Goal: Information Seeking & Learning: Learn about a topic

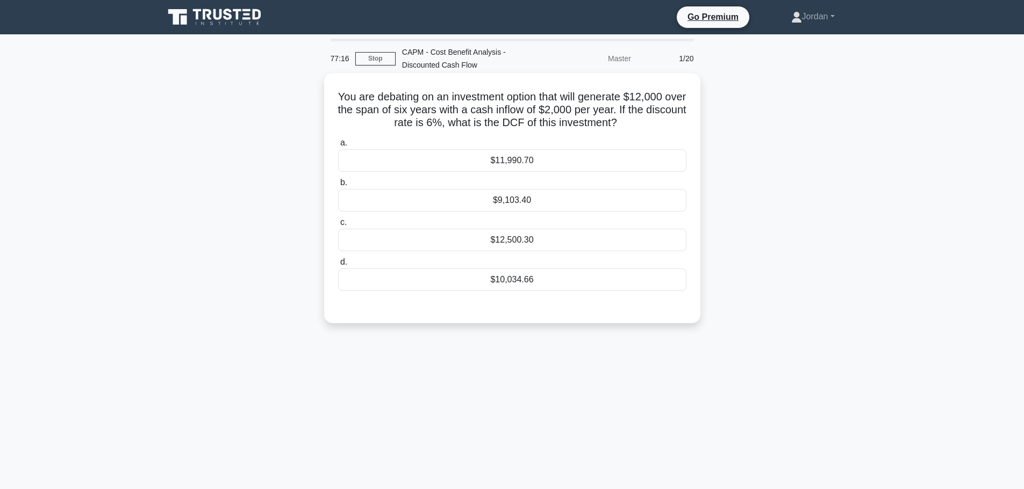
click at [467, 278] on div "$10,034.66" at bounding box center [512, 280] width 348 height 23
click at [338, 266] on input "d. $10,034.66" at bounding box center [338, 262] width 0 height 7
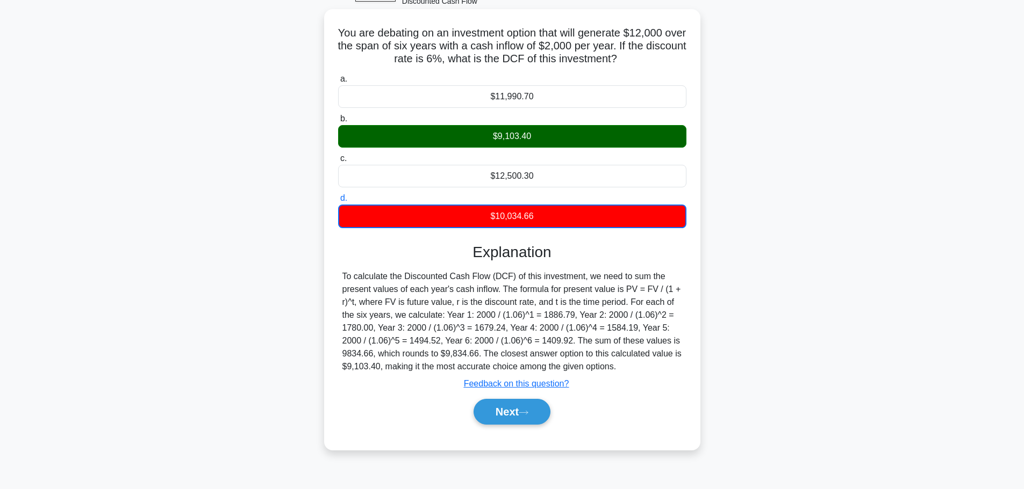
scroll to position [37, 0]
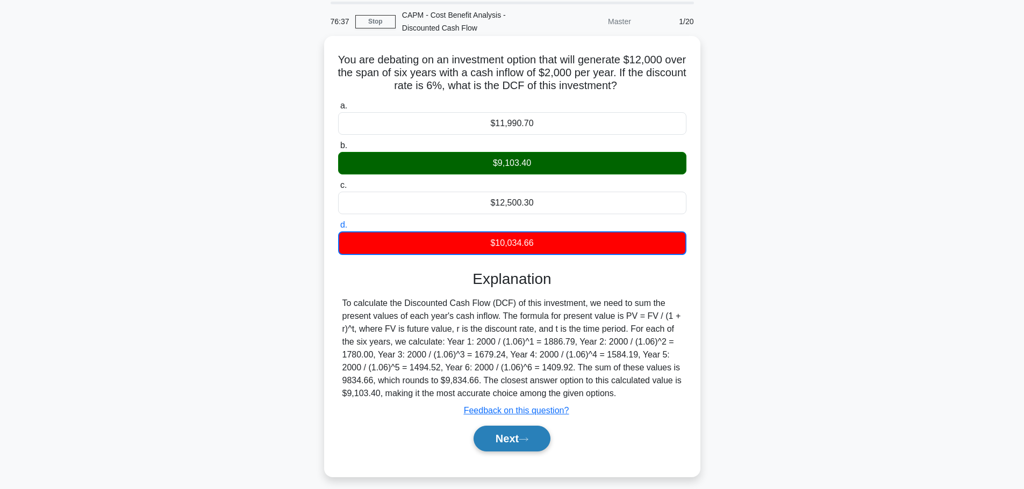
click at [507, 442] on button "Next" at bounding box center [511, 439] width 77 height 26
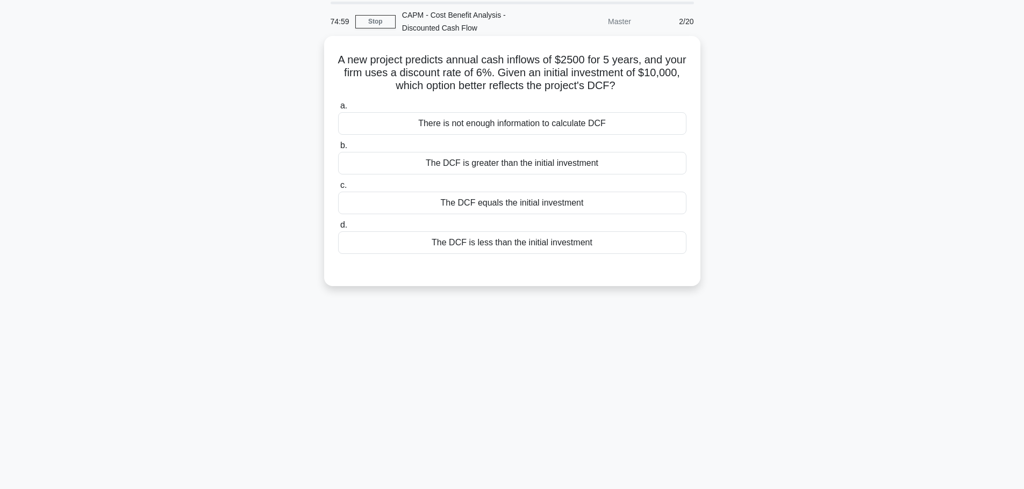
click at [450, 160] on div "The DCF is greater than the initial investment" at bounding box center [512, 163] width 348 height 23
click at [338, 149] on input "b. The DCF is greater than the initial investment" at bounding box center [338, 145] width 0 height 7
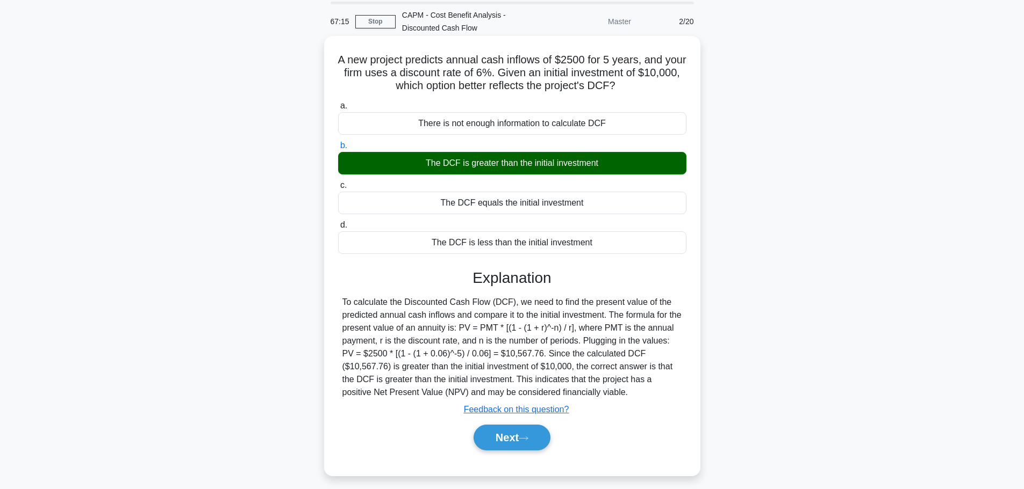
drag, startPoint x: 608, startPoint y: 395, endPoint x: 340, endPoint y: 298, distance: 285.2
click at [340, 298] on div "To calculate the Discounted Cash Flow (DCF), we need to find the present value …" at bounding box center [512, 347] width 348 height 103
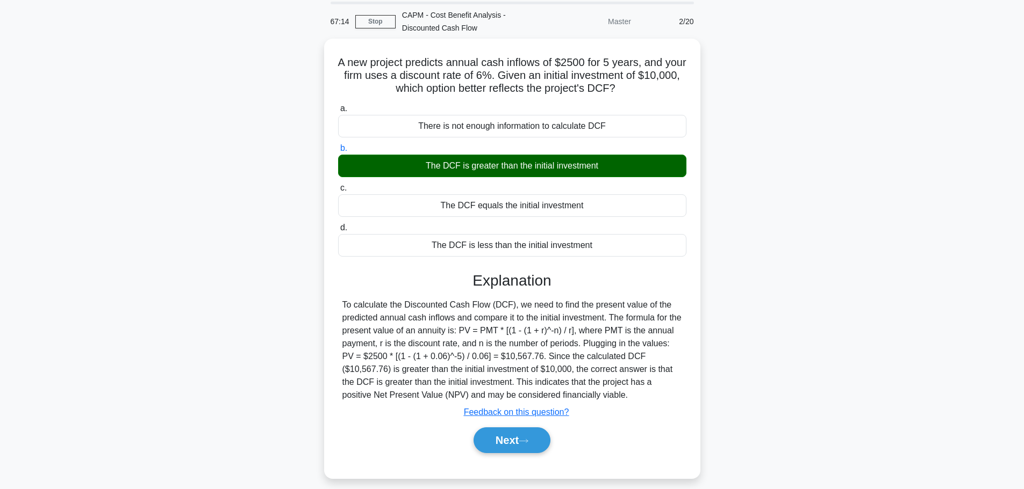
copy div "To calculate the Discounted Cash Flow (DCF), we need to find the present value …"
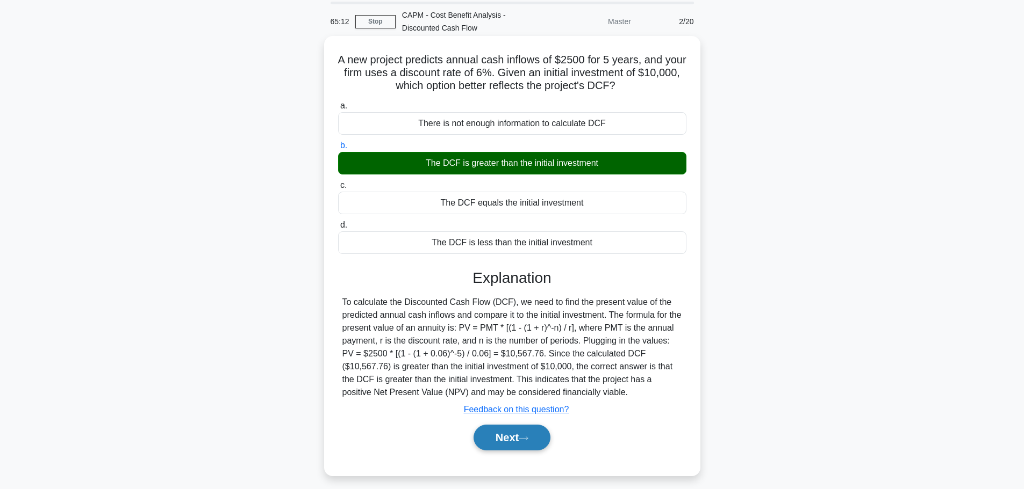
click at [512, 441] on button "Next" at bounding box center [511, 438] width 77 height 26
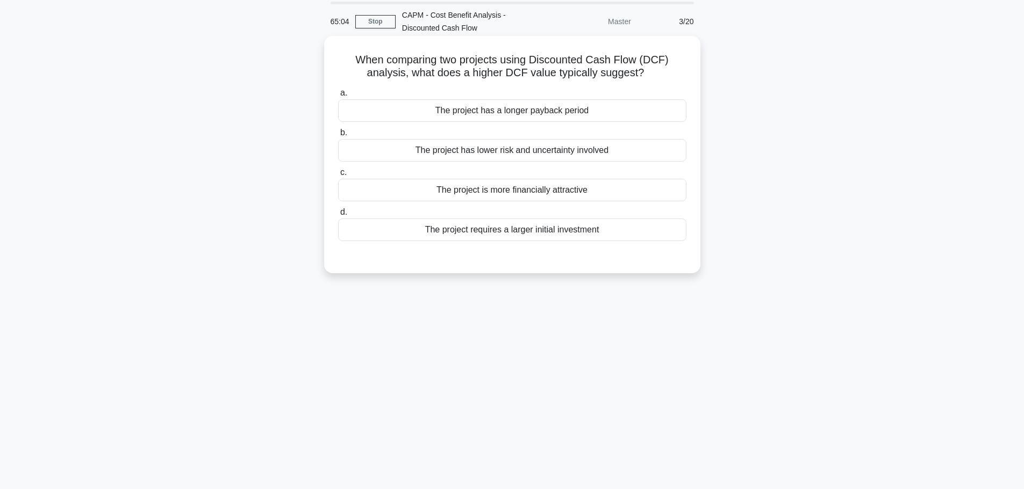
click at [474, 188] on div "The project is more financially attractive" at bounding box center [512, 190] width 348 height 23
click at [338, 176] on input "c. The project is more financially attractive" at bounding box center [338, 172] width 0 height 7
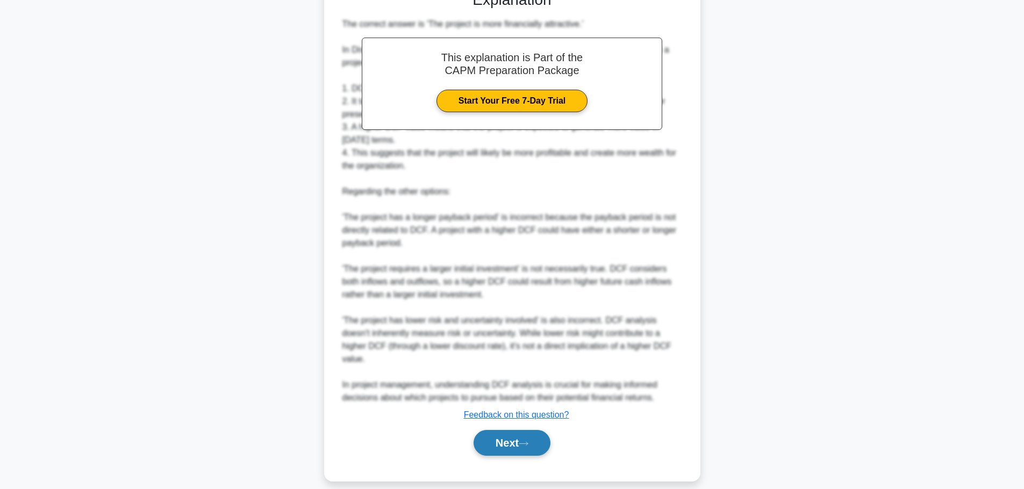
click at [528, 441] on icon at bounding box center [523, 444] width 10 height 6
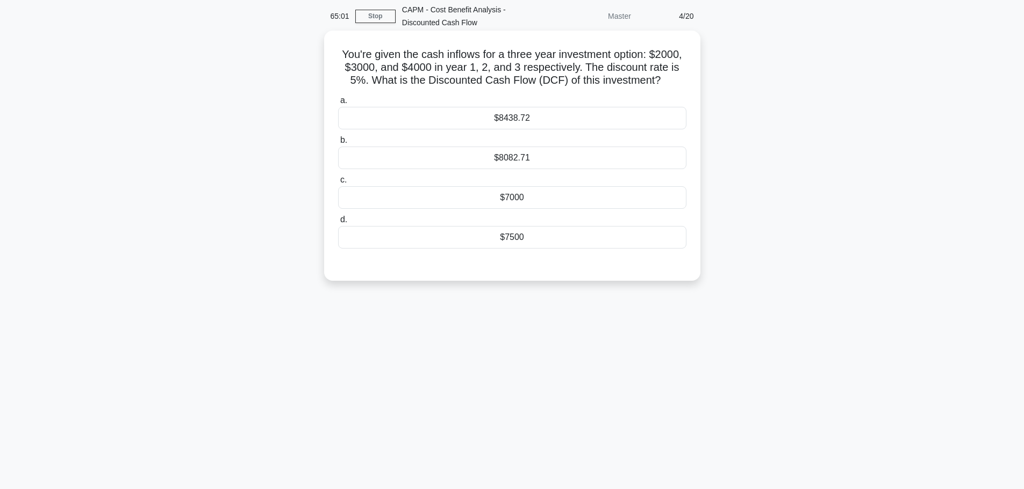
scroll to position [0, 0]
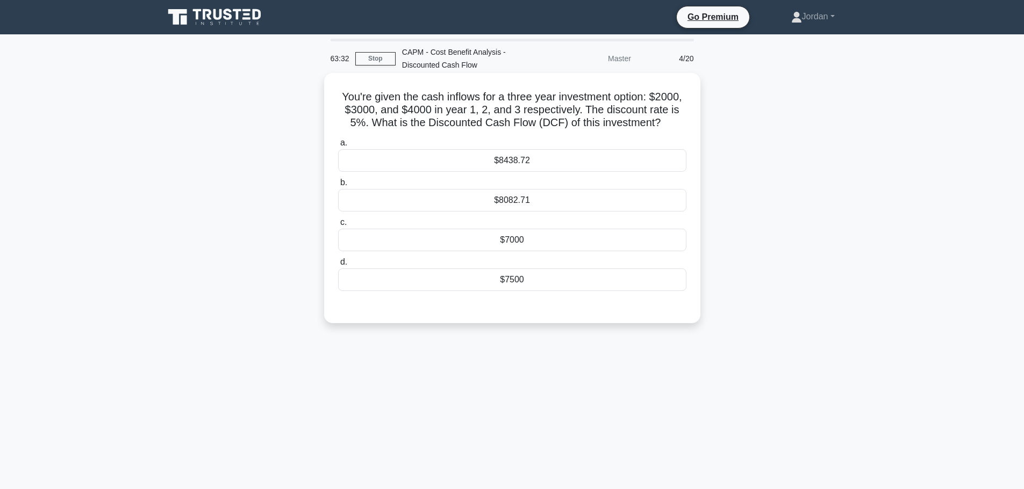
click at [527, 201] on div "$8082.71" at bounding box center [512, 200] width 348 height 23
click at [338, 186] on input "b. $8082.71" at bounding box center [338, 182] width 0 height 7
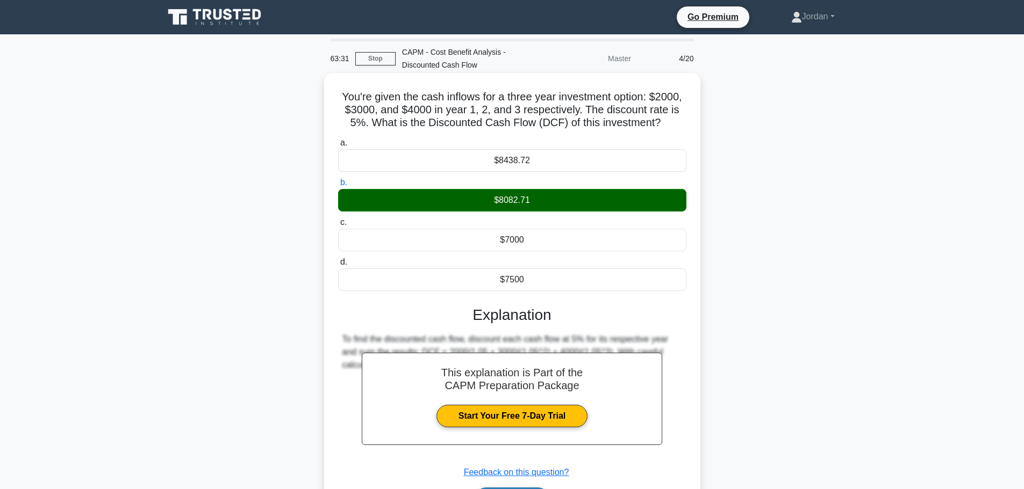
scroll to position [91, 0]
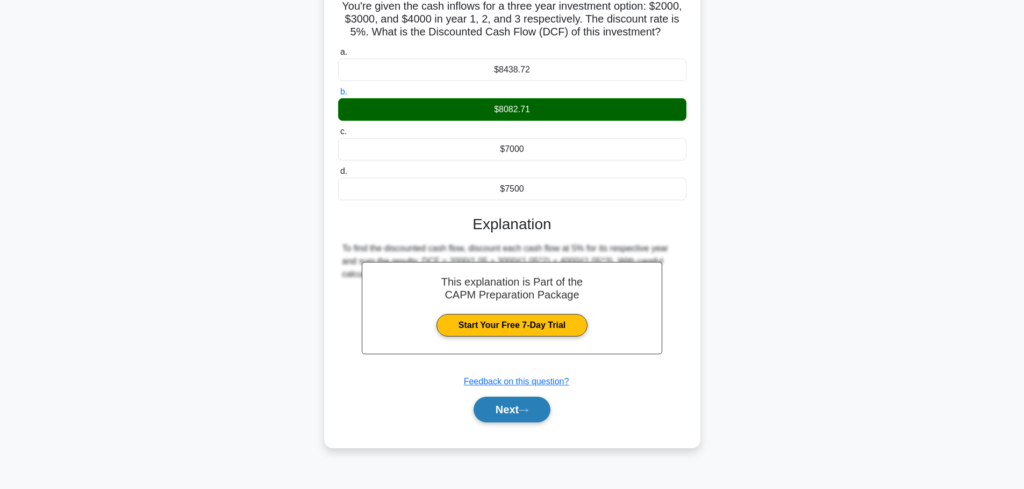
click at [508, 411] on button "Next" at bounding box center [511, 410] width 77 height 26
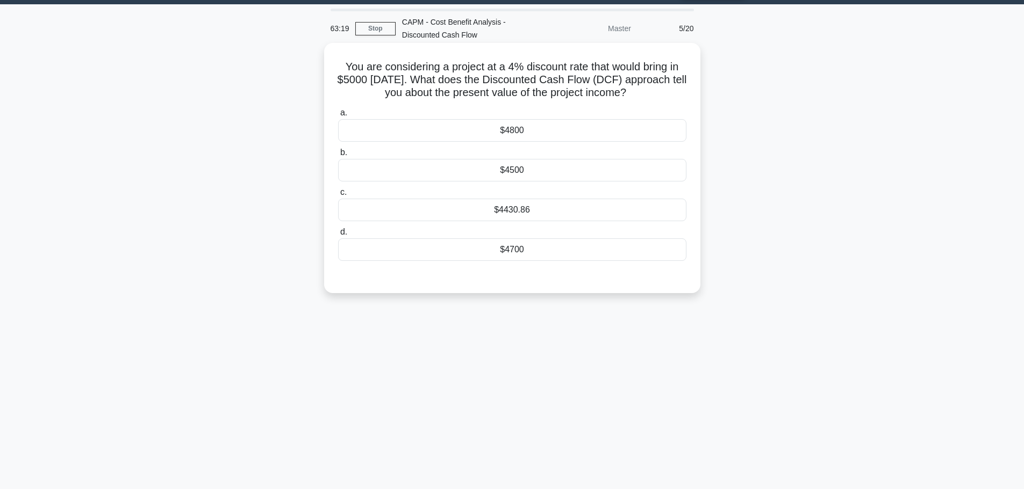
scroll to position [0, 0]
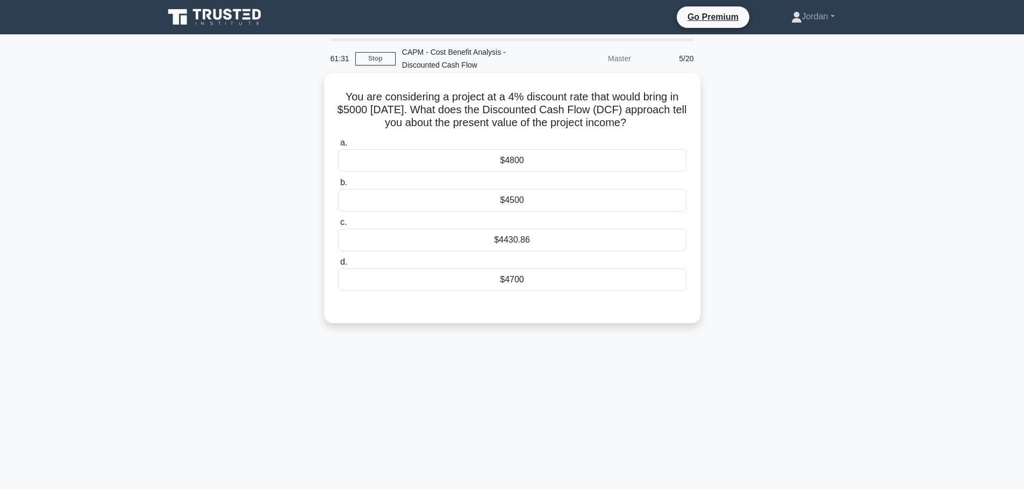
click at [474, 289] on div "$4700" at bounding box center [512, 280] width 348 height 23
click at [338, 266] on input "d. $4700" at bounding box center [338, 262] width 0 height 7
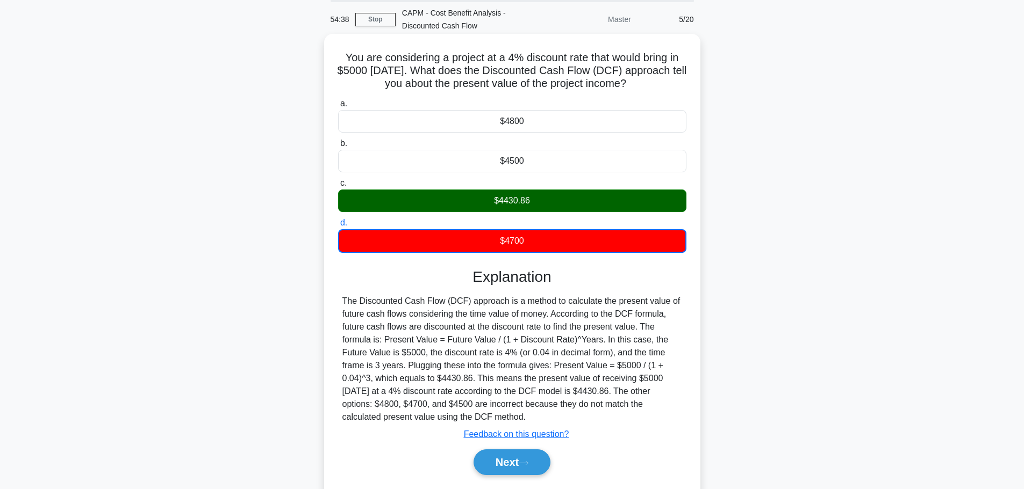
scroll to position [91, 0]
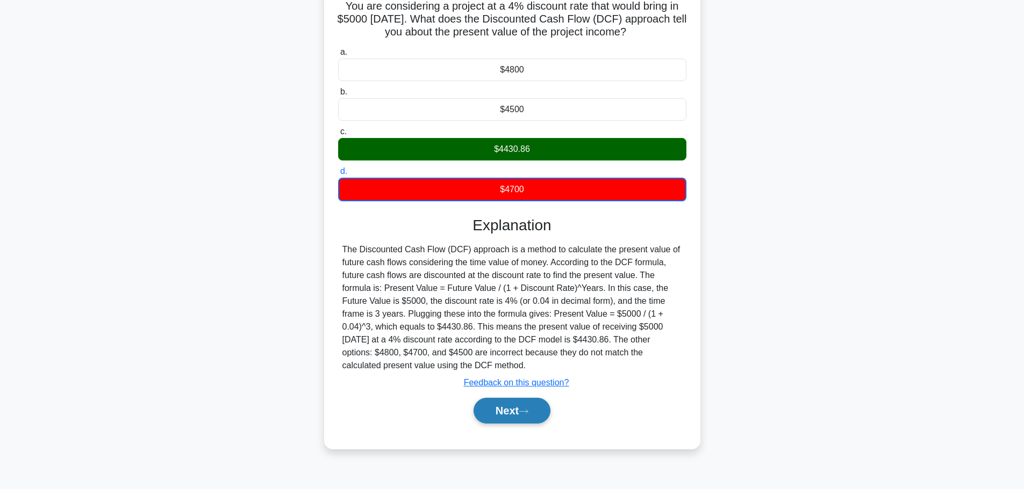
click at [500, 405] on button "Next" at bounding box center [511, 411] width 77 height 26
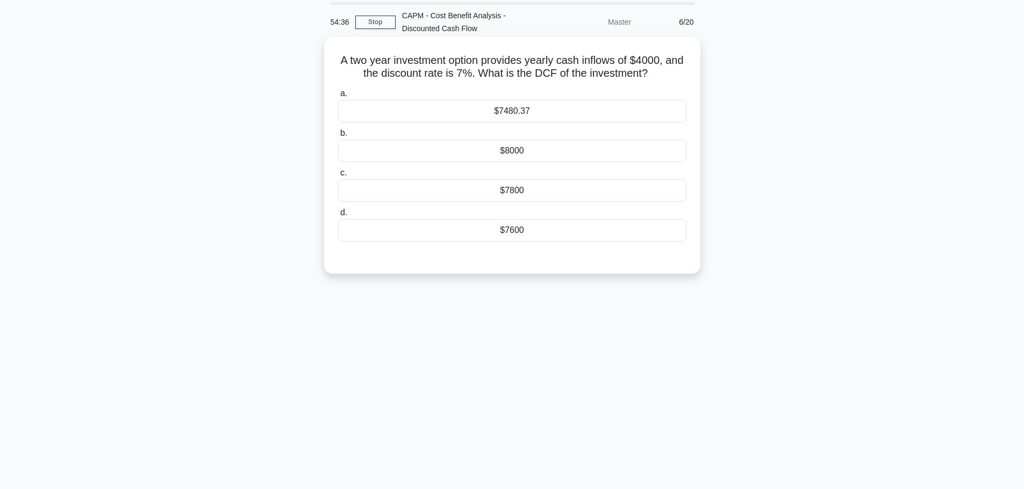
scroll to position [0, 0]
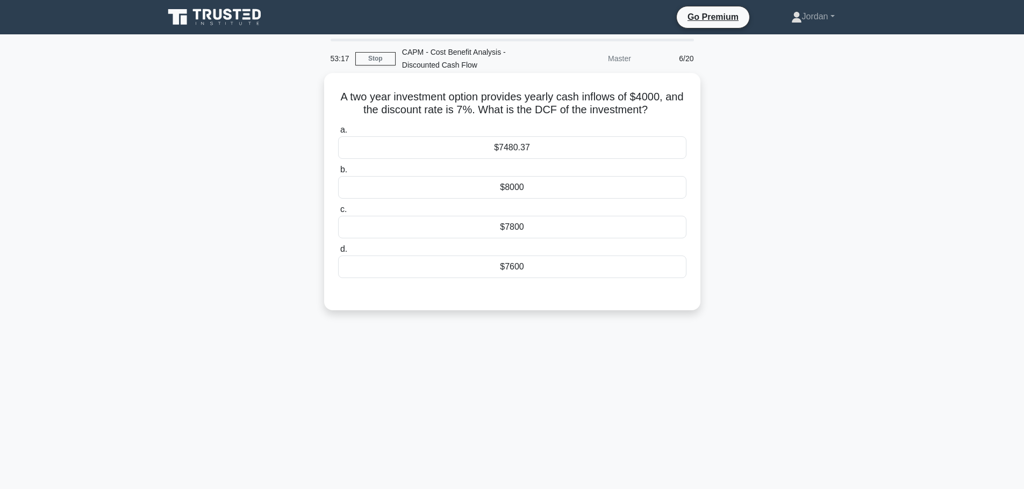
click at [495, 152] on div "$7480.37" at bounding box center [512, 147] width 348 height 23
click at [338, 134] on input "a. $7480.37" at bounding box center [338, 130] width 0 height 7
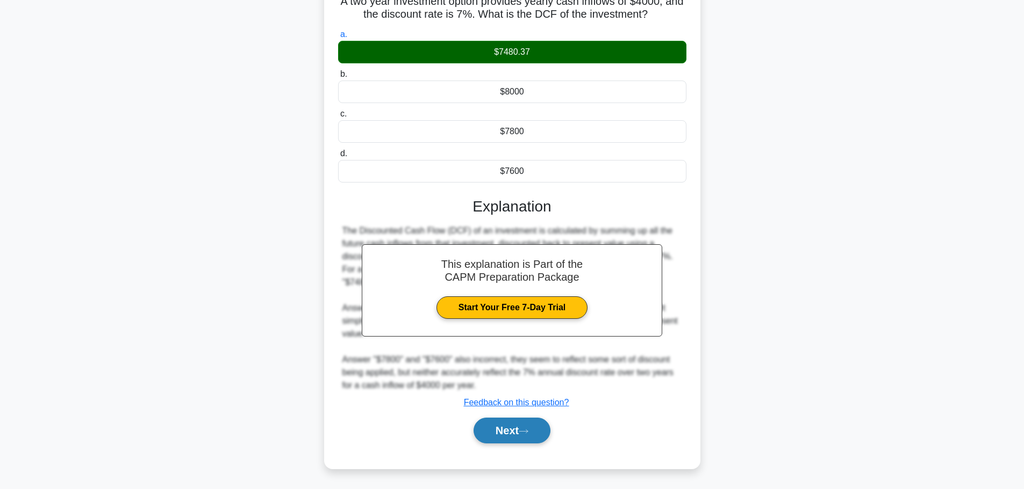
click at [541, 430] on button "Next" at bounding box center [511, 431] width 77 height 26
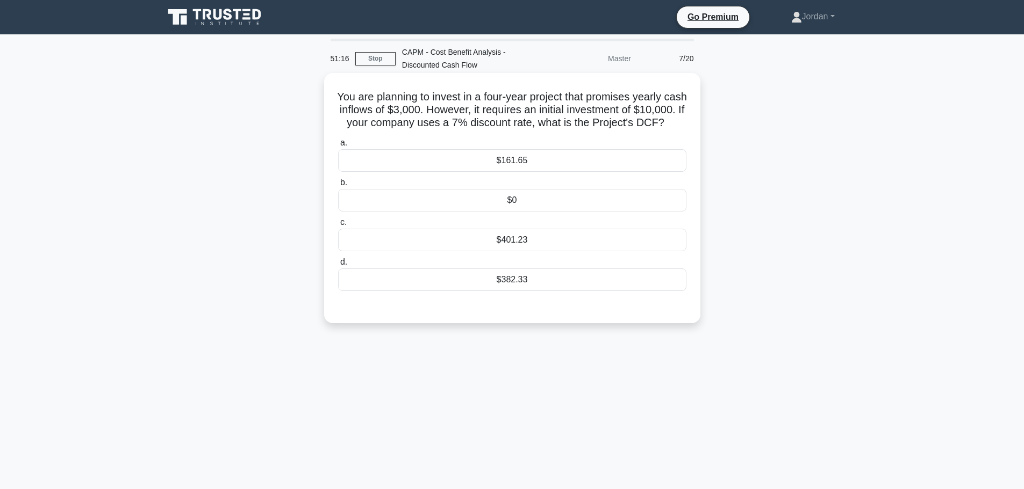
click at [487, 172] on div "$161.65" at bounding box center [512, 160] width 348 height 23
click at [338, 147] on input "a. $161.65" at bounding box center [338, 143] width 0 height 7
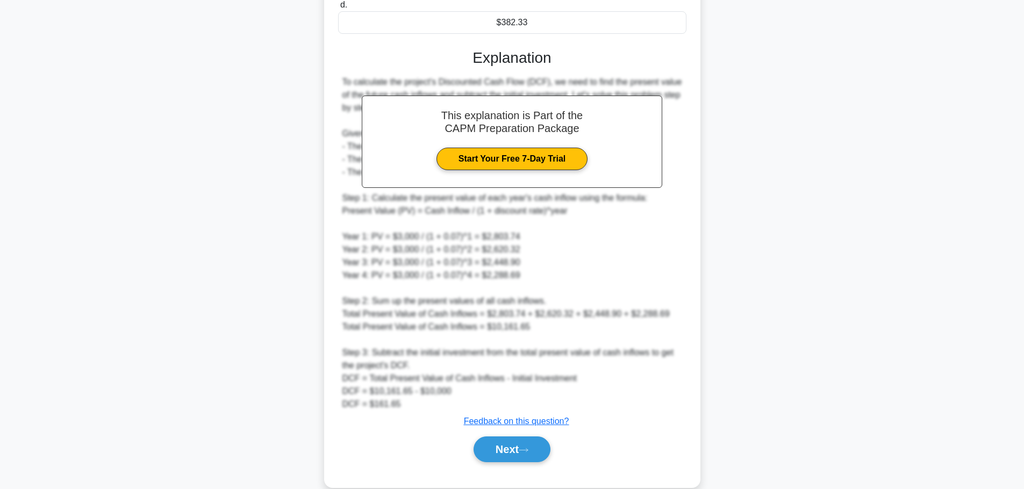
scroll to position [290, 0]
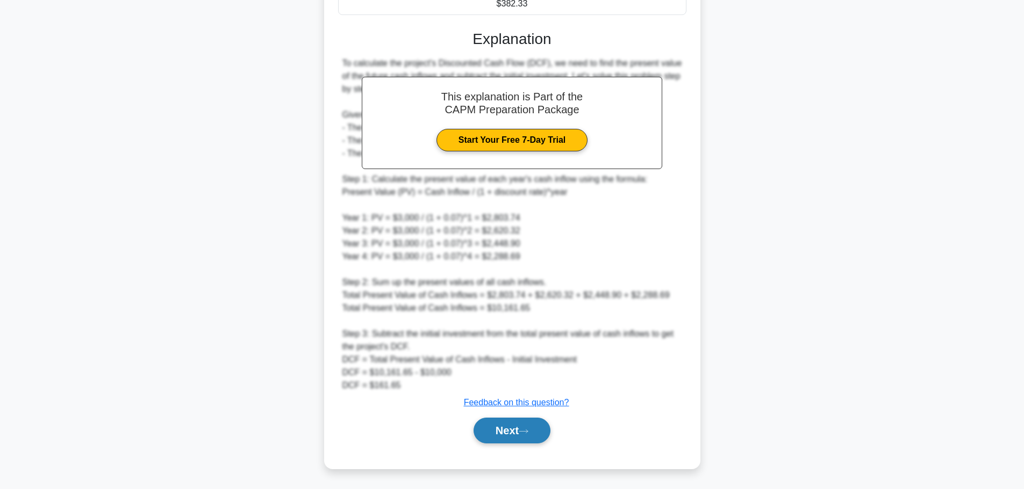
click at [516, 434] on button "Next" at bounding box center [511, 431] width 77 height 26
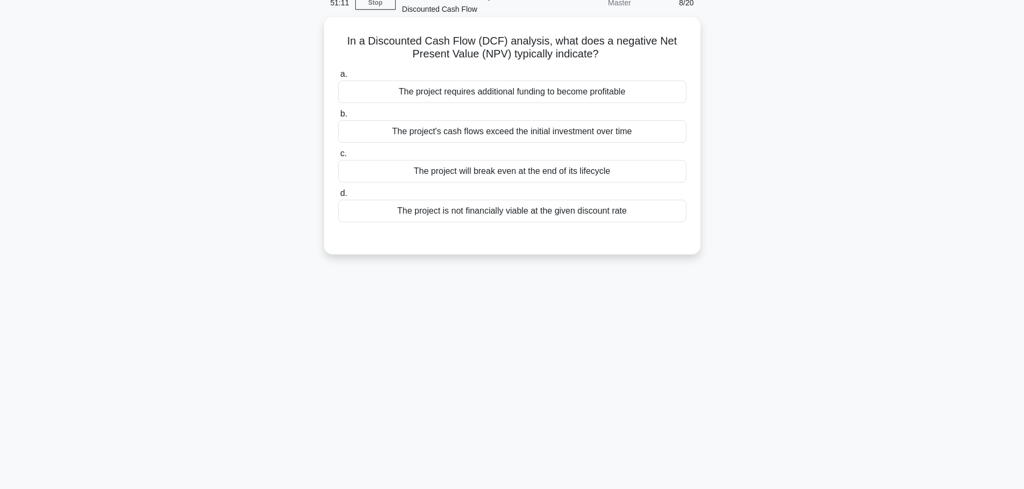
scroll to position [37, 0]
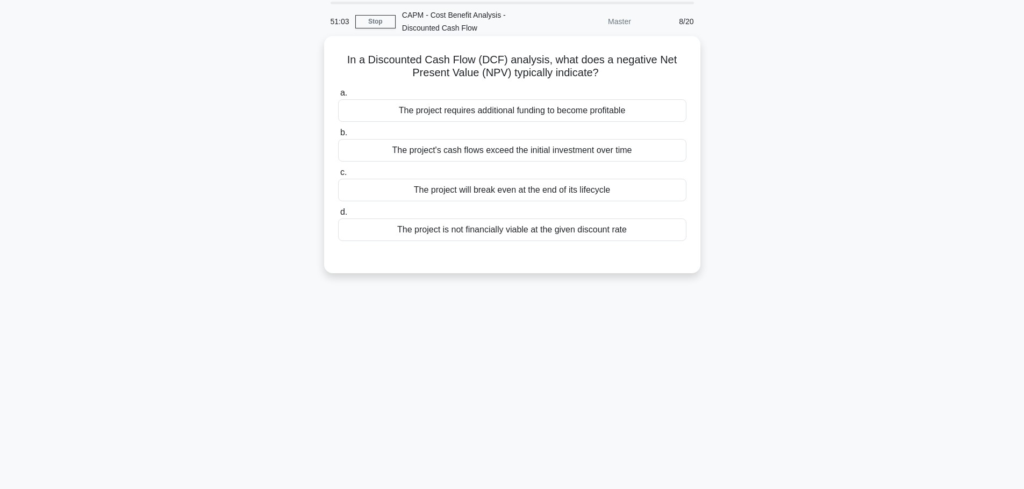
click at [458, 235] on div "The project is not financially viable at the given discount rate" at bounding box center [512, 230] width 348 height 23
click at [338, 216] on input "d. The project is not financially viable at the given discount rate" at bounding box center [338, 212] width 0 height 7
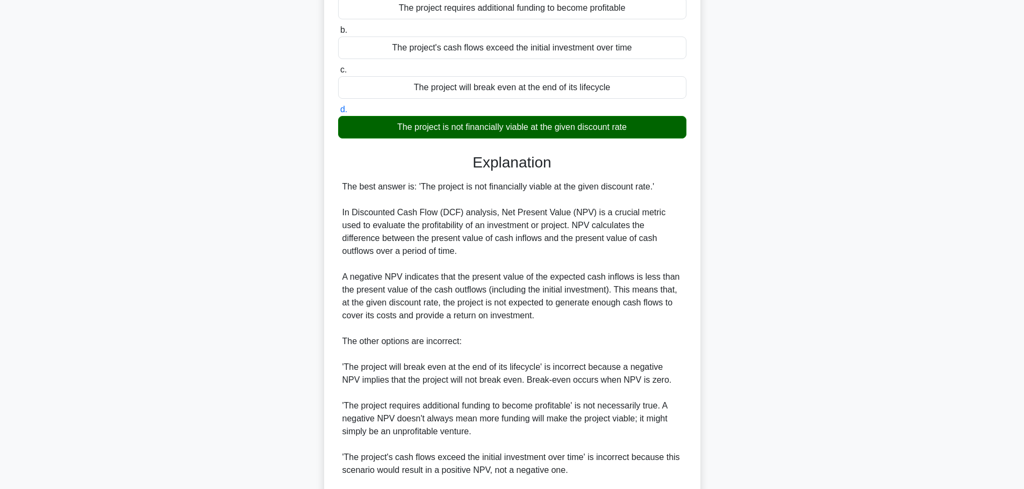
scroll to position [252, 0]
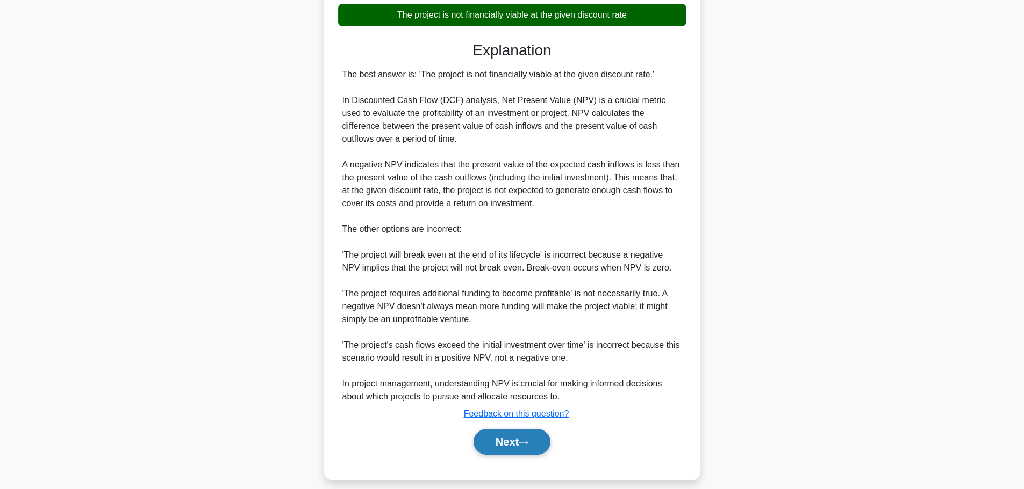
click at [533, 445] on button "Next" at bounding box center [511, 442] width 77 height 26
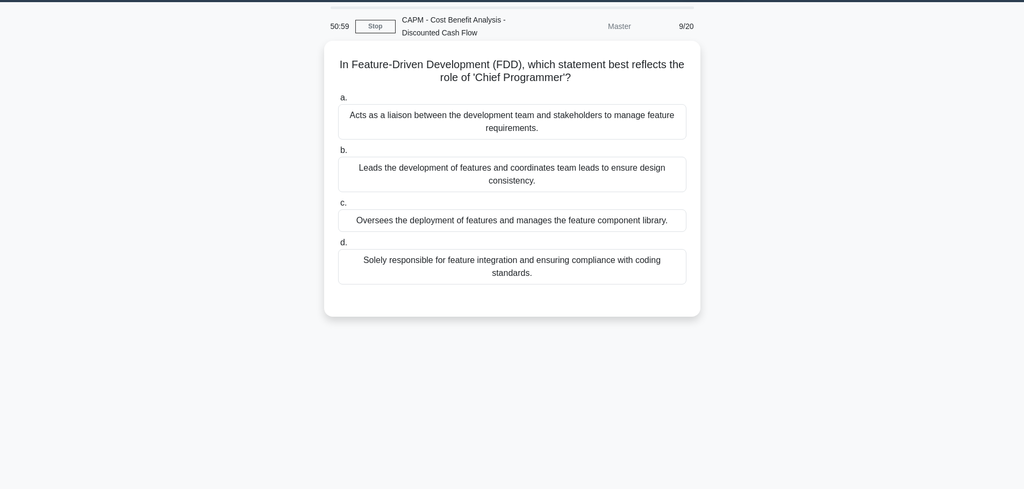
scroll to position [0, 0]
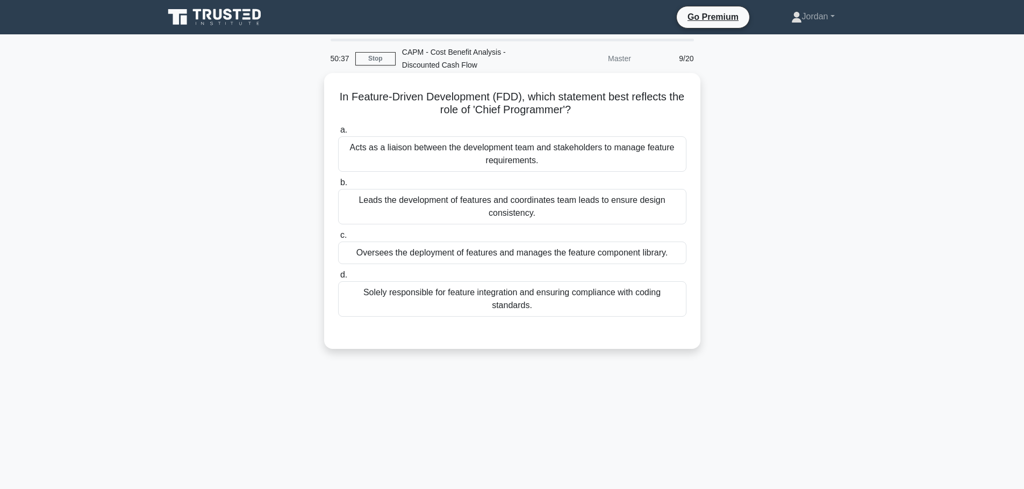
click at [564, 203] on div "Leads the development of features and coordinates team leads to ensure design c…" at bounding box center [512, 206] width 348 height 35
click at [338, 186] on input "b. Leads the development of features and coordinates team leads to ensure desig…" at bounding box center [338, 182] width 0 height 7
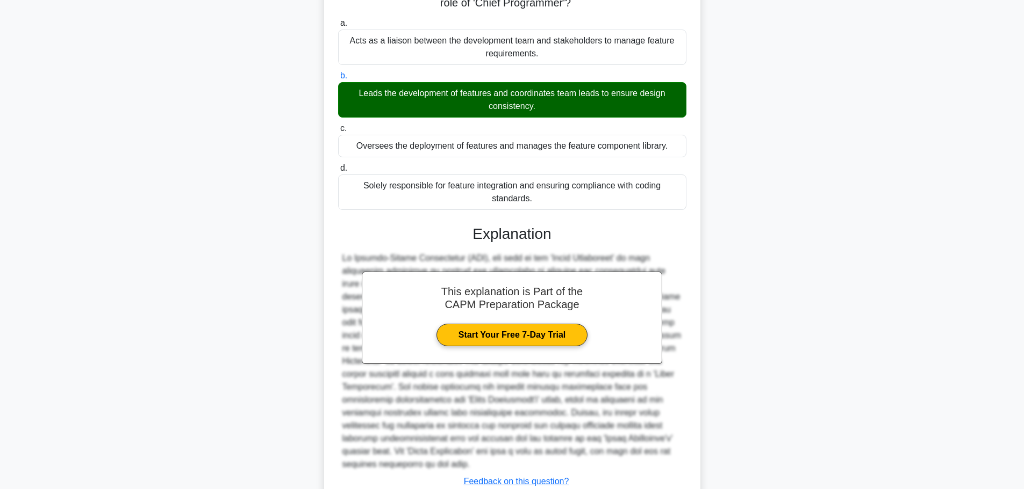
scroll to position [186, 0]
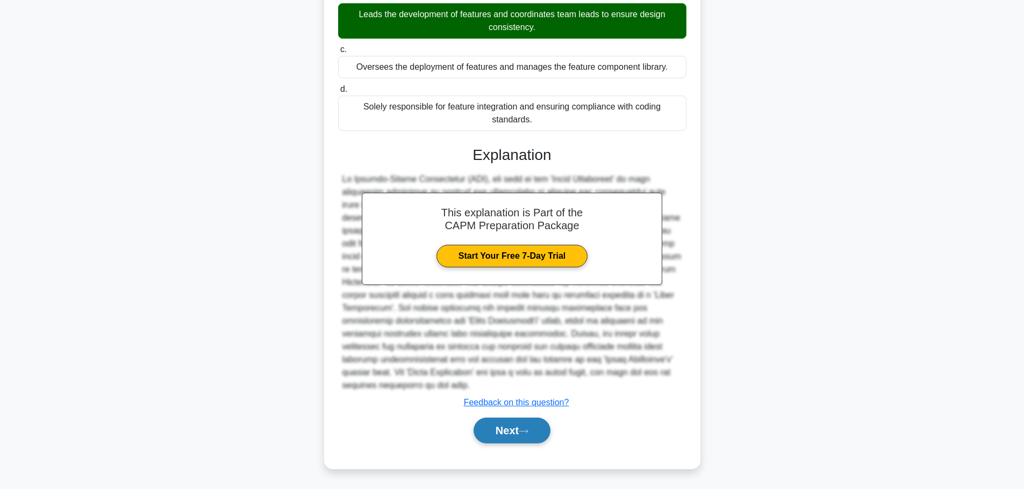
click at [505, 440] on button "Next" at bounding box center [511, 431] width 77 height 26
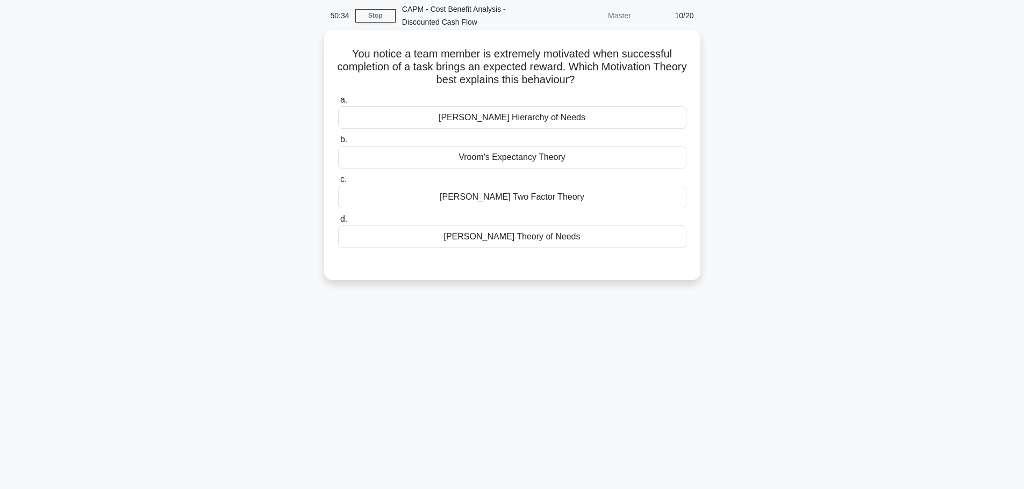
scroll to position [0, 0]
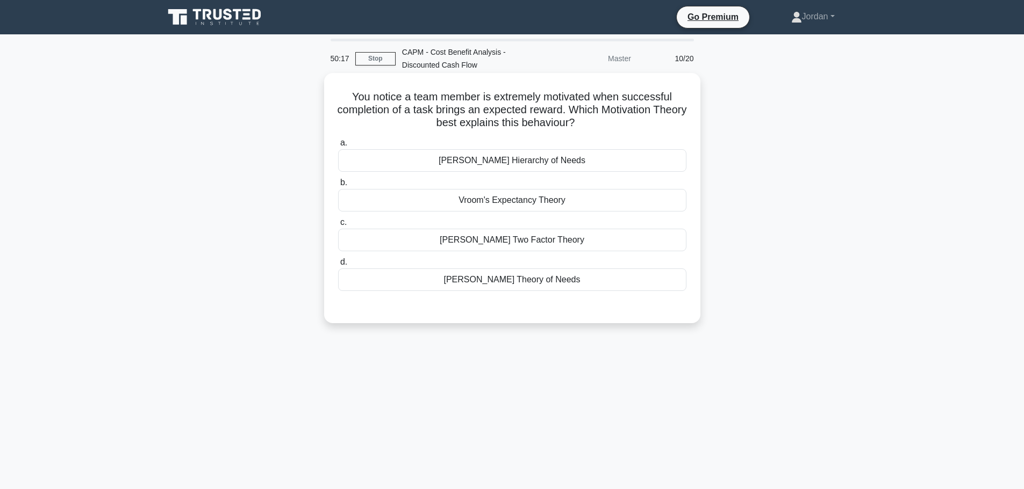
click at [476, 200] on div "Vroom's Expectancy Theory" at bounding box center [512, 200] width 348 height 23
click at [338, 186] on input "b. Vroom's Expectancy Theory" at bounding box center [338, 182] width 0 height 7
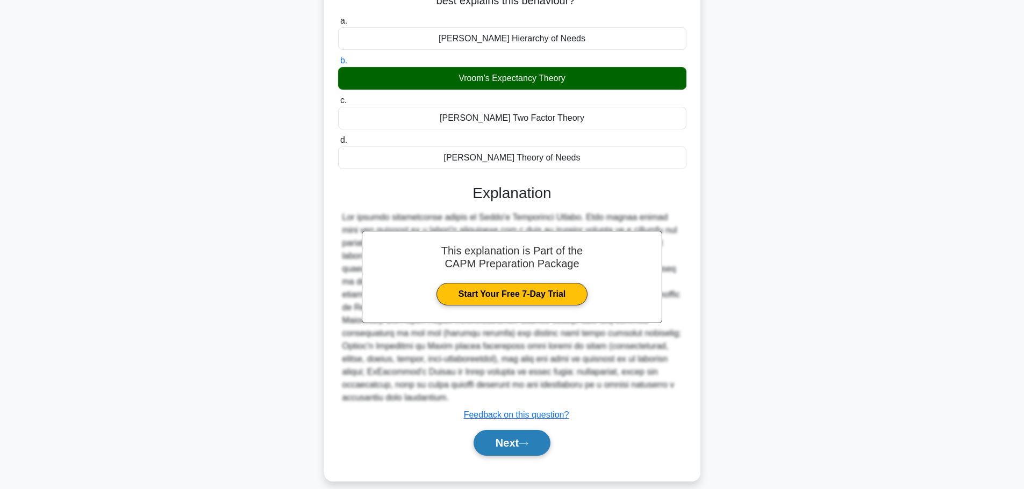
click at [495, 430] on button "Next" at bounding box center [511, 443] width 77 height 26
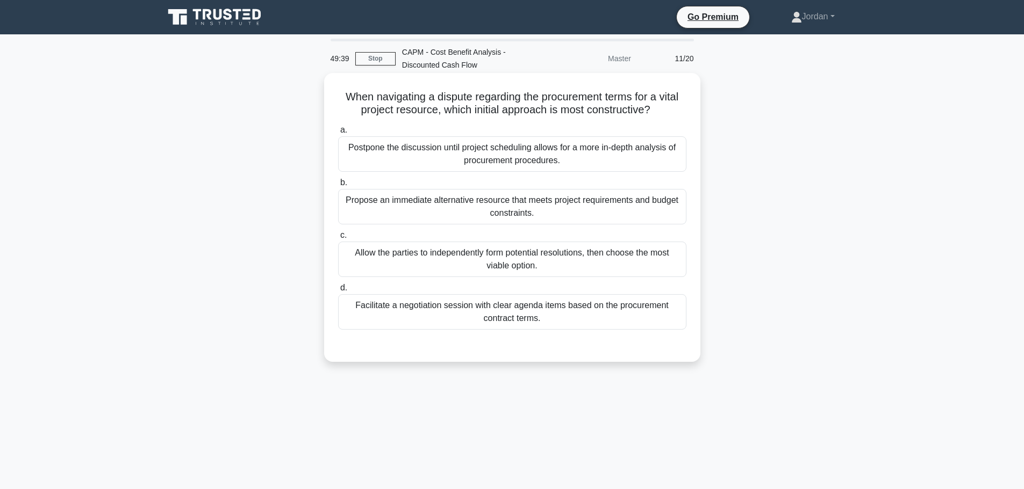
click at [477, 317] on div "Facilitate a negotiation session with clear agenda items based on the procureme…" at bounding box center [512, 311] width 348 height 35
click at [338, 292] on input "d. Facilitate a negotiation session with clear agenda items based on the procur…" at bounding box center [338, 288] width 0 height 7
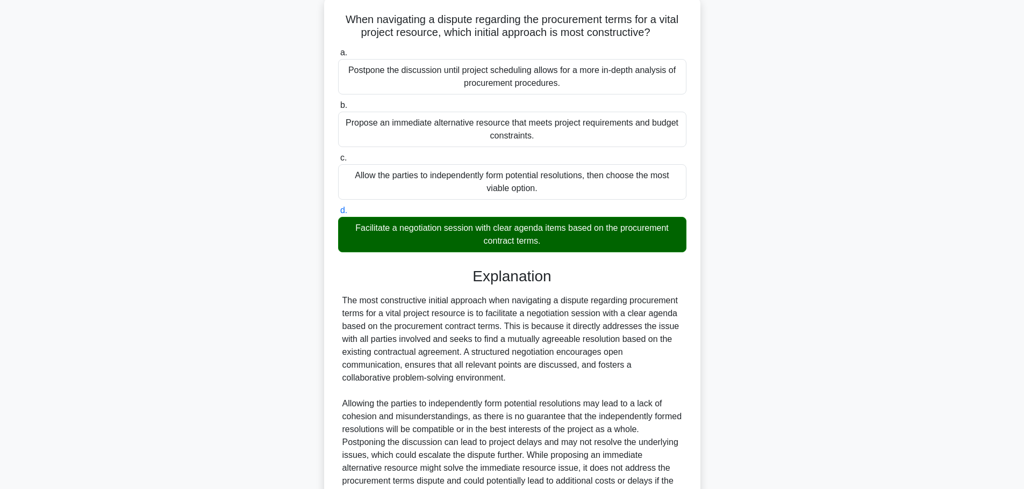
scroll to position [186, 0]
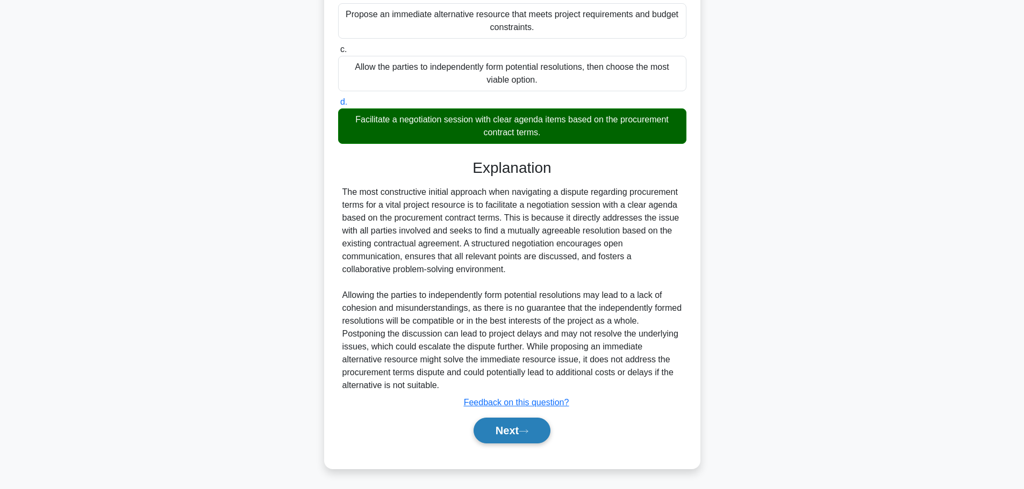
click at [511, 437] on button "Next" at bounding box center [511, 431] width 77 height 26
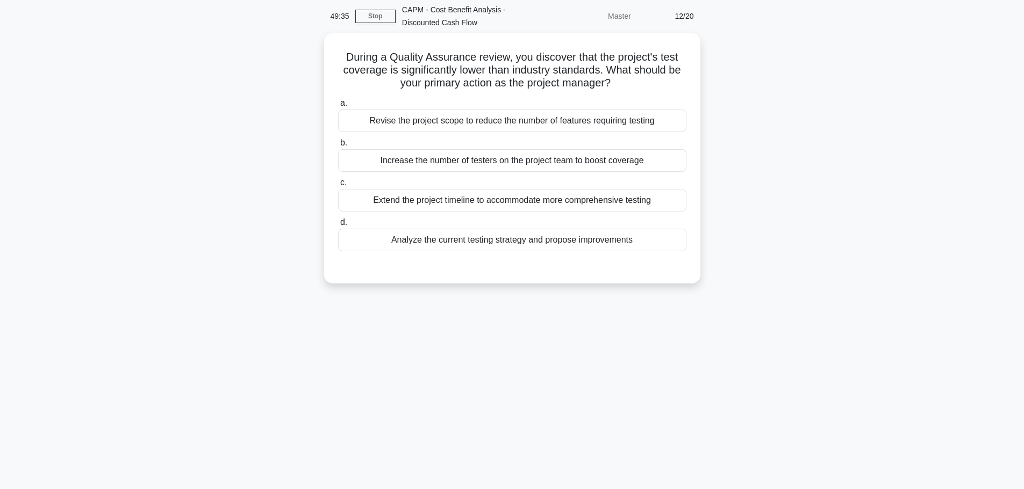
scroll to position [0, 0]
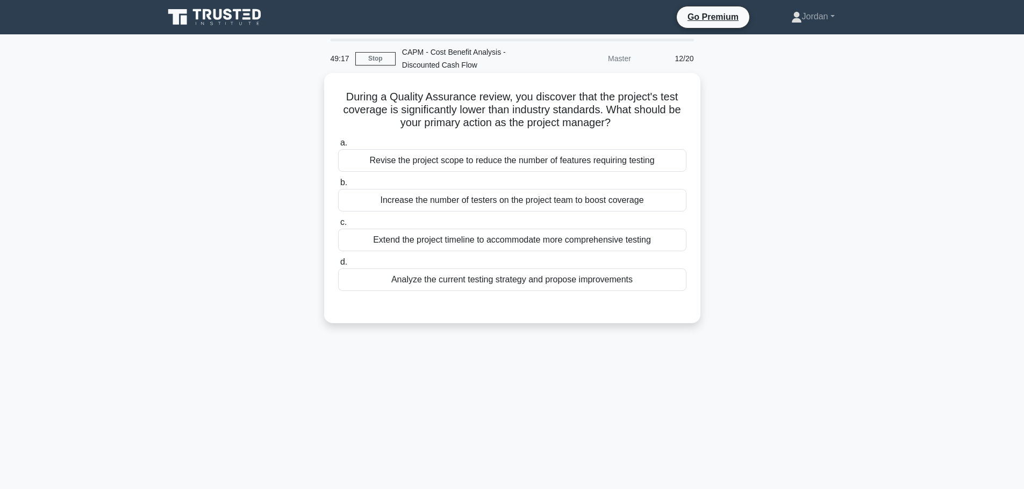
click at [582, 287] on div "Analyze the current testing strategy and propose improvements" at bounding box center [512, 280] width 348 height 23
click at [338, 266] on input "d. Analyze the current testing strategy and propose improvements" at bounding box center [338, 262] width 0 height 7
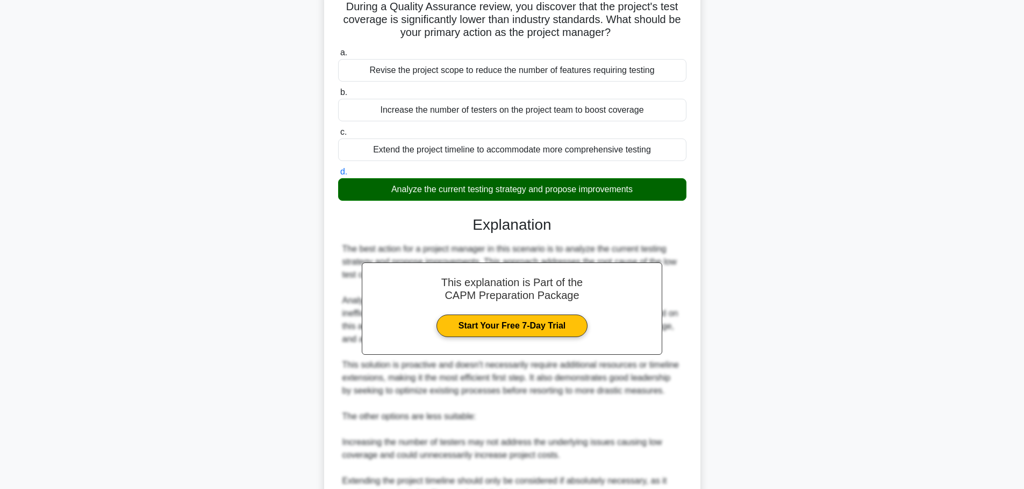
scroll to position [269, 0]
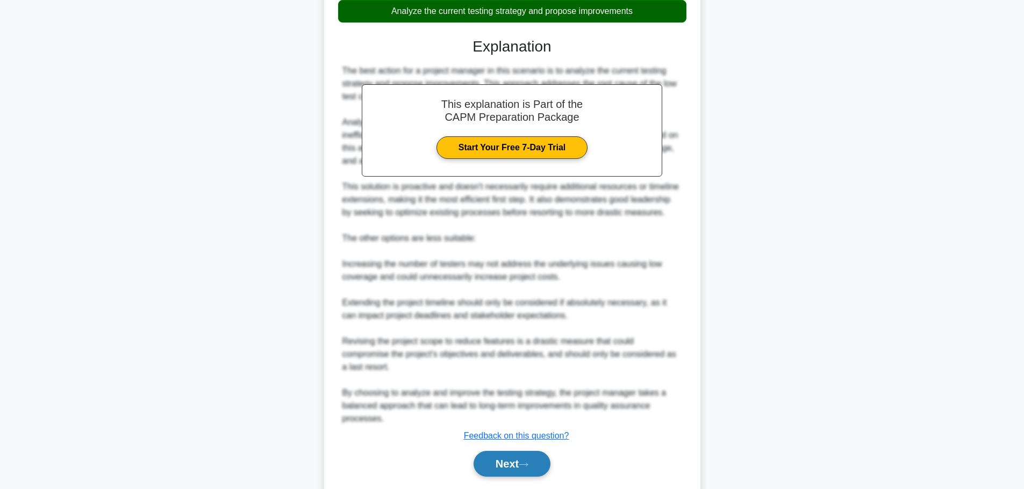
click at [528, 462] on icon at bounding box center [523, 465] width 10 height 6
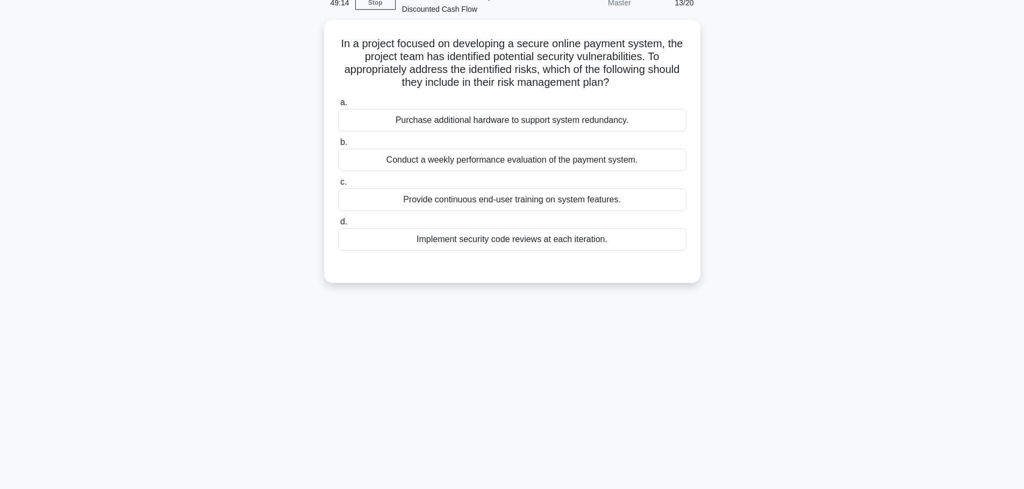
scroll to position [37, 0]
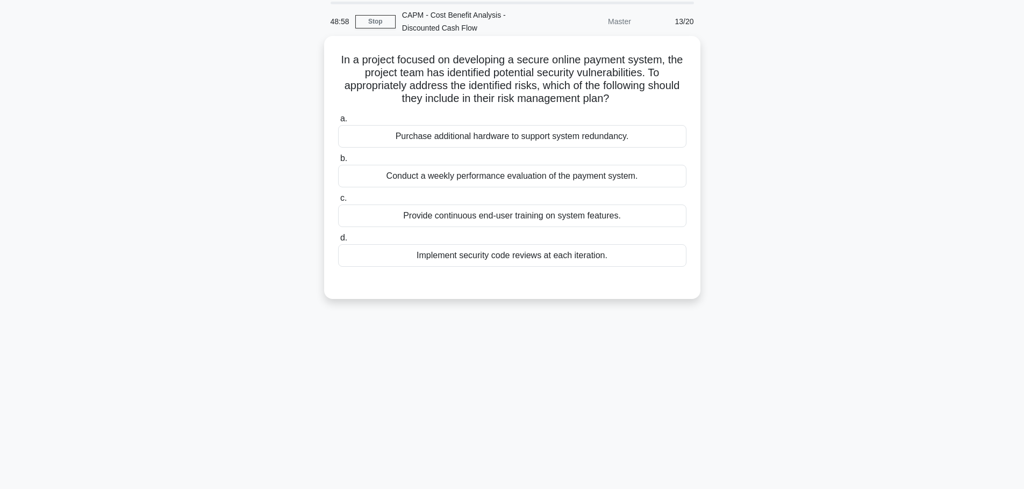
click at [477, 251] on div "Implement security code reviews at each iteration." at bounding box center [512, 255] width 348 height 23
click at [338, 242] on input "d. Implement security code reviews at each iteration." at bounding box center [338, 238] width 0 height 7
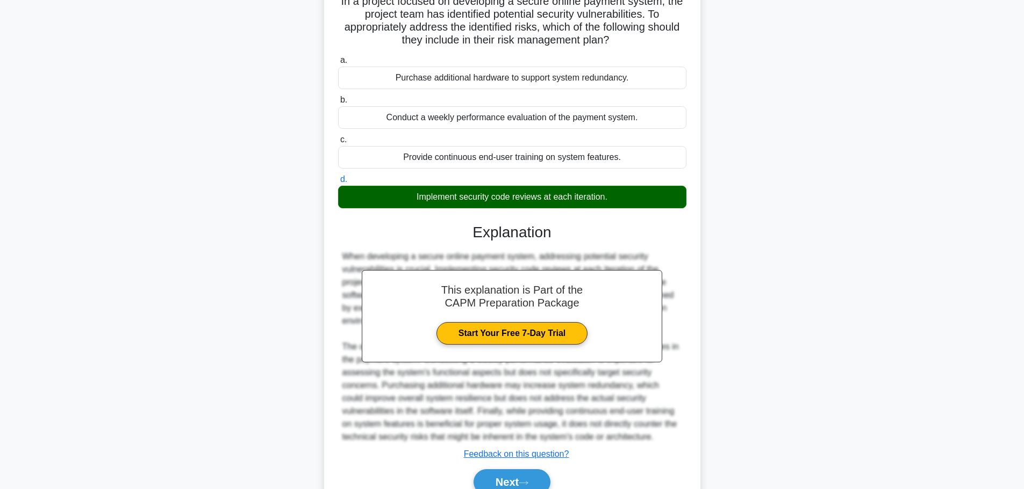
scroll to position [148, 0]
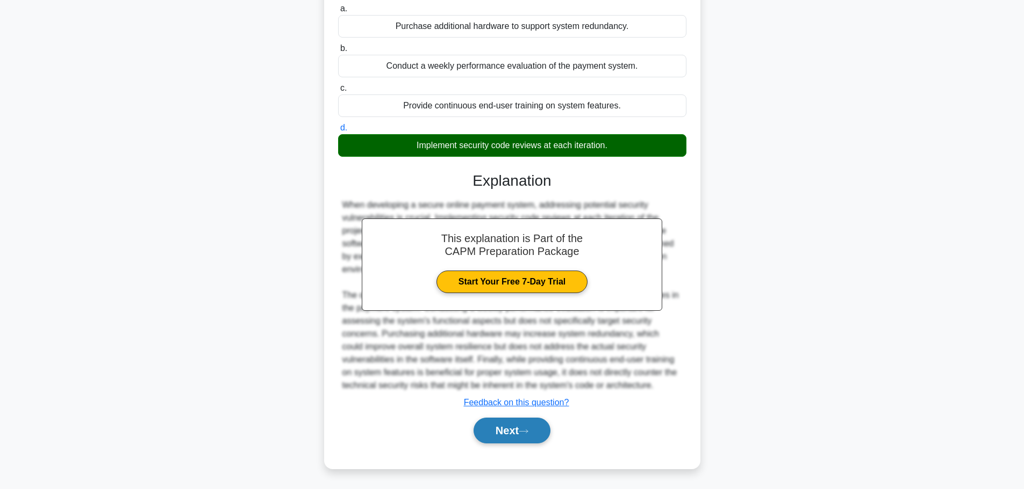
click at [515, 438] on button "Next" at bounding box center [511, 431] width 77 height 26
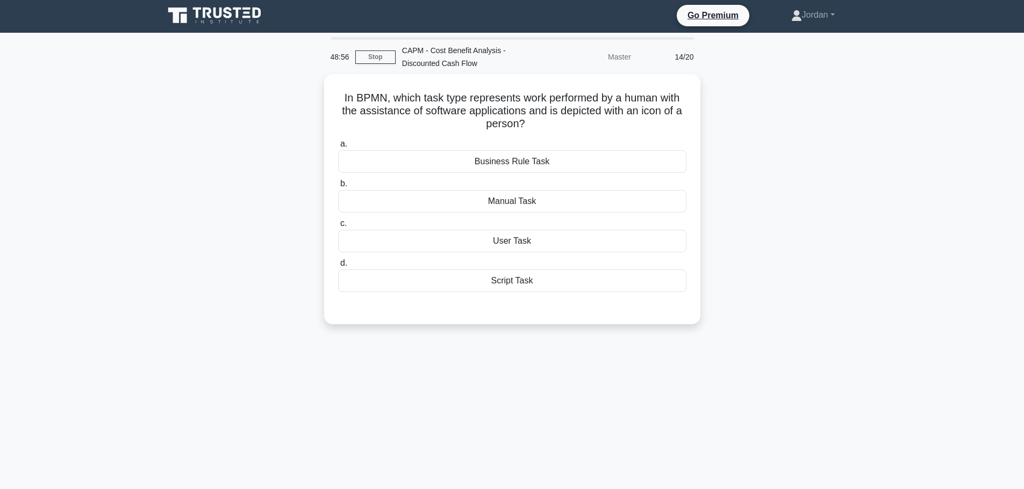
scroll to position [0, 0]
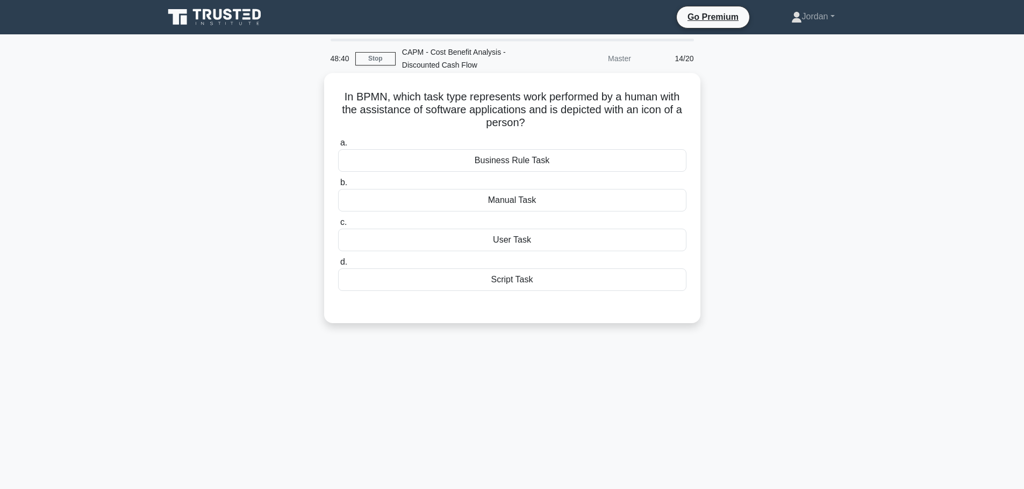
click at [513, 236] on div "User Task" at bounding box center [512, 240] width 348 height 23
click at [338, 226] on input "c. User Task" at bounding box center [338, 222] width 0 height 7
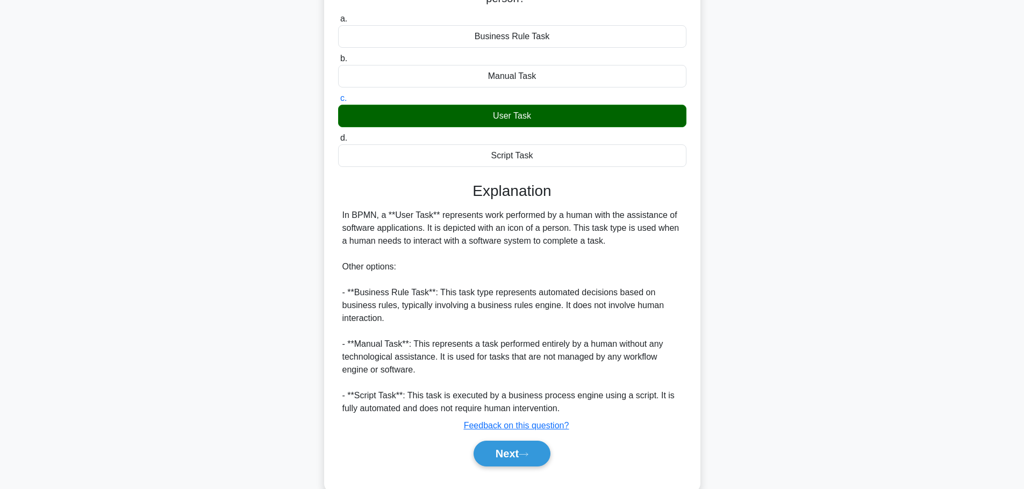
scroll to position [148, 0]
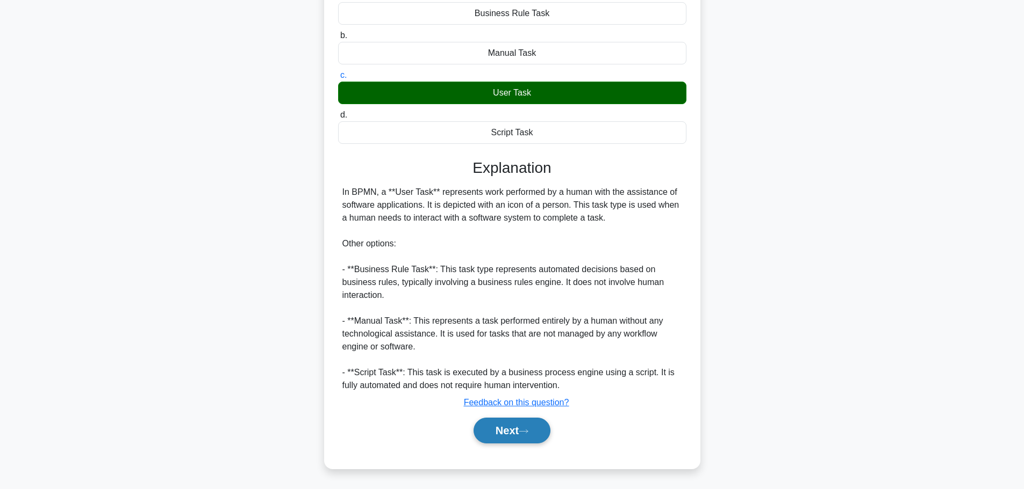
click at [521, 436] on button "Next" at bounding box center [511, 431] width 77 height 26
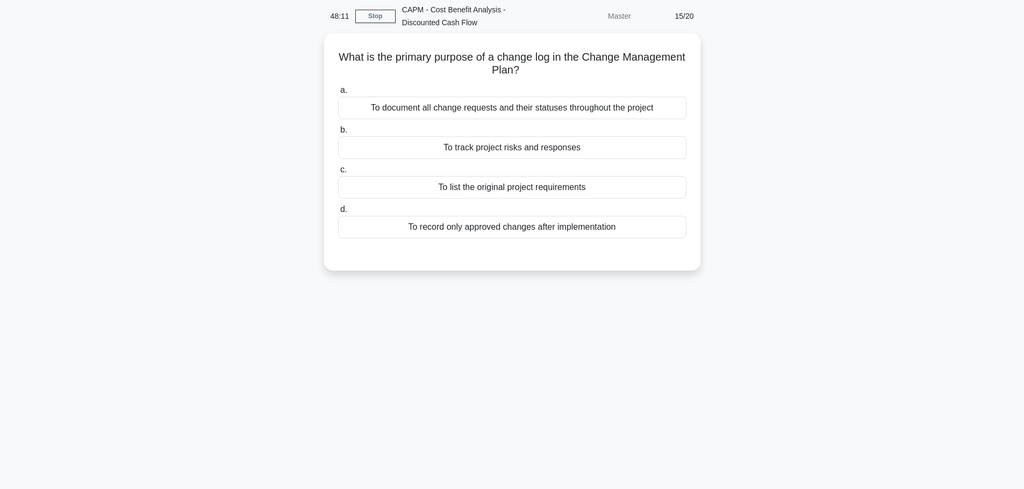
scroll to position [0, 0]
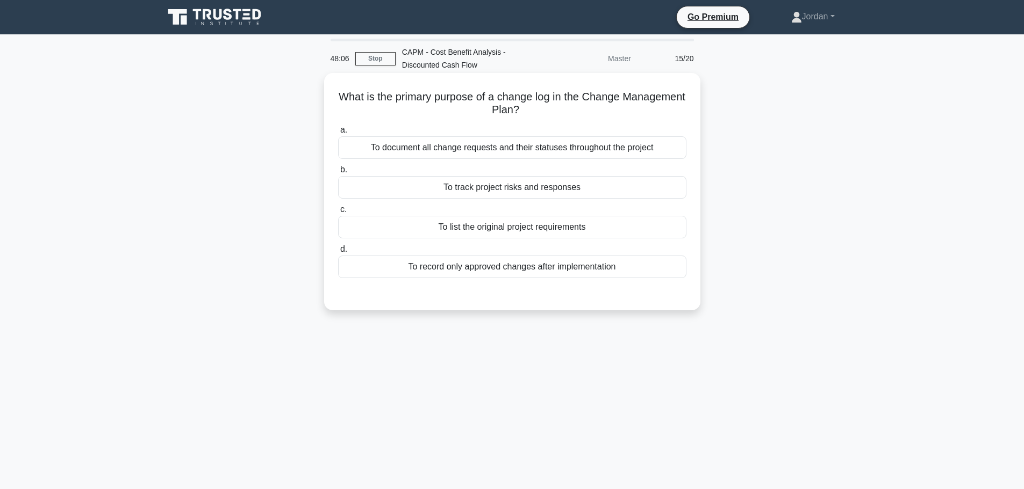
click at [509, 152] on div "To document all change requests and their statuses throughout the project" at bounding box center [512, 147] width 348 height 23
click at [338, 134] on input "a. To document all change requests and their statuses throughout the project" at bounding box center [338, 130] width 0 height 7
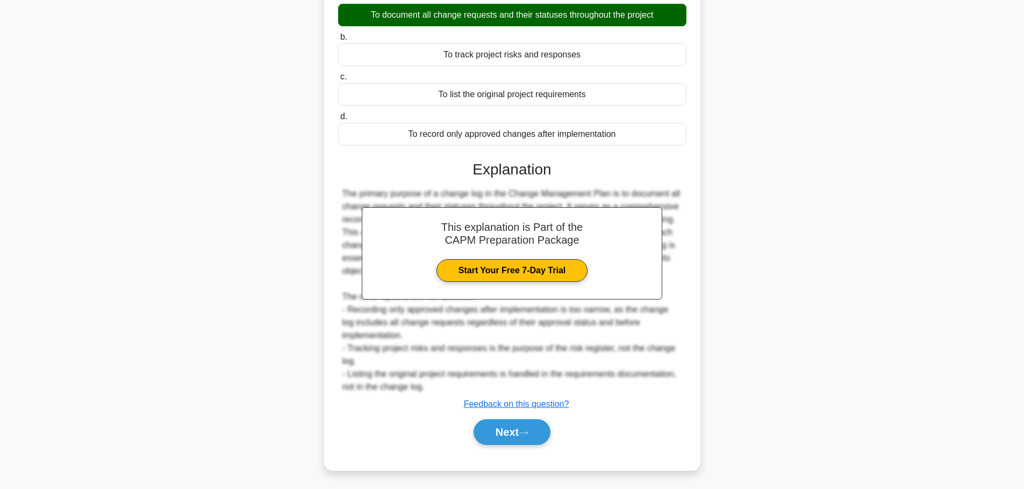
scroll to position [135, 0]
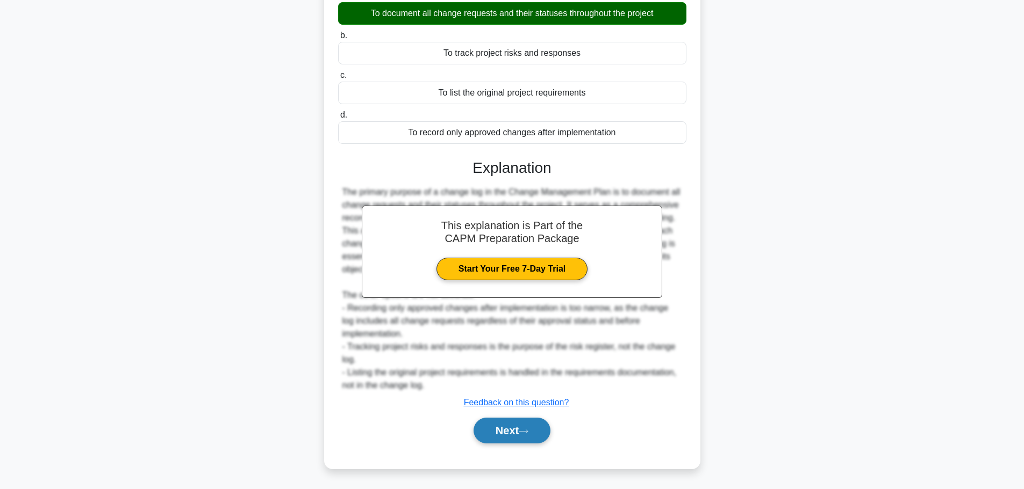
click at [535, 437] on button "Next" at bounding box center [511, 431] width 77 height 26
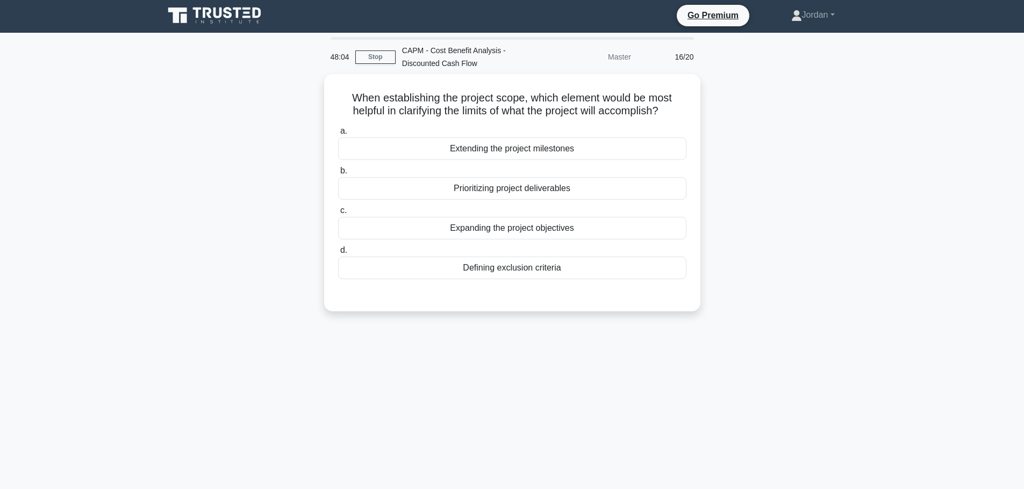
scroll to position [0, 0]
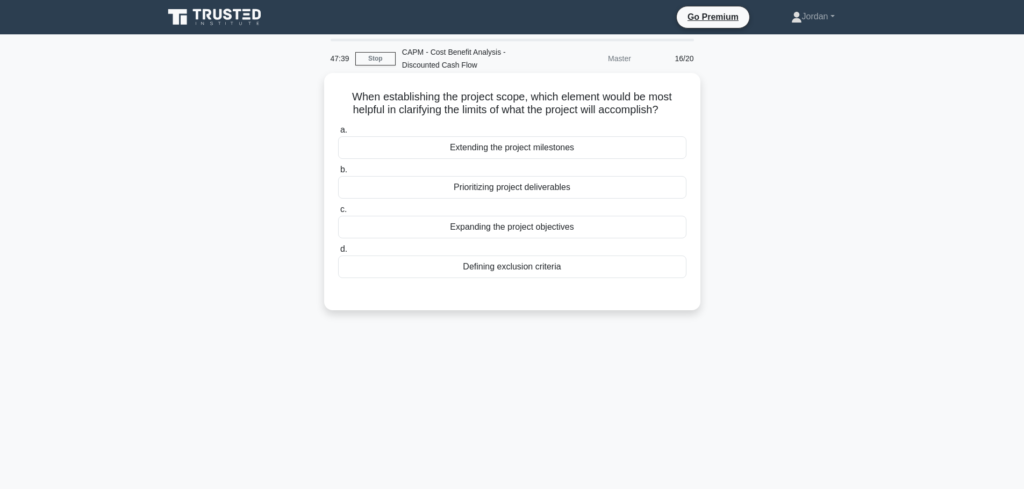
click at [505, 267] on div "Defining exclusion criteria" at bounding box center [512, 267] width 348 height 23
click at [338, 253] on input "d. Defining exclusion criteria" at bounding box center [338, 249] width 0 height 7
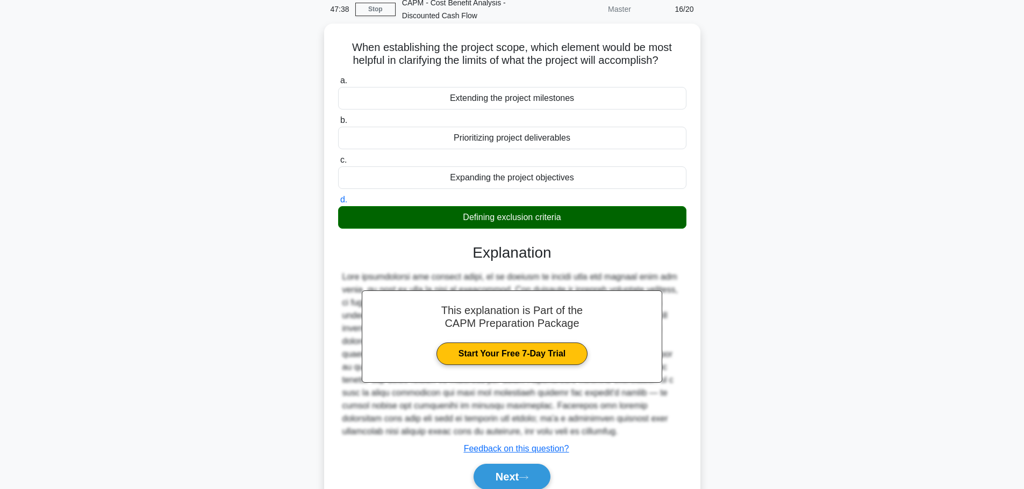
scroll to position [96, 0]
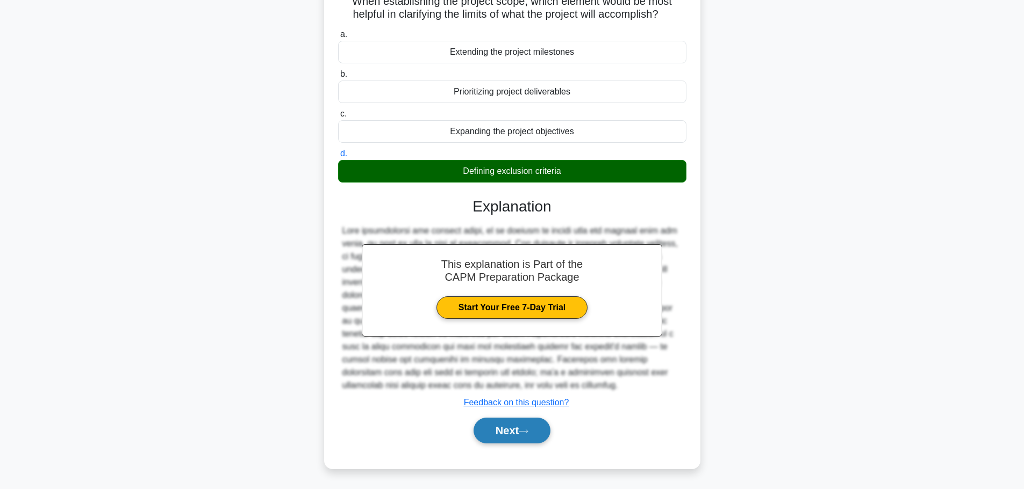
click at [529, 437] on button "Next" at bounding box center [511, 431] width 77 height 26
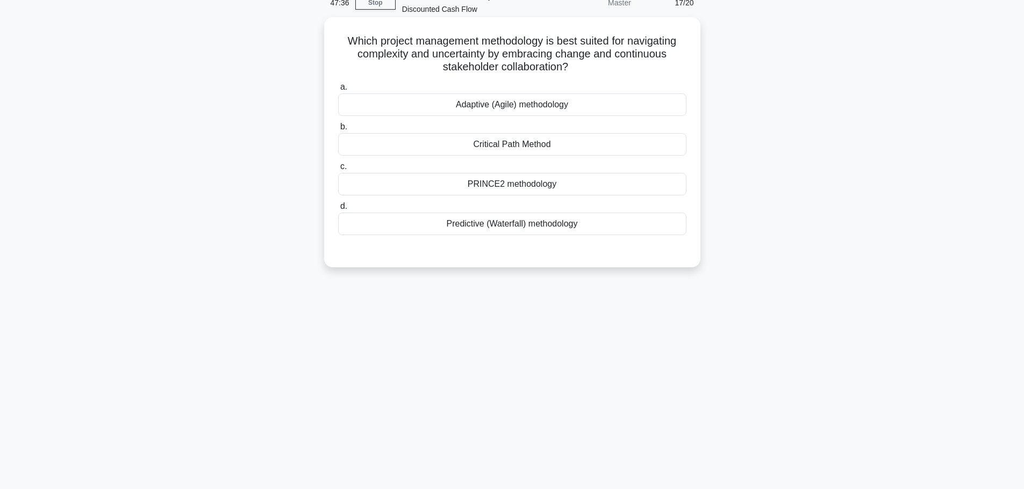
scroll to position [37, 0]
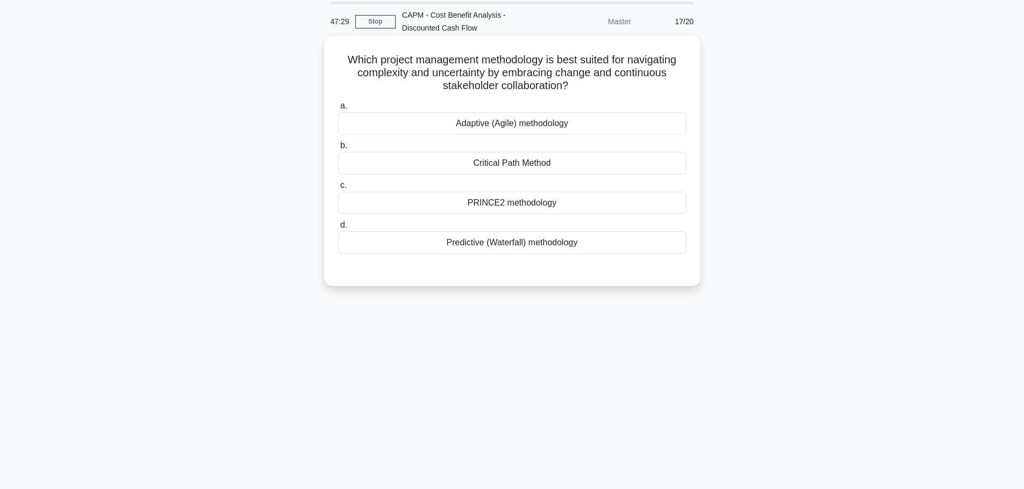
click at [560, 131] on div "Adaptive (Agile) methodology" at bounding box center [512, 123] width 348 height 23
click at [338, 110] on input "a. Adaptive (Agile) methodology" at bounding box center [338, 106] width 0 height 7
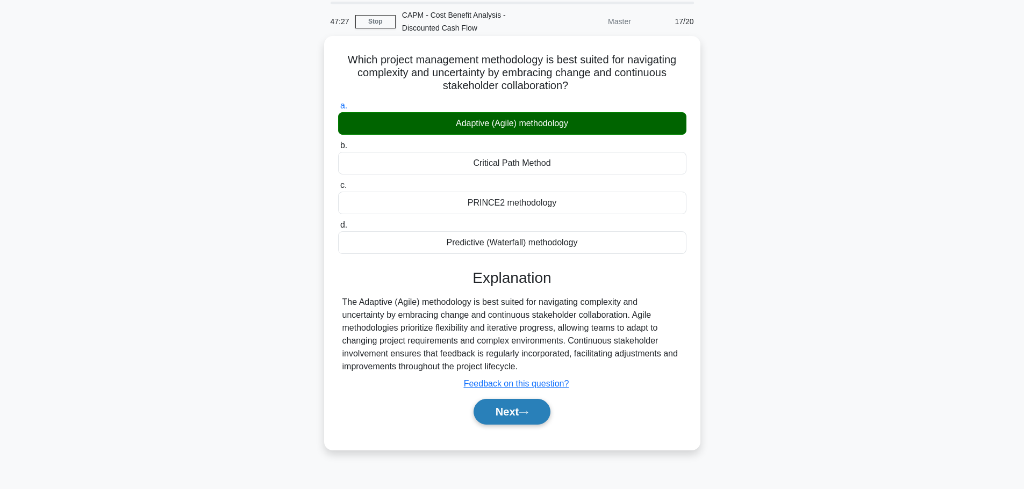
click at [520, 410] on button "Next" at bounding box center [511, 412] width 77 height 26
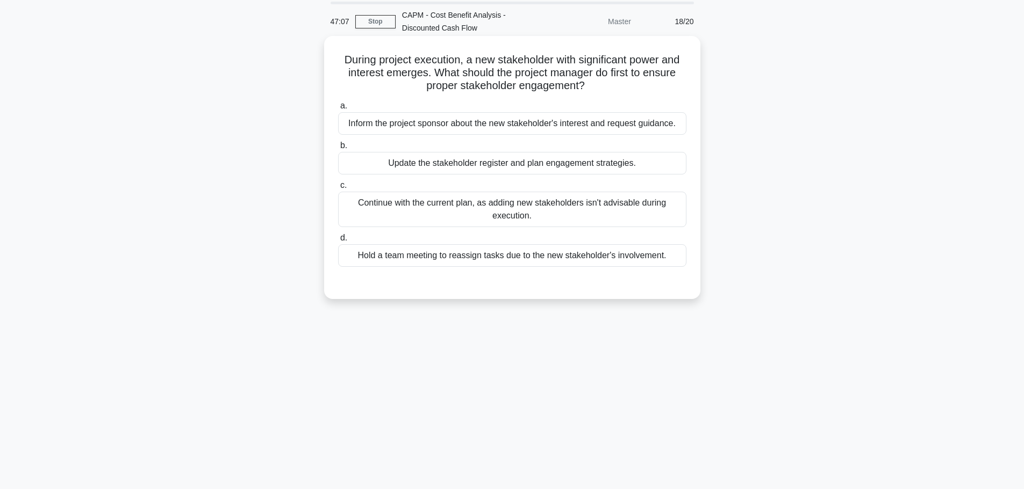
click at [481, 169] on div "Update the stakeholder register and plan engagement strategies." at bounding box center [512, 163] width 348 height 23
click at [338, 149] on input "b. Update the stakeholder register and plan engagement strategies." at bounding box center [338, 145] width 0 height 7
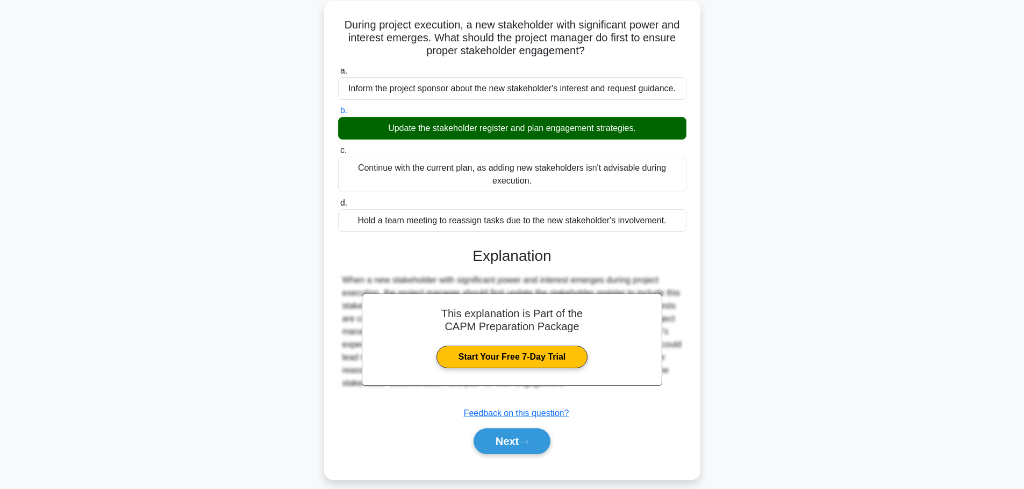
scroll to position [91, 0]
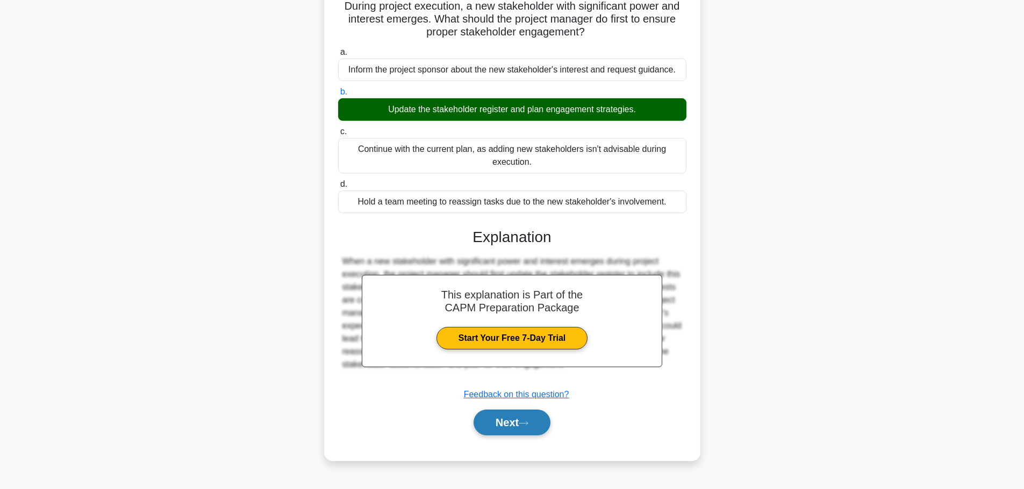
click at [515, 427] on button "Next" at bounding box center [511, 423] width 77 height 26
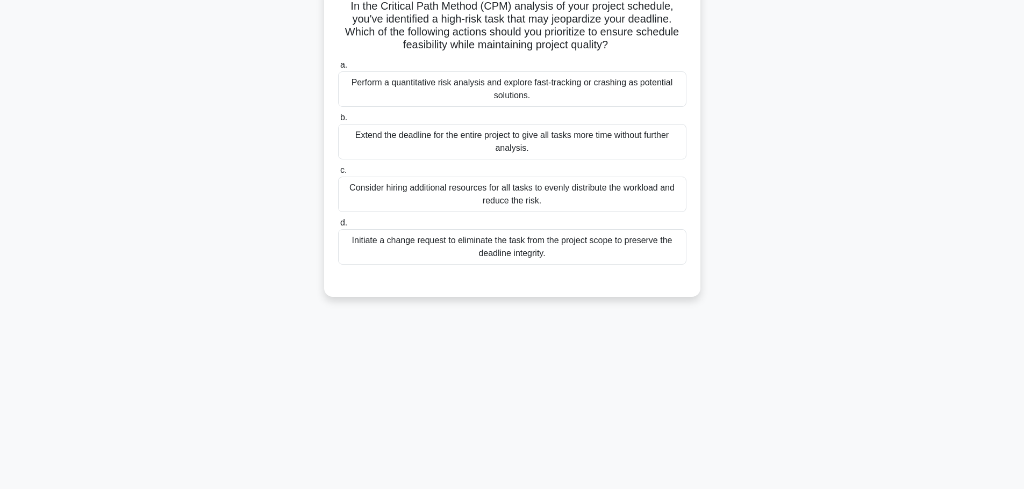
click at [565, 90] on div "Perform a quantitative risk analysis and explore fast-tracking or crashing as p…" at bounding box center [512, 88] width 348 height 35
click at [338, 69] on input "a. Perform a quantitative risk analysis and explore fast-tracking or crashing a…" at bounding box center [338, 65] width 0 height 7
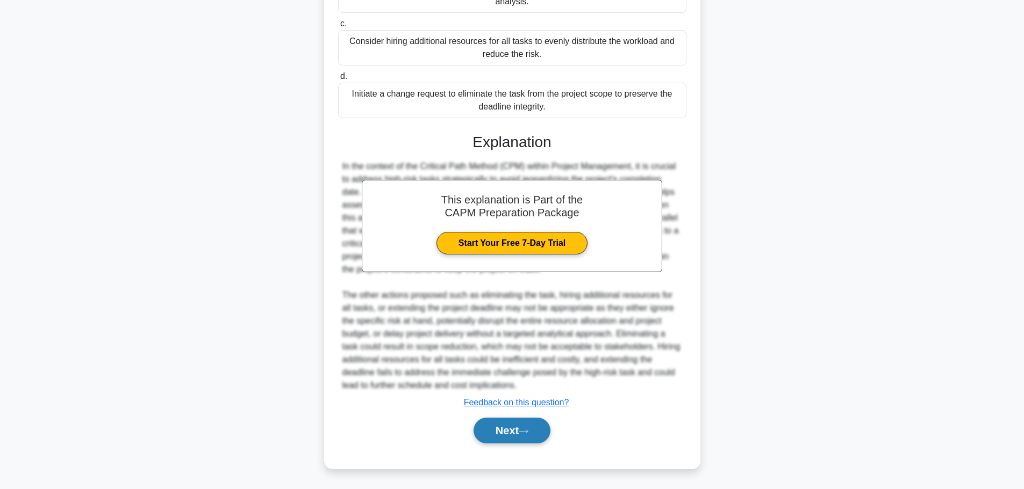
click at [525, 436] on button "Next" at bounding box center [511, 431] width 77 height 26
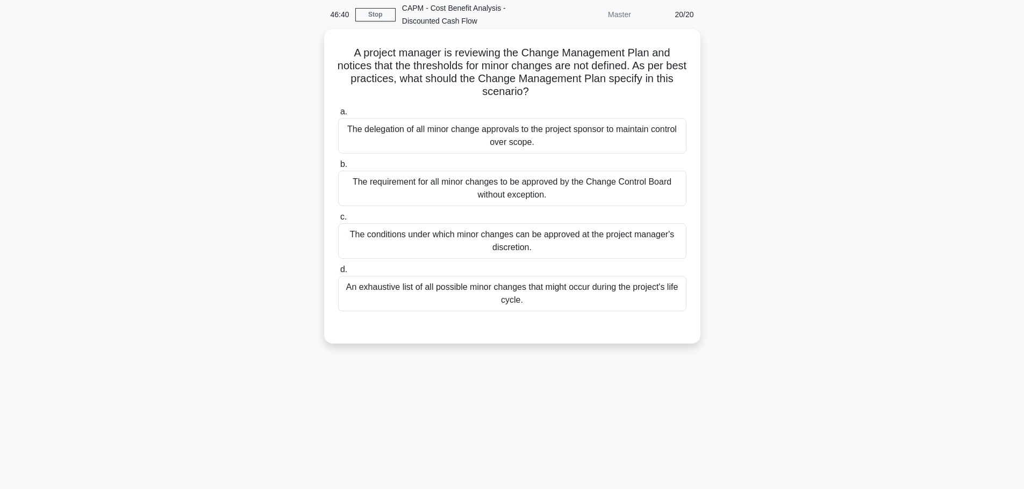
scroll to position [0, 0]
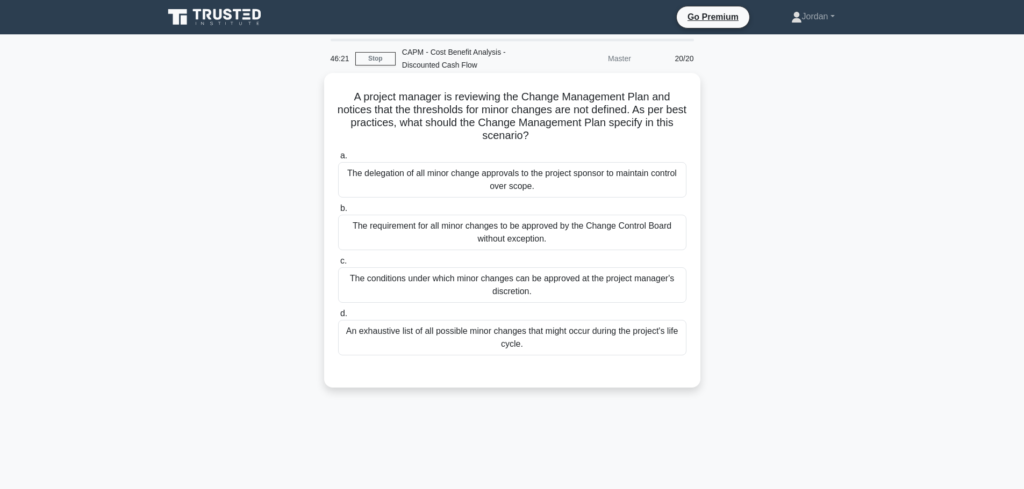
click at [538, 296] on div "The conditions under which minor changes can be approved at the project manager…" at bounding box center [512, 285] width 348 height 35
click at [338, 265] on input "c. The conditions under which minor changes can be approved at the project mana…" at bounding box center [338, 261] width 0 height 7
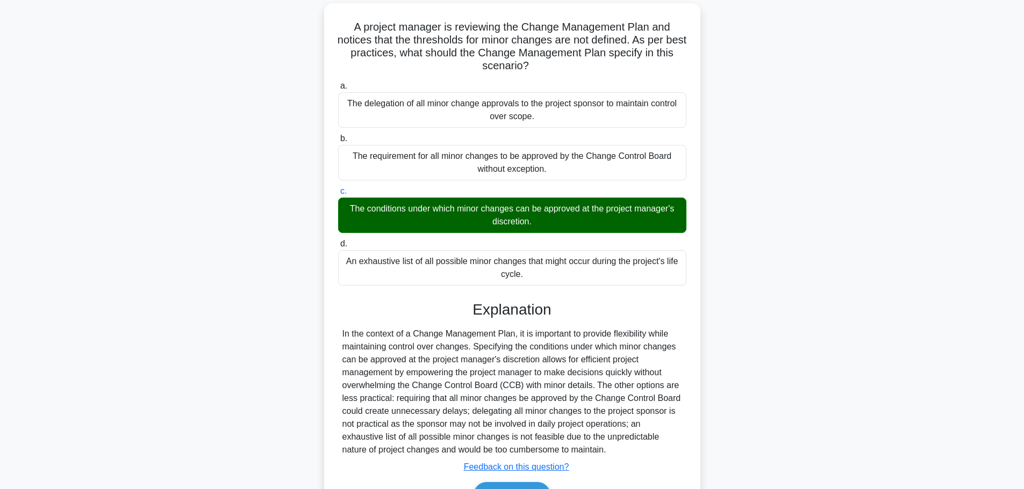
scroll to position [135, 0]
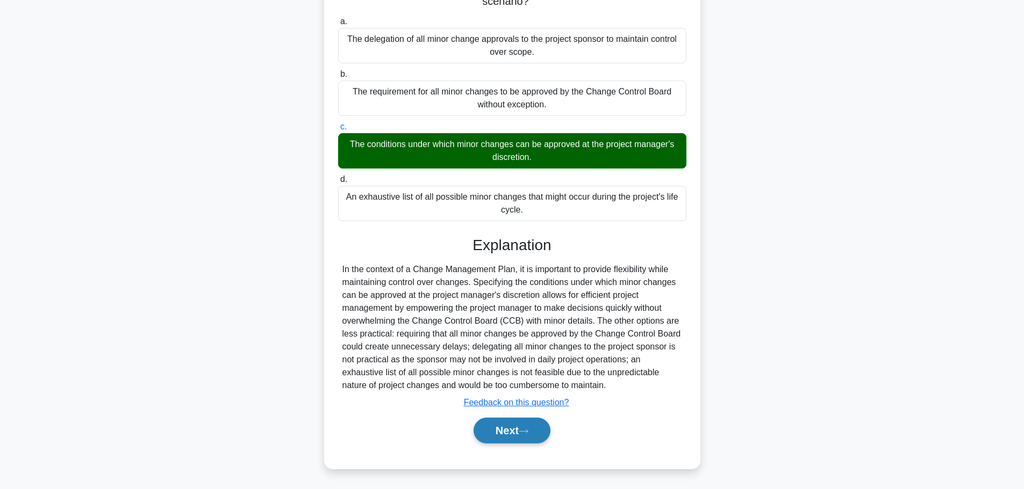
click at [528, 426] on button "Next" at bounding box center [511, 431] width 77 height 26
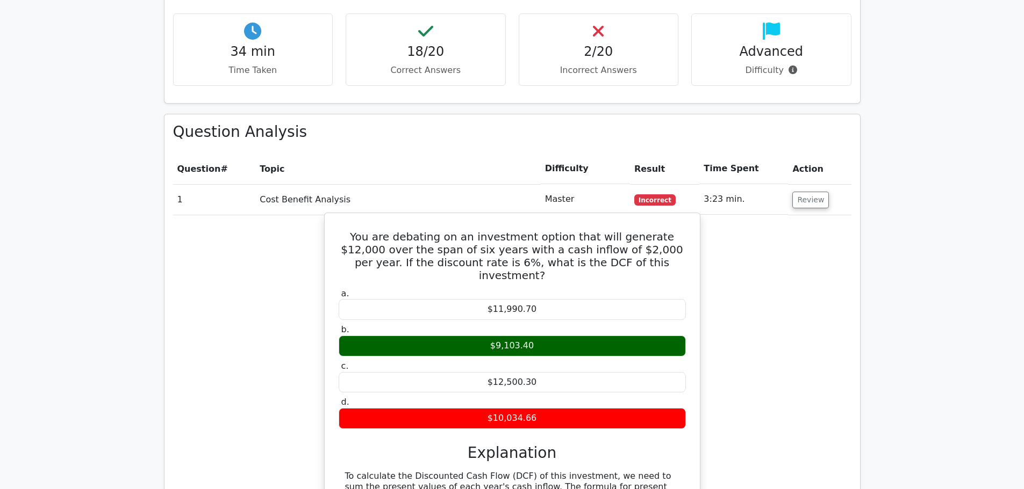
scroll to position [1075, 0]
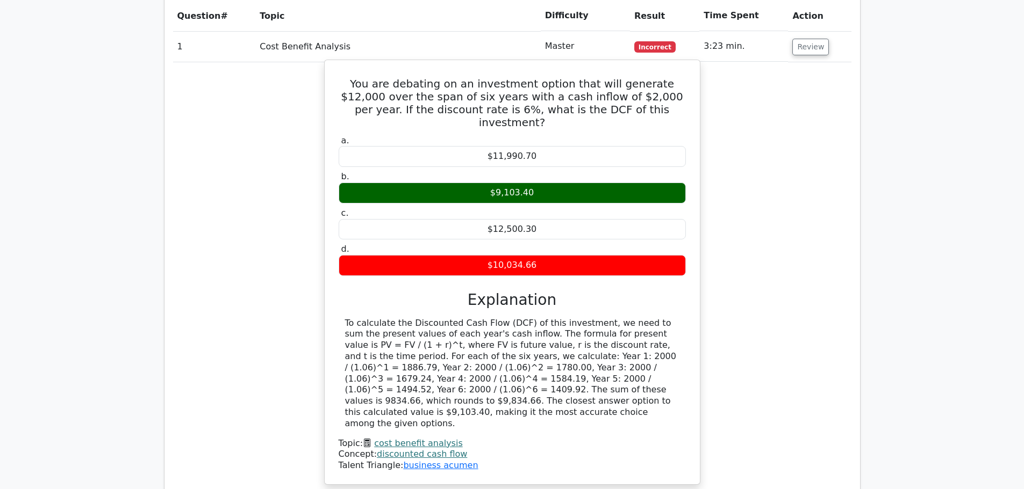
click at [392, 449] on link "discounted cash flow" at bounding box center [422, 454] width 90 height 10
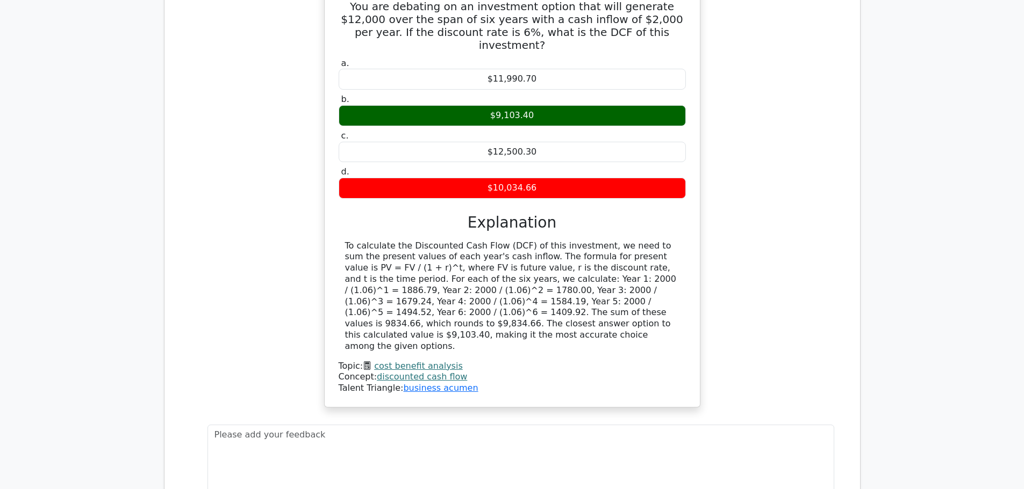
scroll to position [1236, 0]
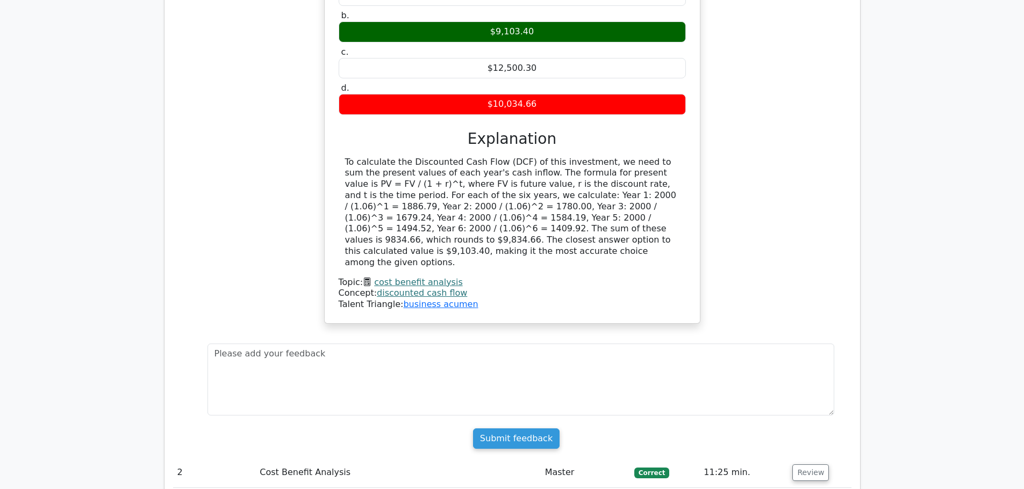
drag, startPoint x: 623, startPoint y: 176, endPoint x: 326, endPoint y: 102, distance: 305.7
click at [326, 102] on div "You are debating on an investment option that will generate $12,000 over the sp…" at bounding box center [512, 111] width 376 height 426
copy div "To calculate the Discounted Cash Flow (DCF) of this investment, we need to sum …"
click at [644, 177] on div "To calculate the Discounted Cash Flow (DCF) of this investment, we need to sum …" at bounding box center [512, 213] width 334 height 112
drag, startPoint x: 639, startPoint y: 176, endPoint x: 576, endPoint y: 156, distance: 65.9
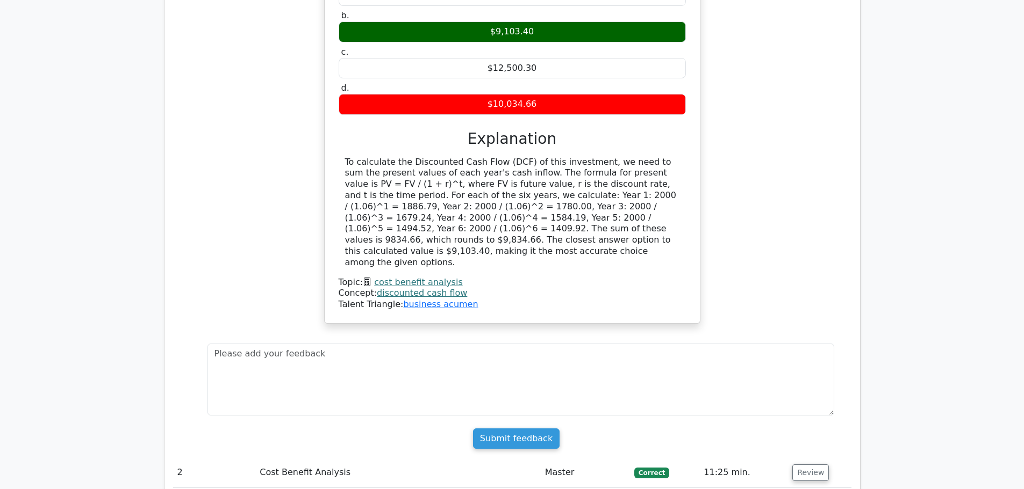
click at [576, 157] on div "To calculate the Discounted Cash Flow (DCF) of this investment, we need to sum …" at bounding box center [512, 213] width 334 height 112
copy div "The sum of these values is 9834.66, which rounds to $9,834.66. The closest answ…"
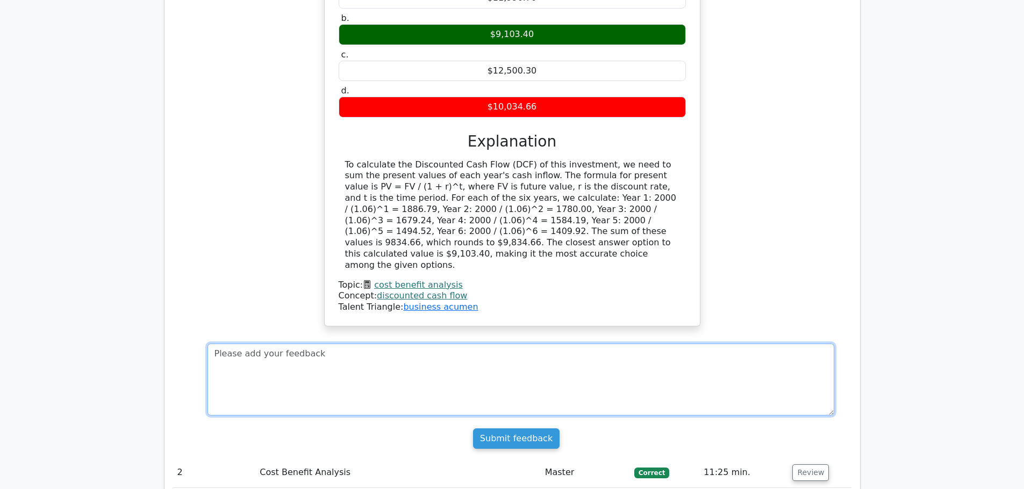
click at [248, 344] on textarea at bounding box center [520, 380] width 626 height 72
paste textarea "The sum of these values is 9834.66, which rounds to $9,834.66. The closest answ…"
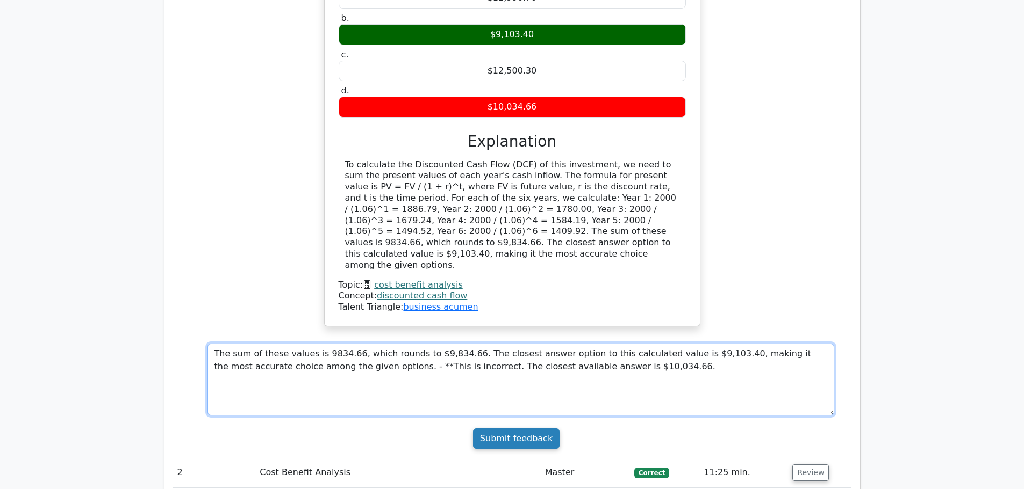
type textarea "The sum of these values is 9834.66, which rounds to $9,834.66. The closest answ…"
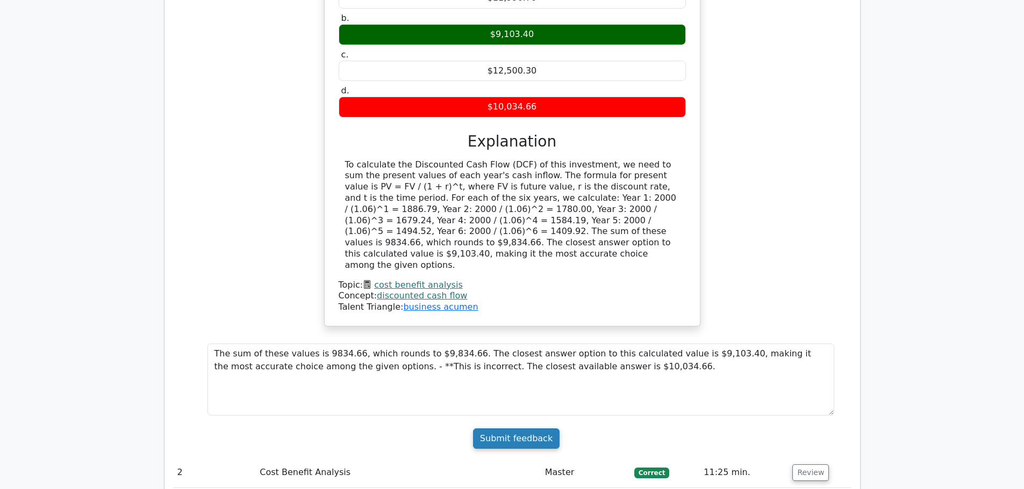
click at [499, 429] on input "Submit feedback" at bounding box center [516, 439] width 87 height 20
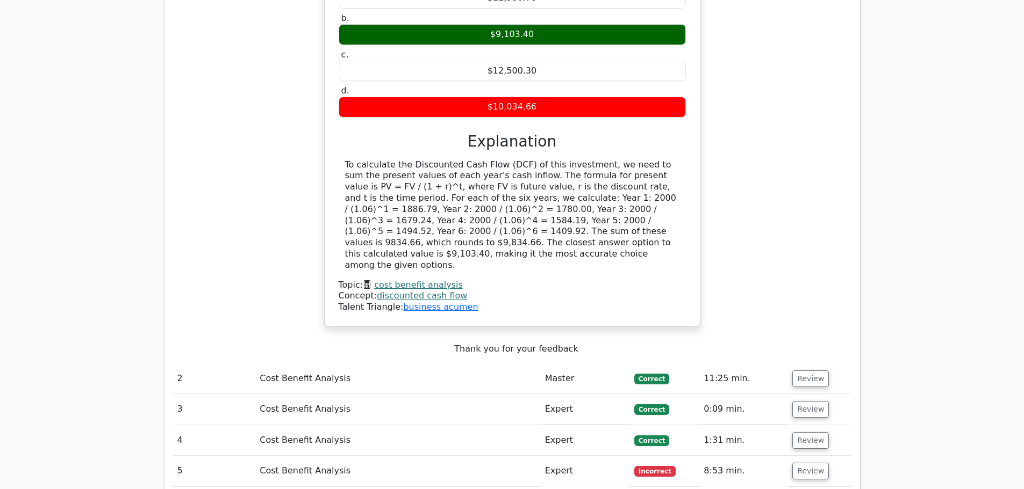
click at [429, 456] on td "Cost Benefit Analysis" at bounding box center [397, 471] width 285 height 31
click at [346, 456] on td "Cost Benefit Analysis" at bounding box center [397, 471] width 285 height 31
click at [797, 463] on button "Review" at bounding box center [810, 471] width 37 height 17
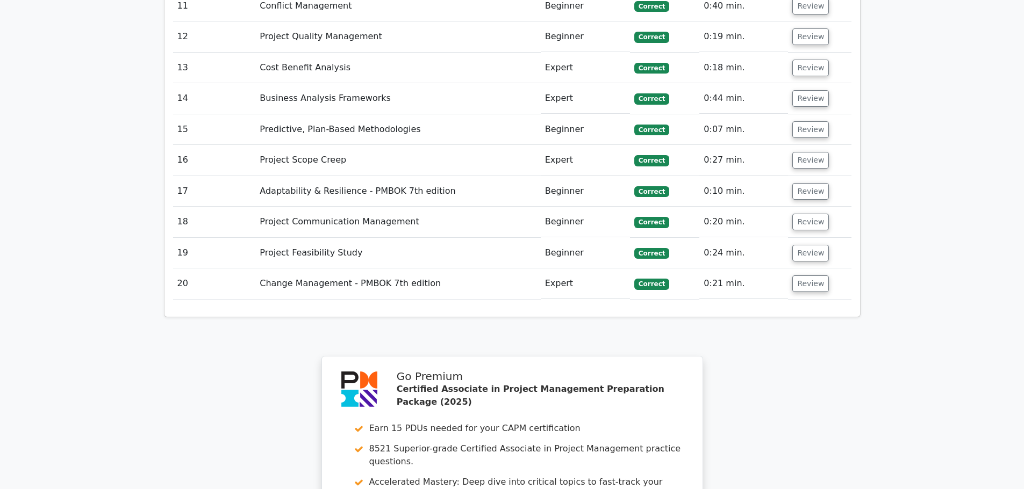
scroll to position [2603, 0]
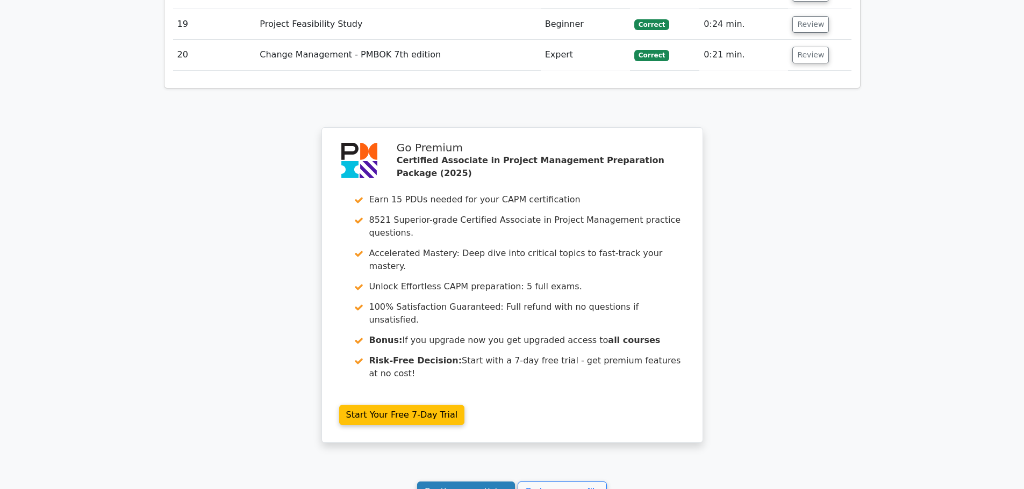
click at [463, 482] on link "Continue practicing" at bounding box center [466, 492] width 98 height 20
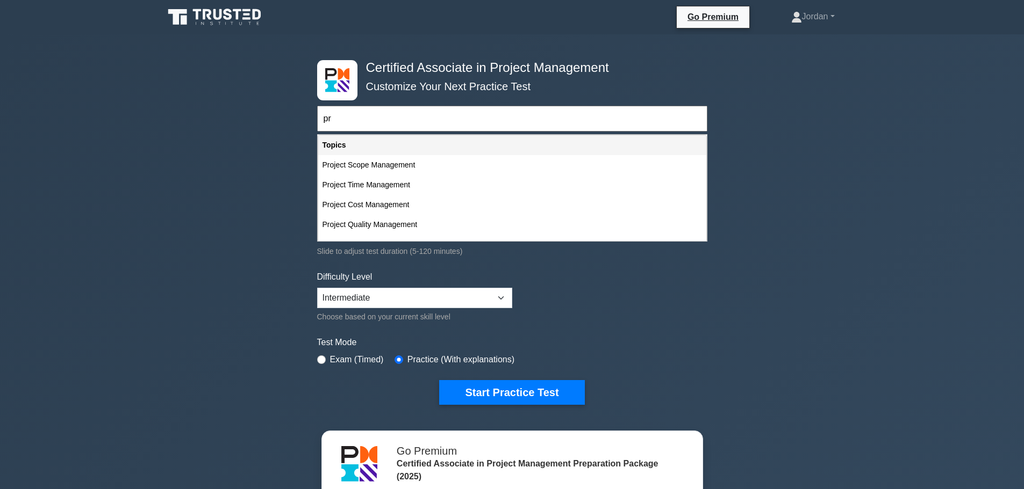
type input "p"
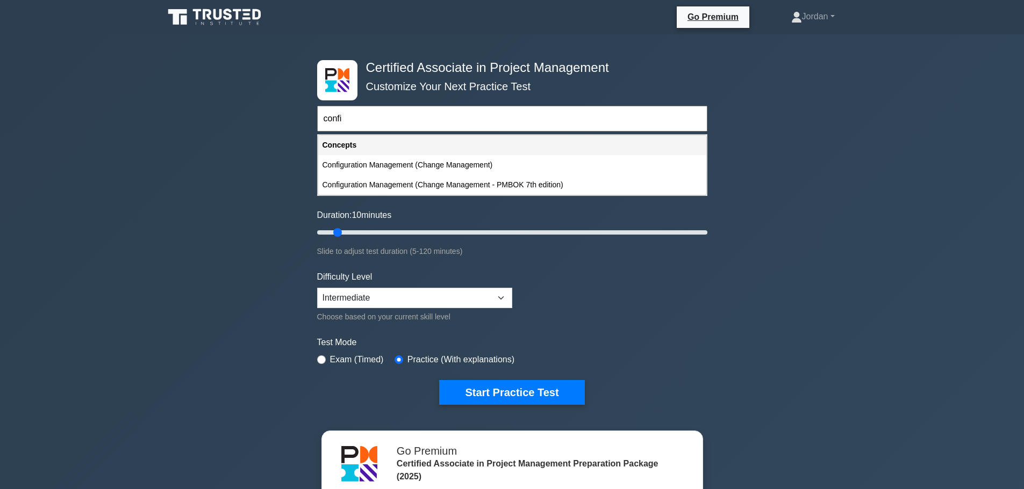
click at [385, 188] on div "Configuration Management (Change Management - PMBOK 7th edition)" at bounding box center [512, 185] width 388 height 20
type input "Configuration Management (Change Management - PMBOK 7th edition)"
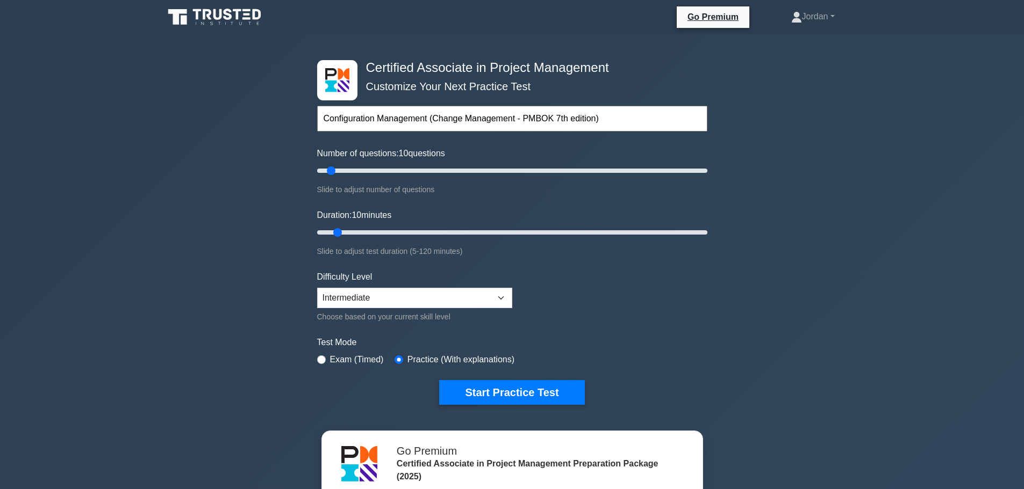
click at [506, 407] on div "Certified Associate in Project Management Customize Your Next Practice Test Con…" at bounding box center [512, 232] width 403 height 397
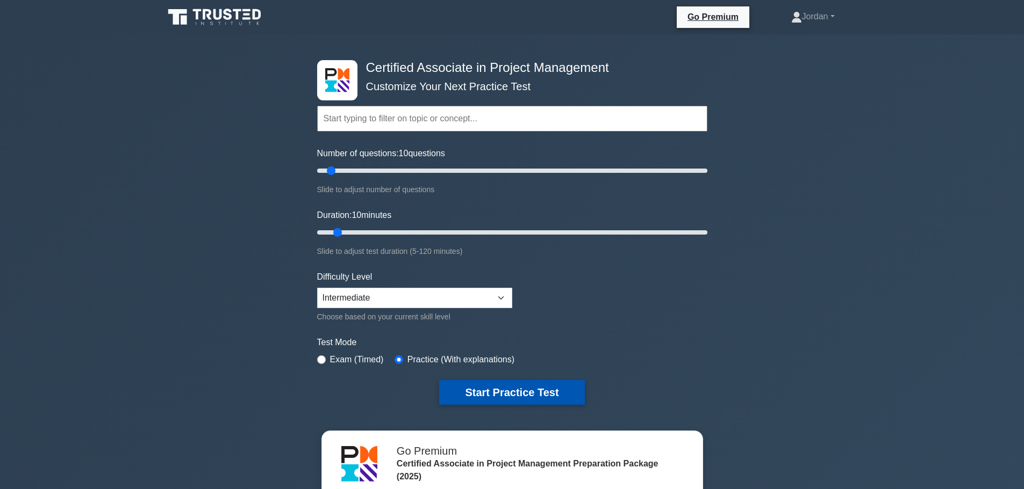
click at [505, 396] on button "Start Practice Test" at bounding box center [511, 392] width 145 height 25
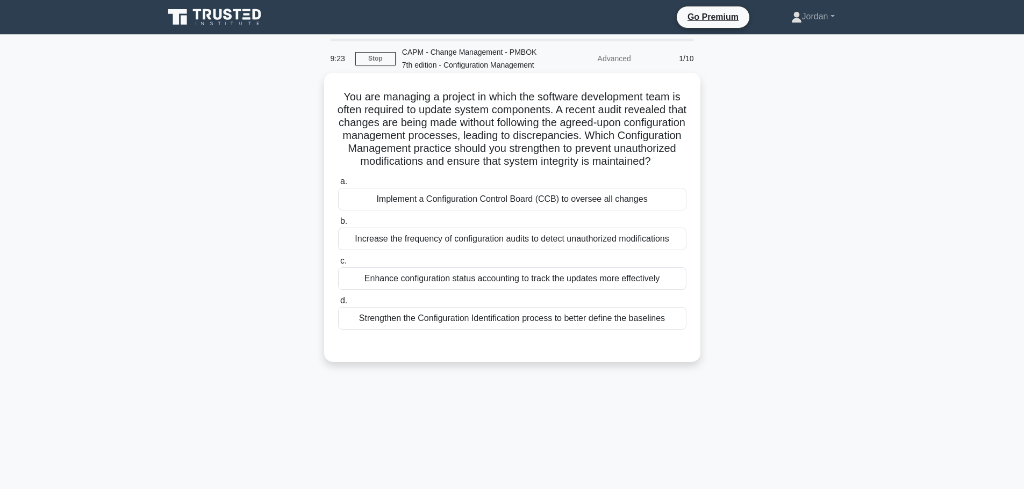
click at [501, 330] on div "Strengthen the Configuration Identification process to better define the baseli…" at bounding box center [512, 318] width 348 height 23
click at [338, 305] on input "d. Strengthen the Configuration Identification process to better define the bas…" at bounding box center [338, 301] width 0 height 7
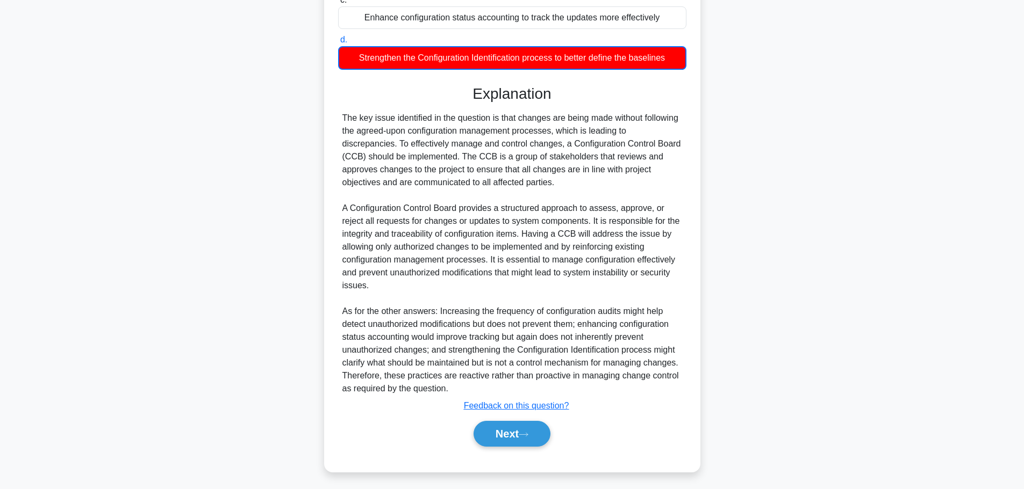
scroll to position [291, 0]
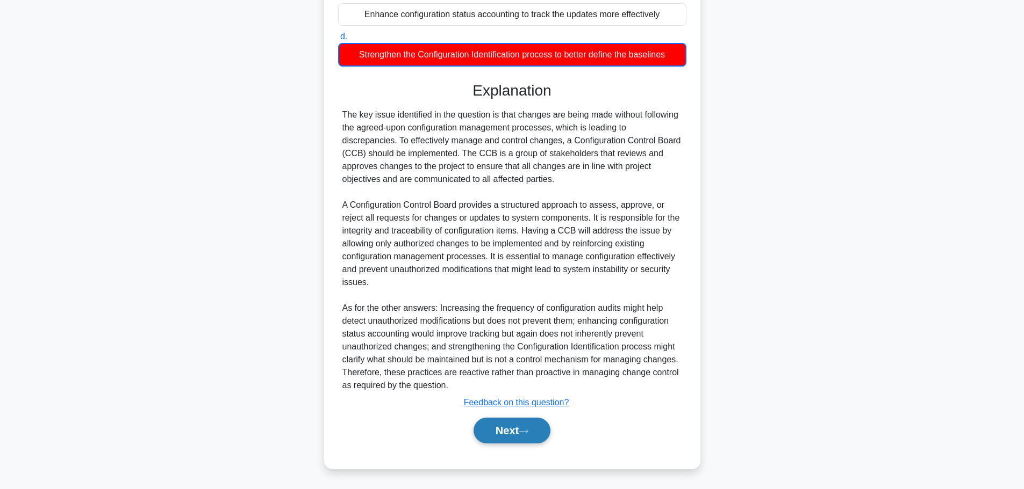
click at [518, 436] on button "Next" at bounding box center [511, 431] width 77 height 26
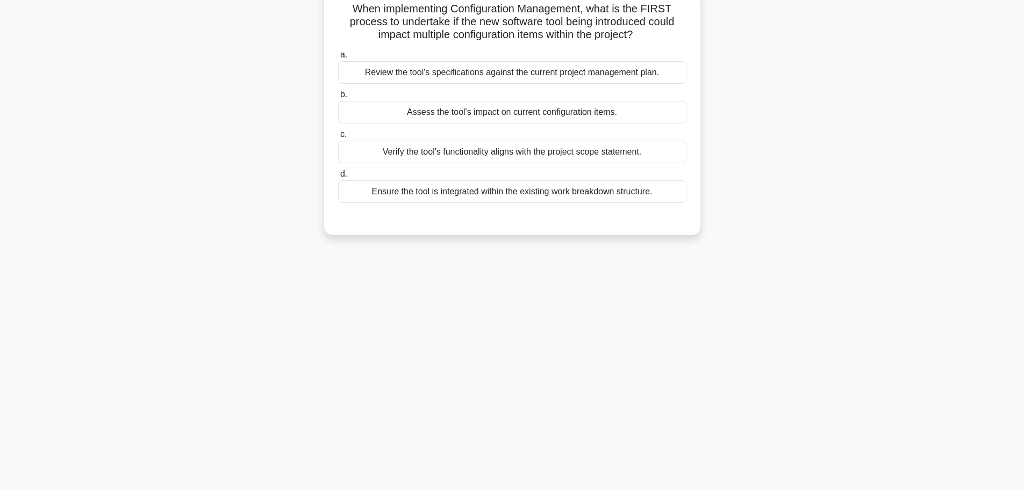
scroll to position [91, 0]
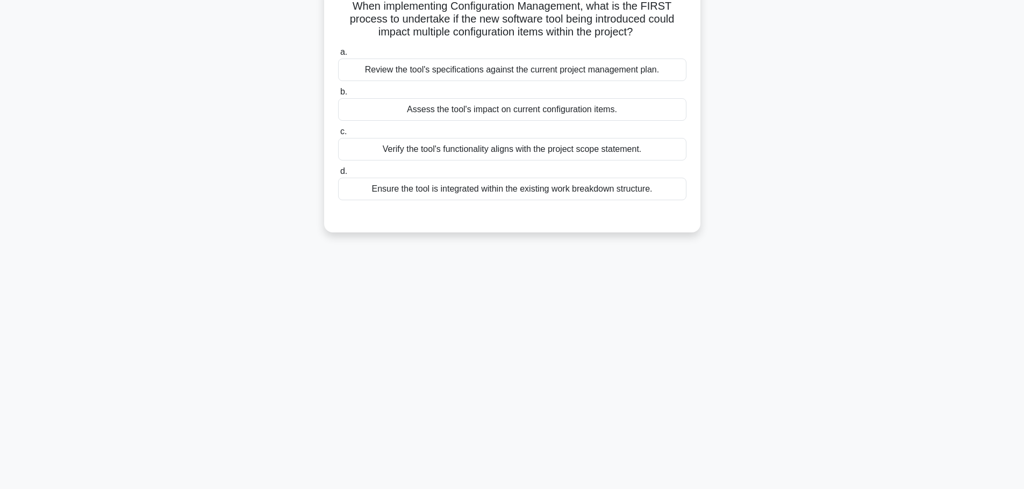
click at [503, 161] on div "Verify the tool's functionality aligns with the project scope statement." at bounding box center [512, 149] width 348 height 23
click at [338, 135] on input "c. Verify the tool's functionality aligns with the project scope statement." at bounding box center [338, 131] width 0 height 7
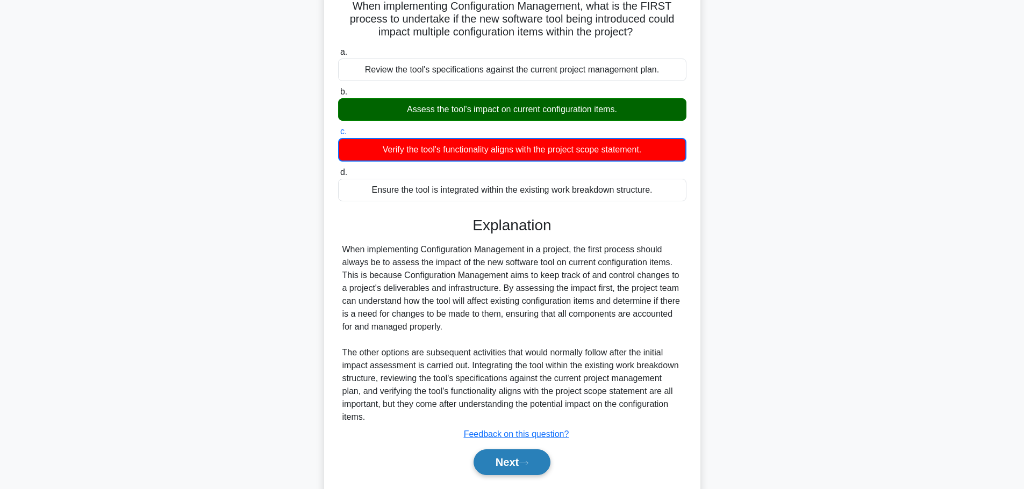
click at [508, 476] on button "Next" at bounding box center [511, 463] width 77 height 26
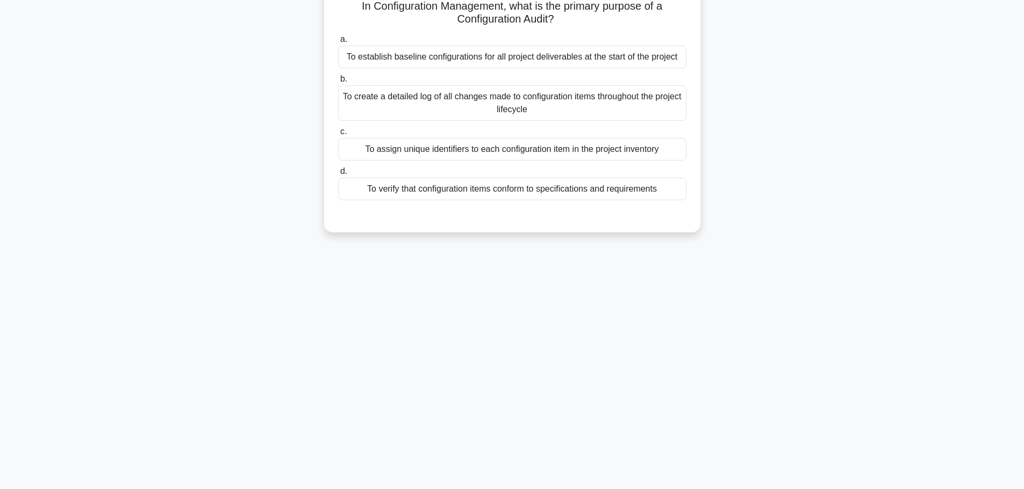
scroll to position [0, 0]
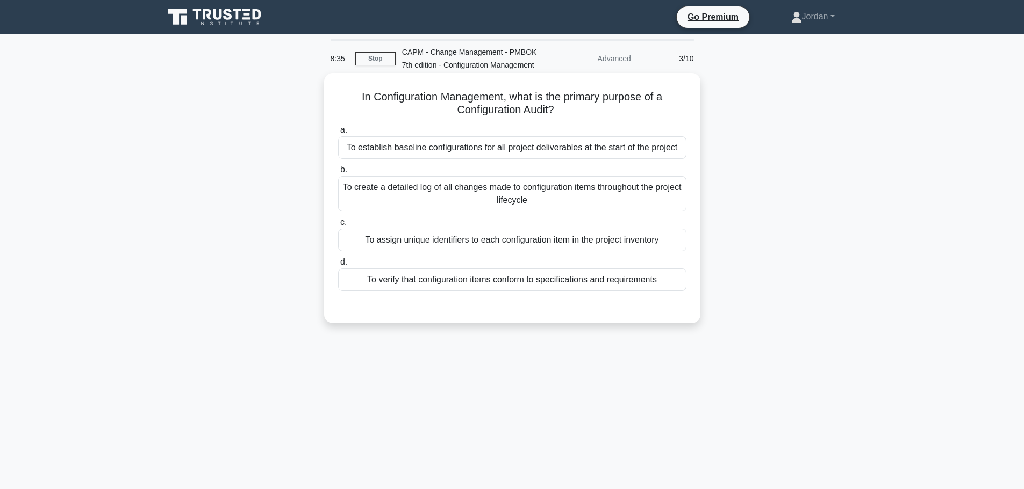
click at [610, 291] on div "To verify that configuration items conform to specifications and requirements" at bounding box center [512, 280] width 348 height 23
click at [338, 266] on input "d. To verify that configuration items conform to specifications and requirements" at bounding box center [338, 262] width 0 height 7
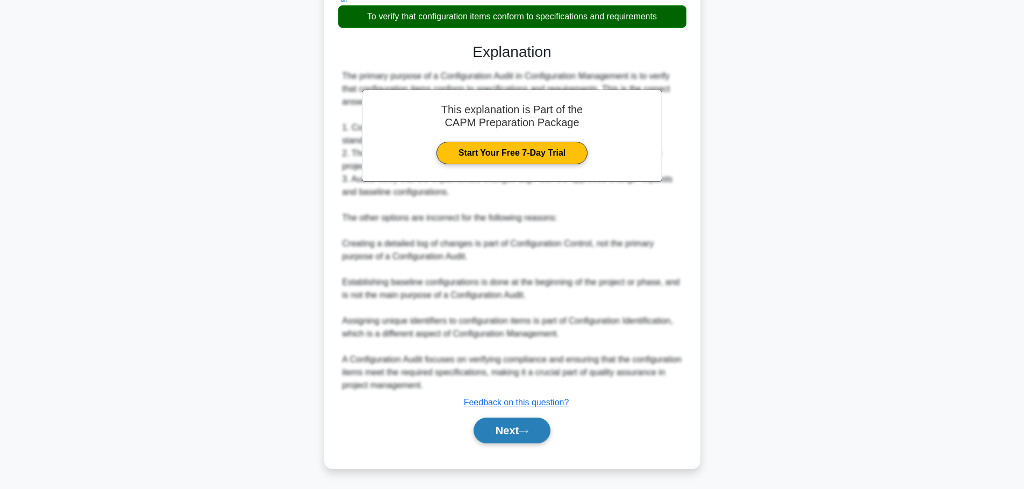
click at [535, 431] on button "Next" at bounding box center [511, 431] width 77 height 26
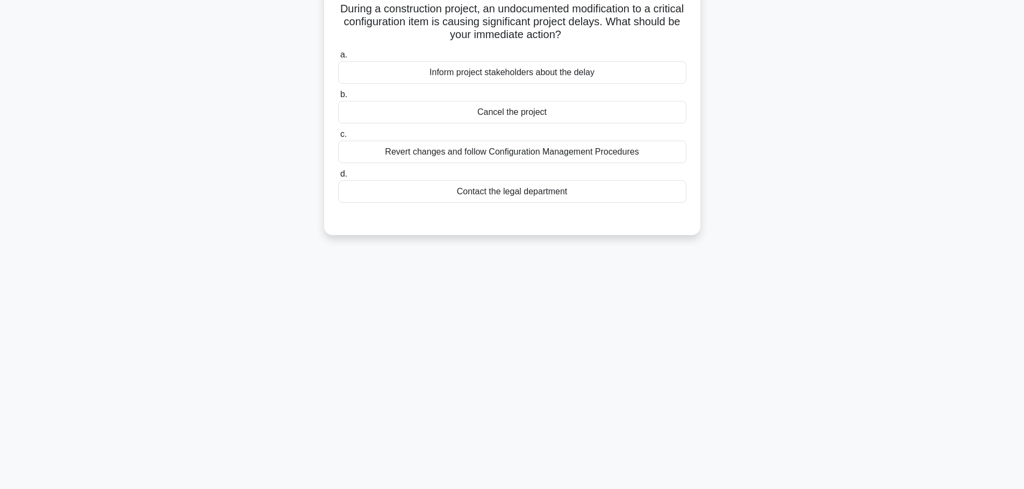
scroll to position [91, 0]
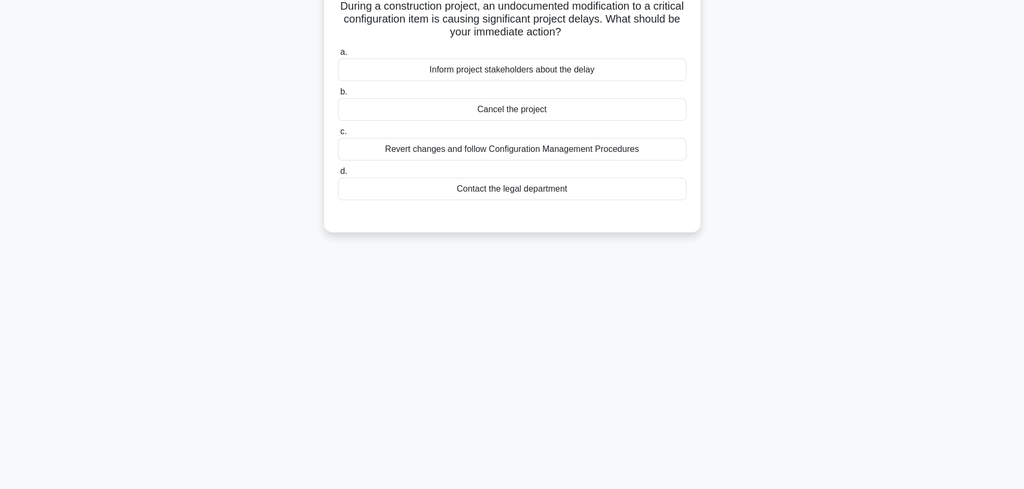
click at [480, 81] on div "Inform project stakeholders about the delay" at bounding box center [512, 70] width 348 height 23
click at [338, 56] on input "a. Inform project stakeholders about the delay" at bounding box center [338, 52] width 0 height 7
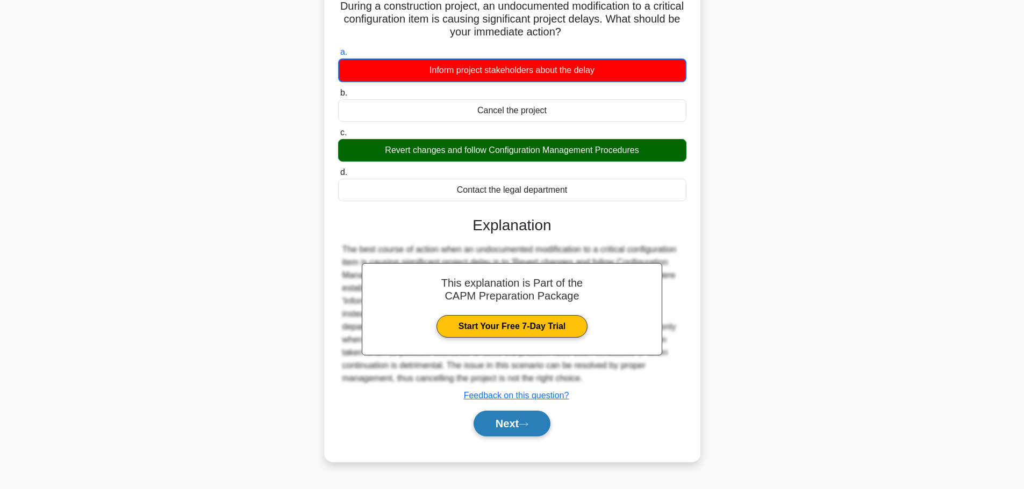
click at [506, 437] on button "Next" at bounding box center [511, 424] width 77 height 26
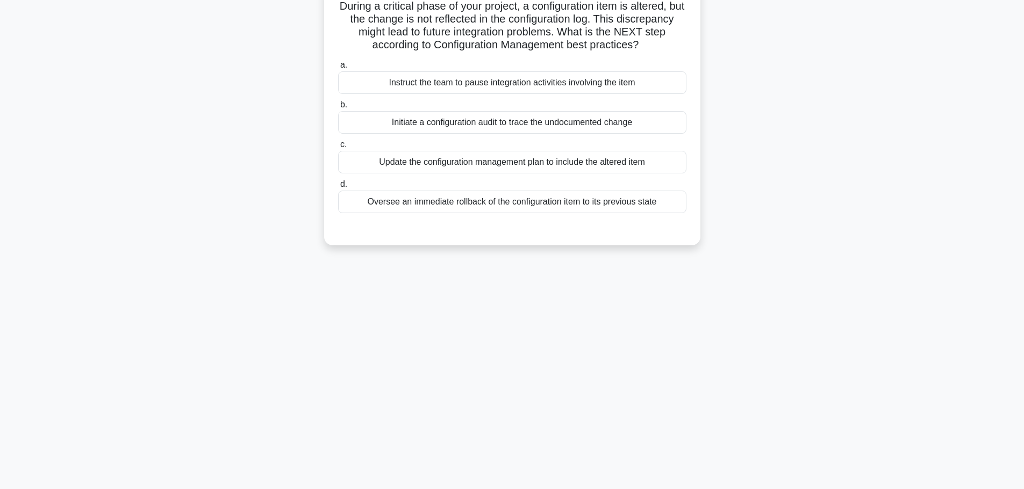
click at [569, 134] on div "Initiate a configuration audit to trace the undocumented change" at bounding box center [512, 122] width 348 height 23
click at [338, 109] on input "b. Initiate a configuration audit to trace the undocumented change" at bounding box center [338, 105] width 0 height 7
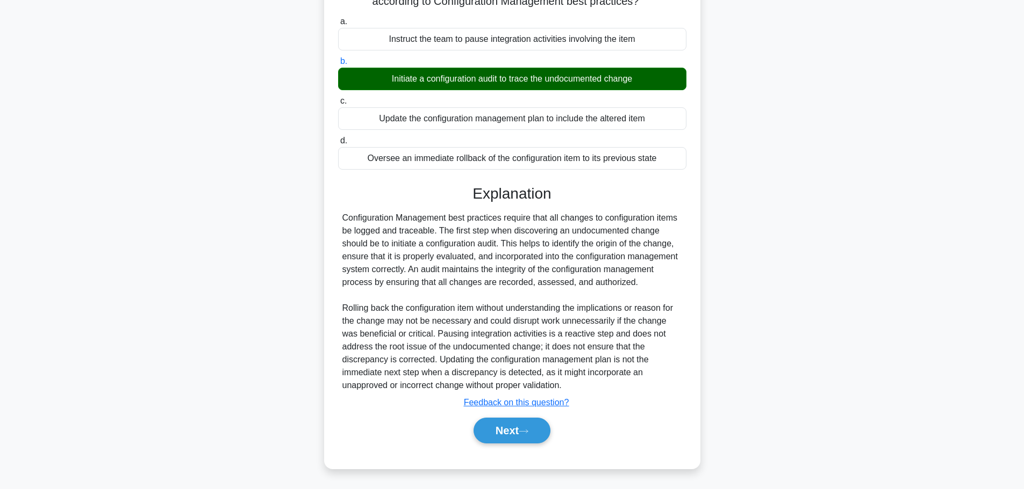
scroll to position [148, 0]
click at [508, 429] on button "Next" at bounding box center [511, 431] width 77 height 26
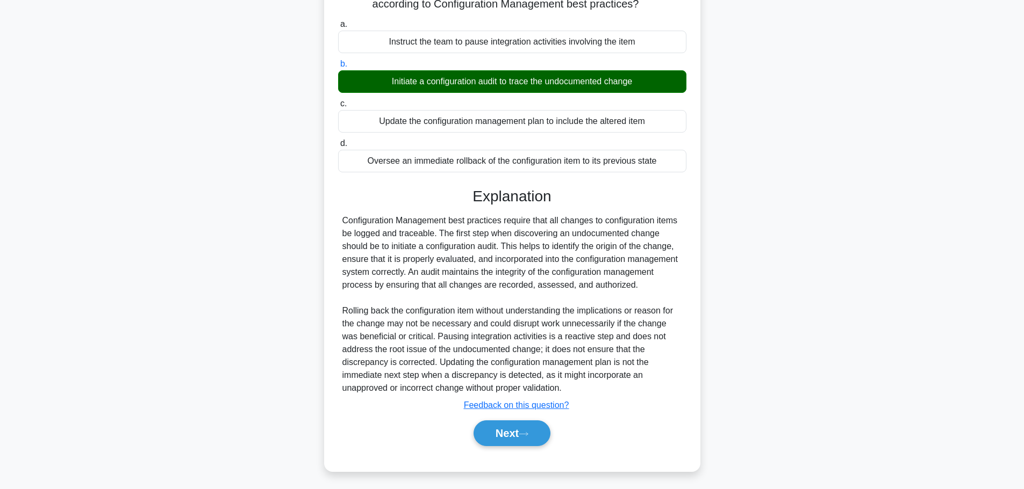
scroll to position [91, 0]
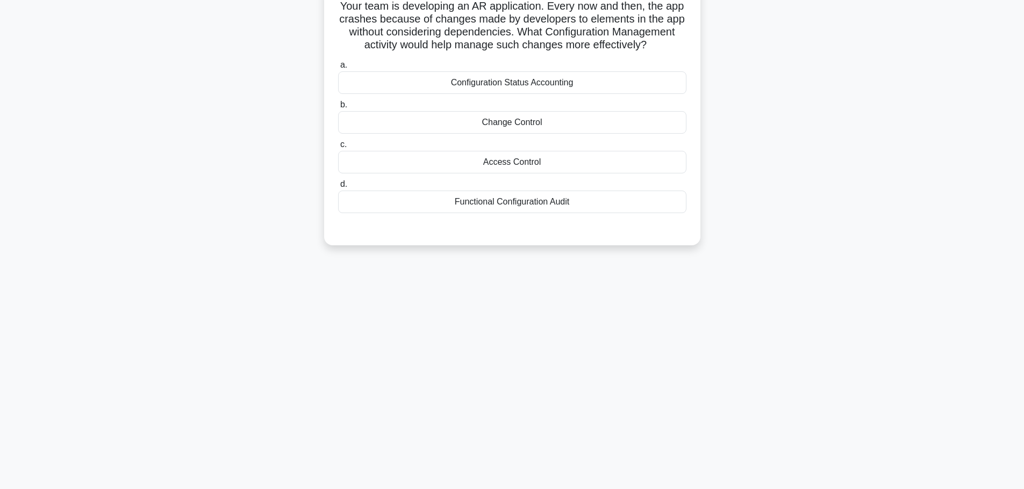
click at [483, 134] on div "Change Control" at bounding box center [512, 122] width 348 height 23
click at [338, 109] on input "b. Change Control" at bounding box center [338, 105] width 0 height 7
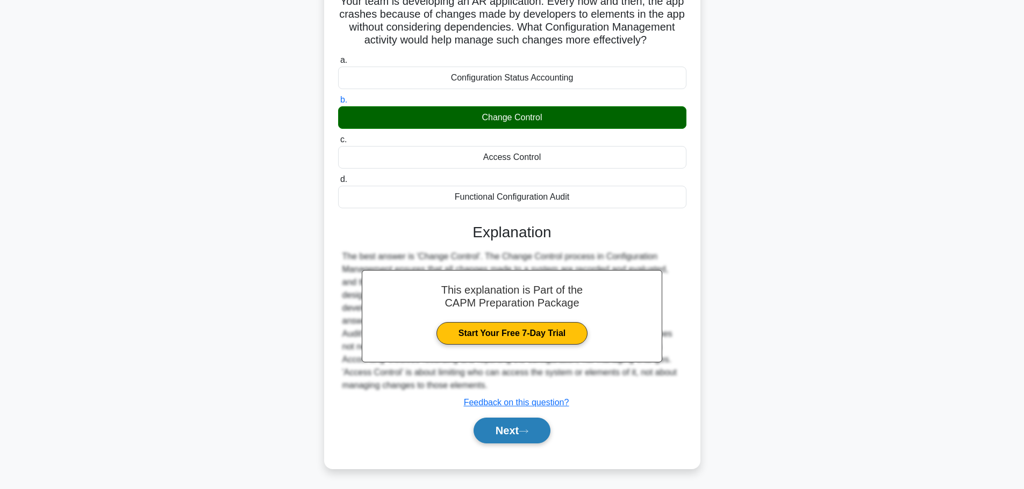
click at [512, 431] on button "Next" at bounding box center [511, 431] width 77 height 26
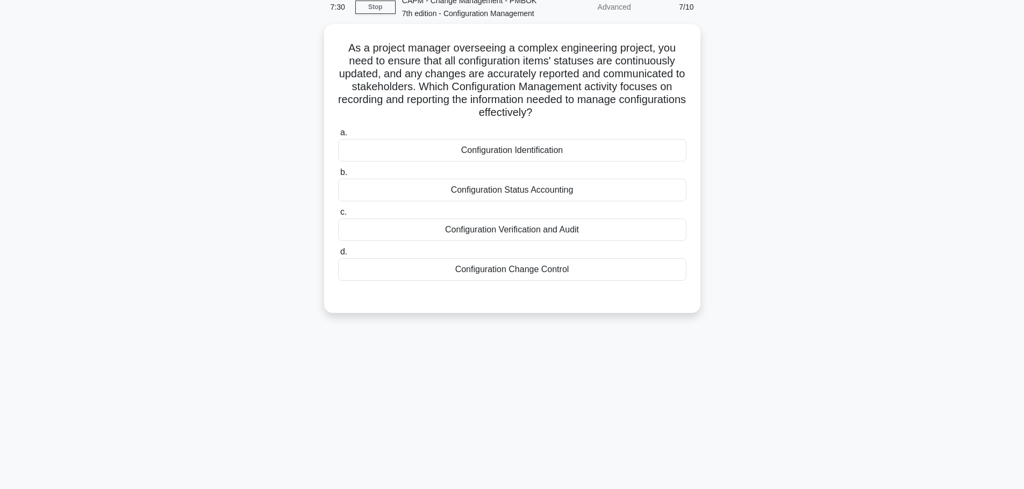
scroll to position [0, 0]
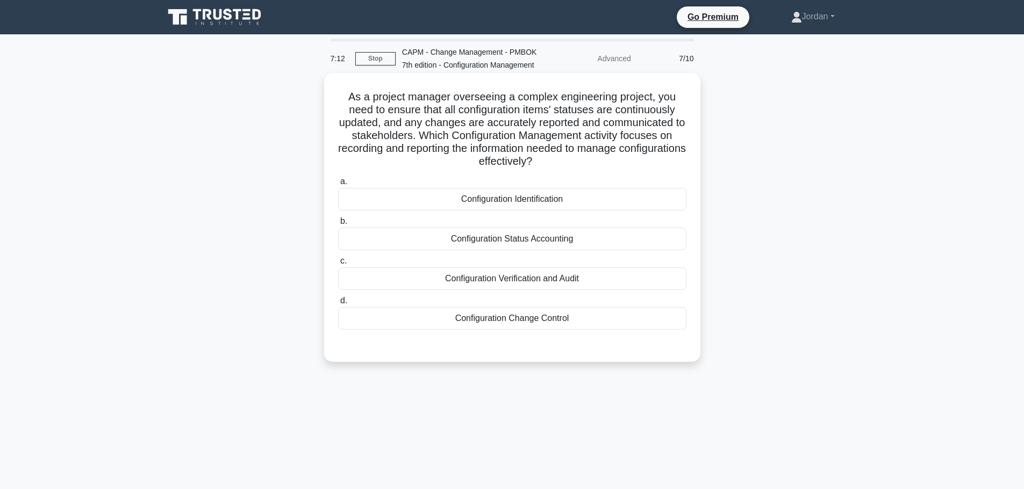
click at [477, 250] on div "Configuration Status Accounting" at bounding box center [512, 239] width 348 height 23
click at [338, 225] on input "b. Configuration Status Accounting" at bounding box center [338, 221] width 0 height 7
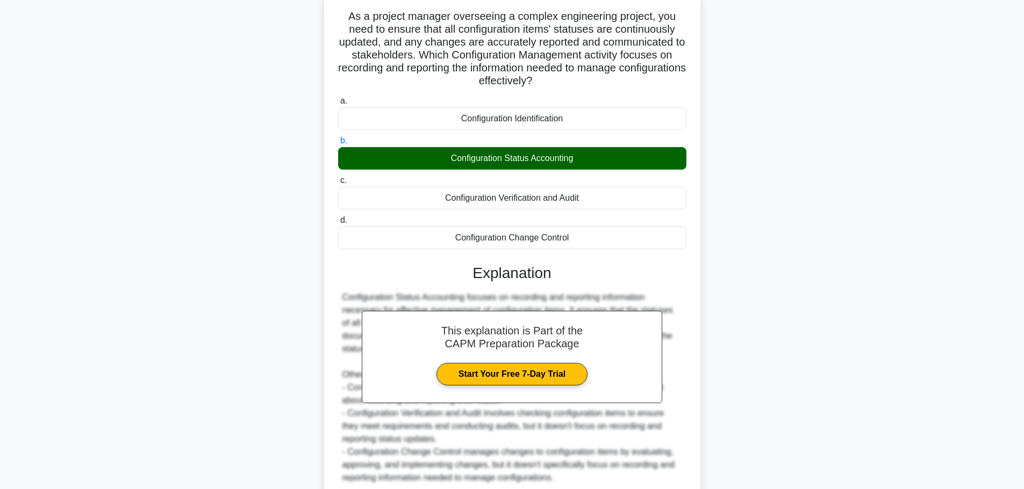
scroll to position [186, 0]
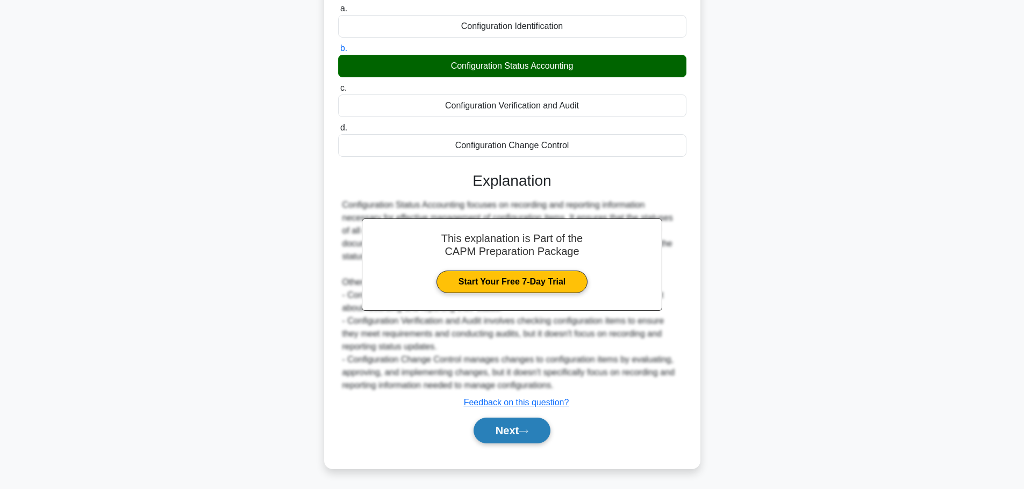
click at [506, 441] on button "Next" at bounding box center [511, 431] width 77 height 26
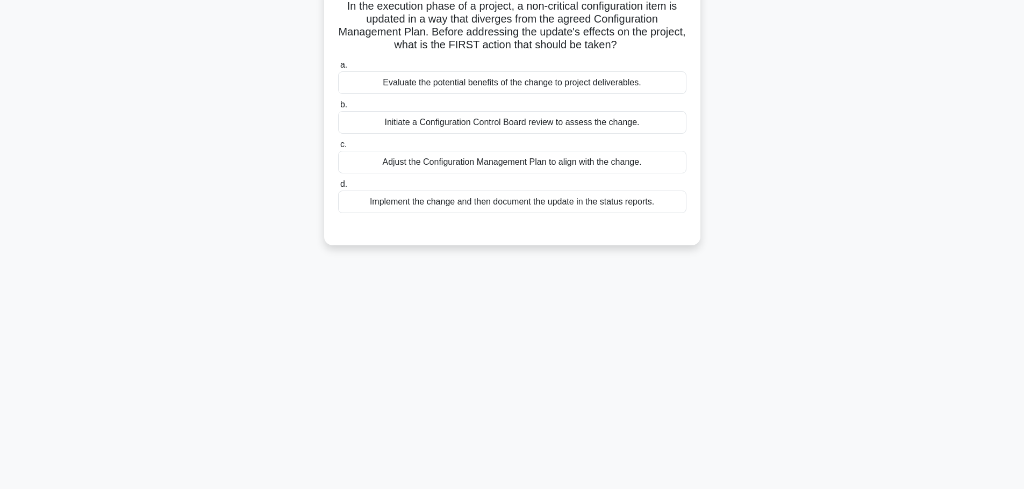
click at [437, 134] on div "Initiate a Configuration Control Board review to assess the change." at bounding box center [512, 122] width 348 height 23
click at [338, 109] on input "b. Initiate a Configuration Control Board review to assess the change." at bounding box center [338, 105] width 0 height 7
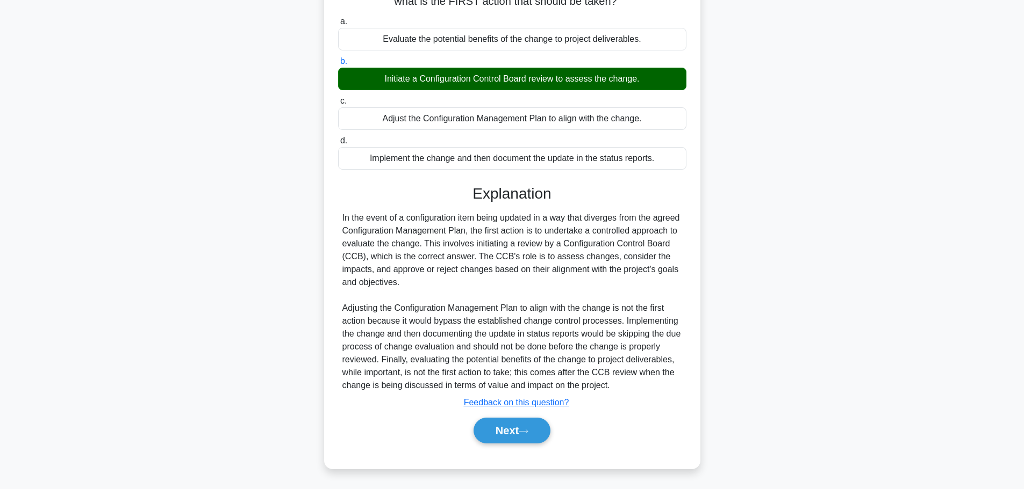
scroll to position [148, 0]
click at [513, 426] on button "Next" at bounding box center [511, 431] width 77 height 26
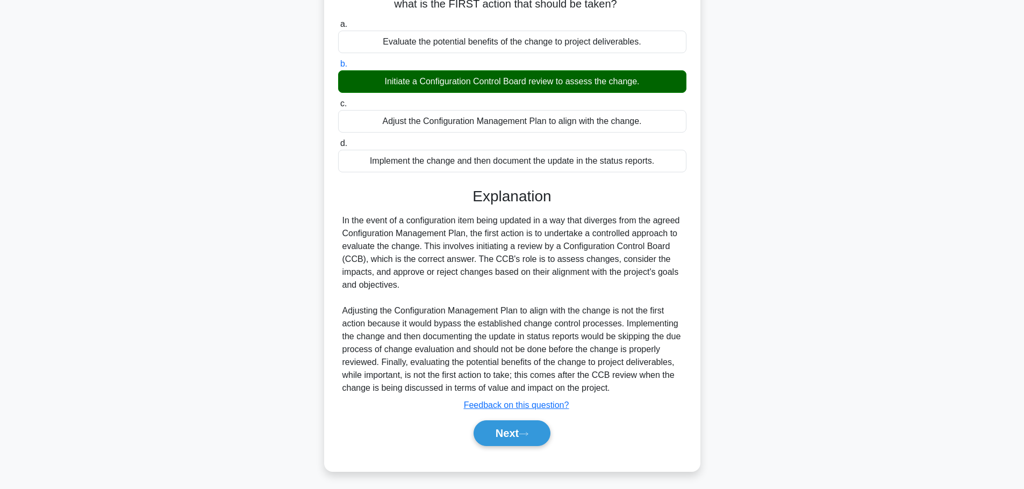
scroll to position [91, 0]
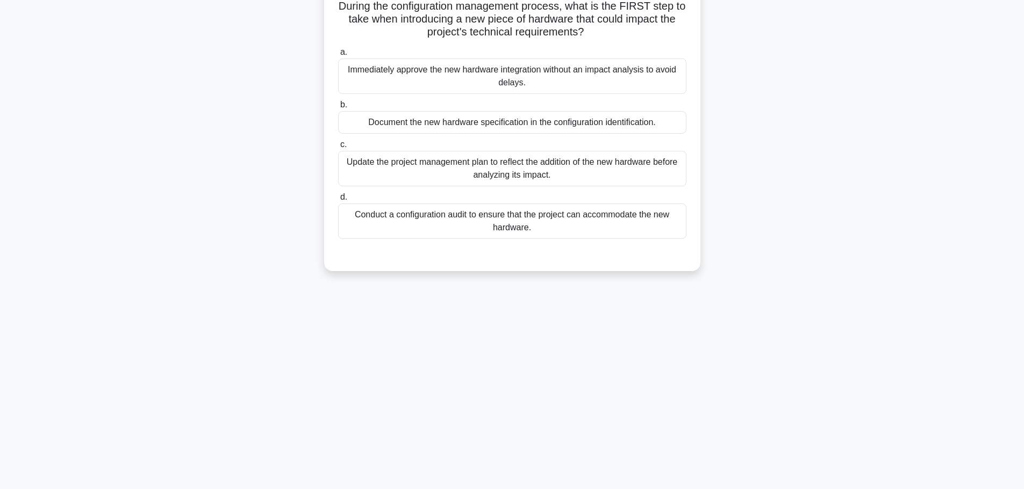
click at [546, 132] on div "Document the new hardware specification in the configuration identification." at bounding box center [512, 122] width 348 height 23
click at [338, 109] on input "b. Document the new hardware specification in the configuration identification." at bounding box center [338, 105] width 0 height 7
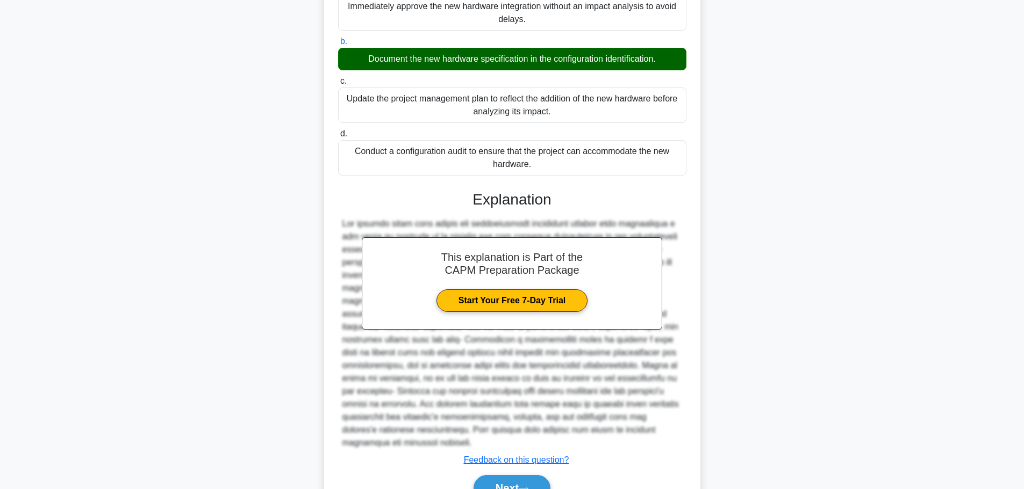
scroll to position [225, 0]
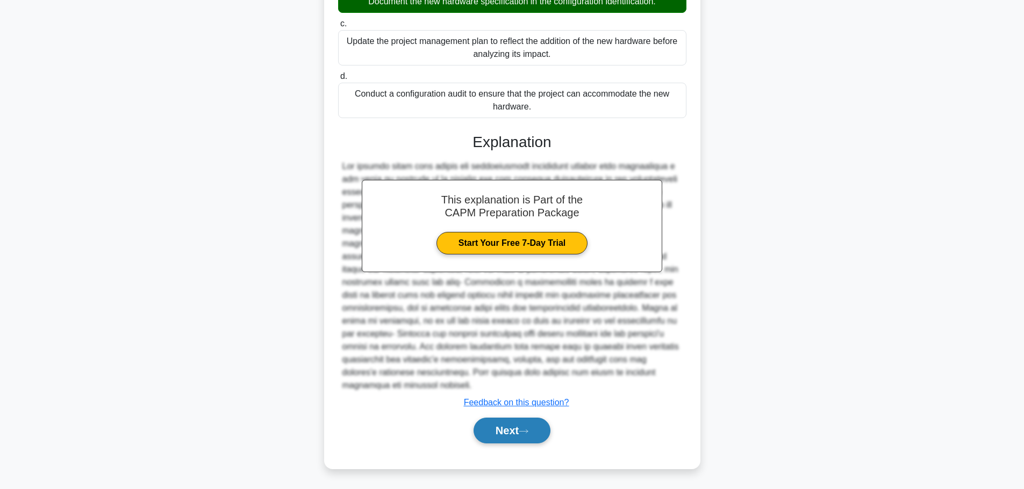
click at [518, 428] on button "Next" at bounding box center [511, 431] width 77 height 26
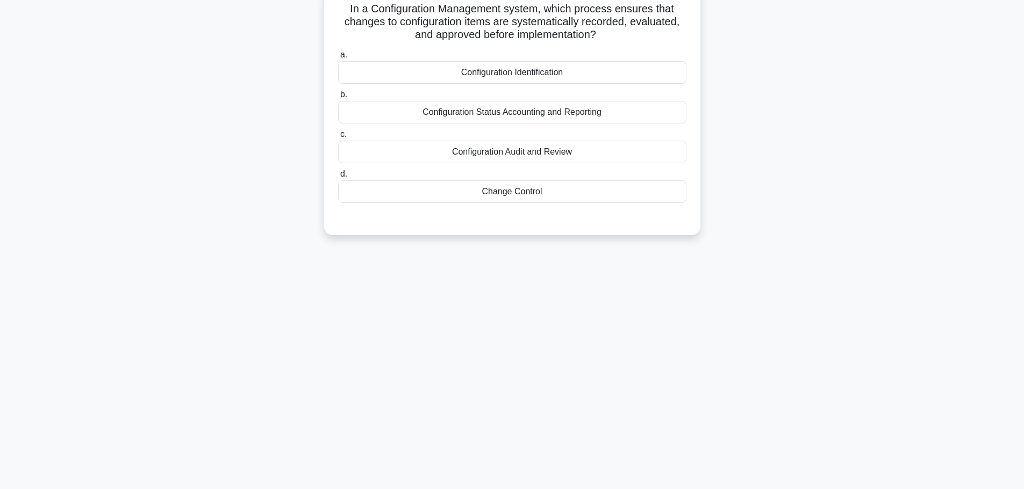
scroll to position [91, 0]
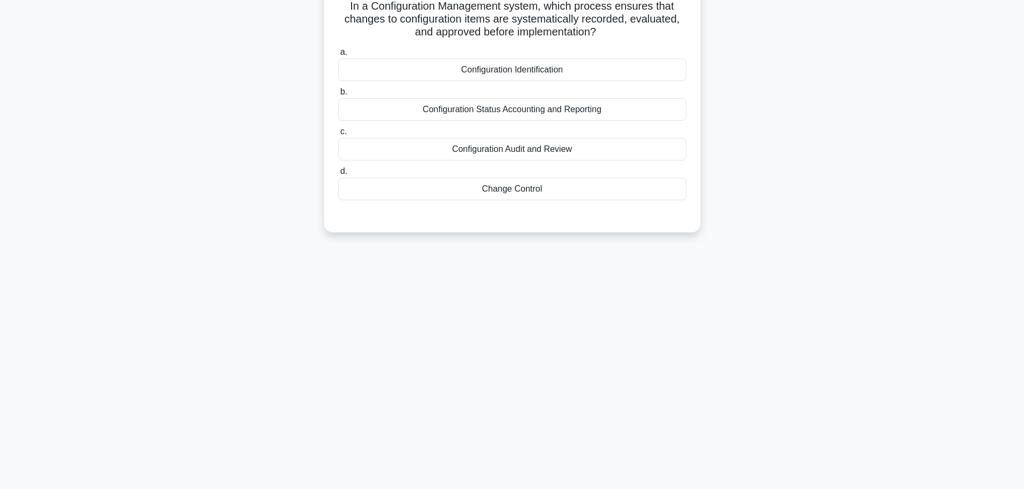
click at [503, 121] on div "Configuration Status Accounting and Reporting" at bounding box center [512, 109] width 348 height 23
click at [338, 96] on input "b. Configuration Status Accounting and Reporting" at bounding box center [338, 92] width 0 height 7
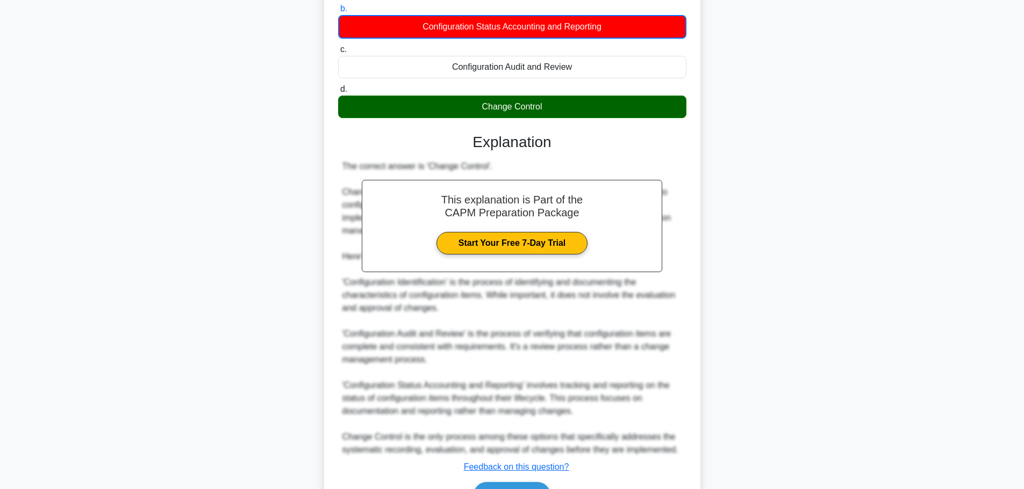
scroll to position [252, 0]
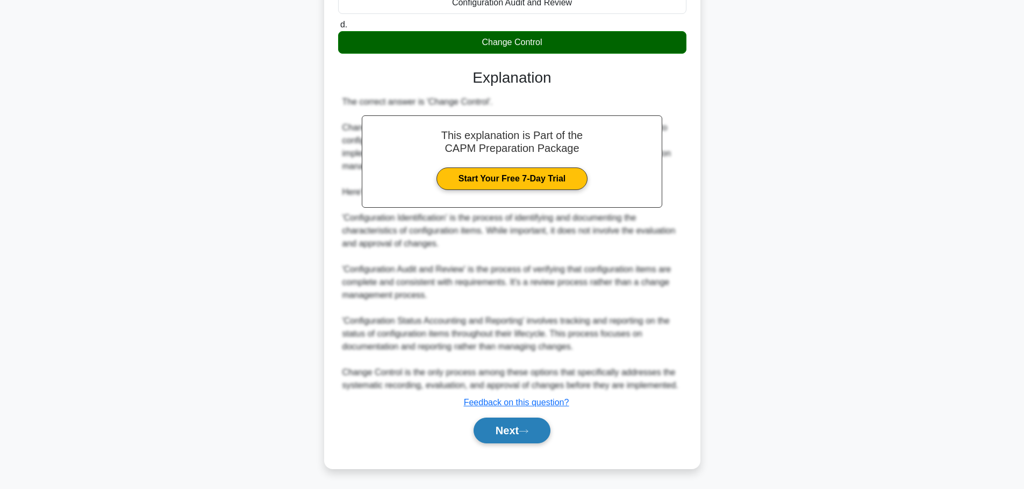
click at [527, 432] on icon at bounding box center [523, 431] width 9 height 3
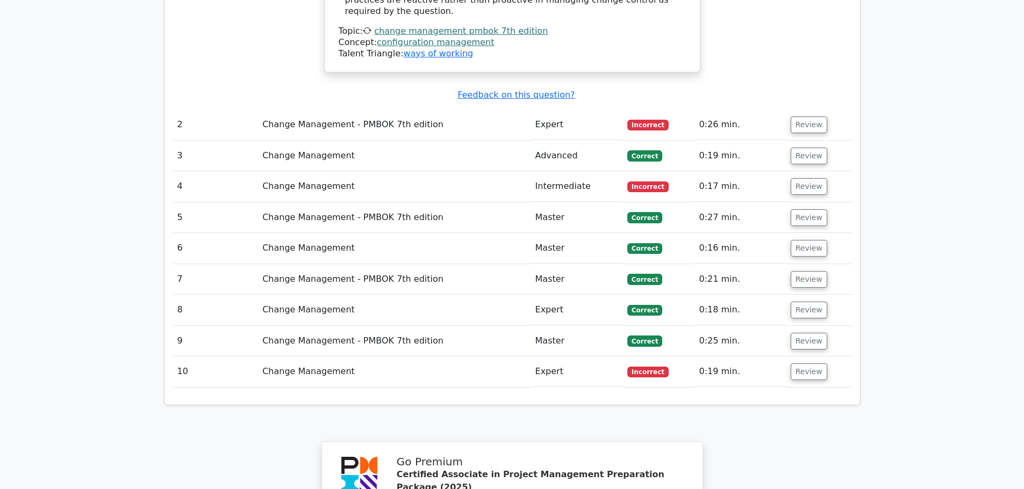
scroll to position [1825, 0]
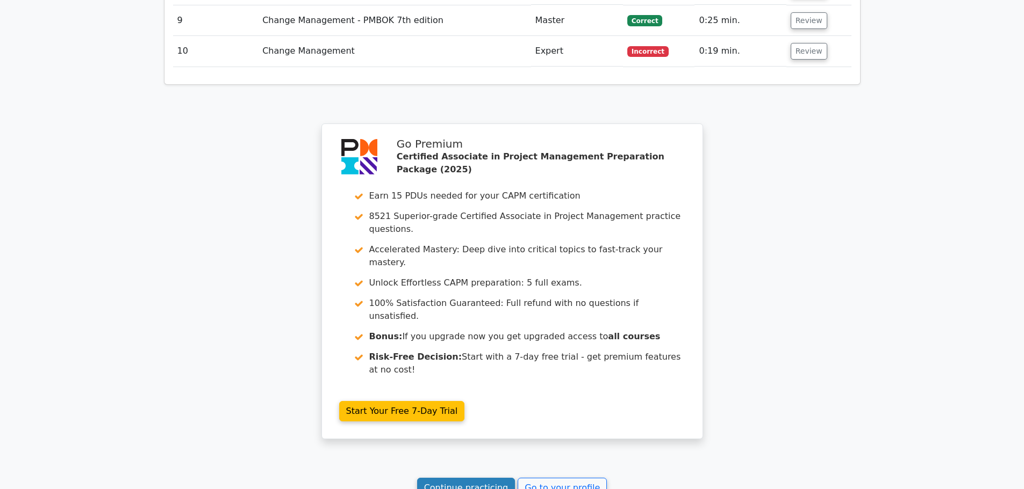
click at [457, 478] on link "Continue practicing" at bounding box center [466, 488] width 98 height 20
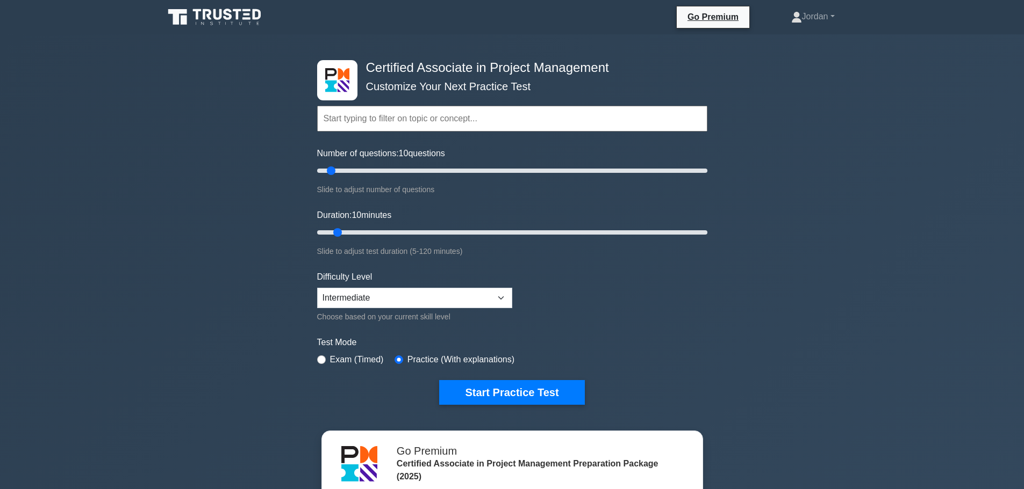
click at [426, 124] on input "text" at bounding box center [512, 119] width 390 height 26
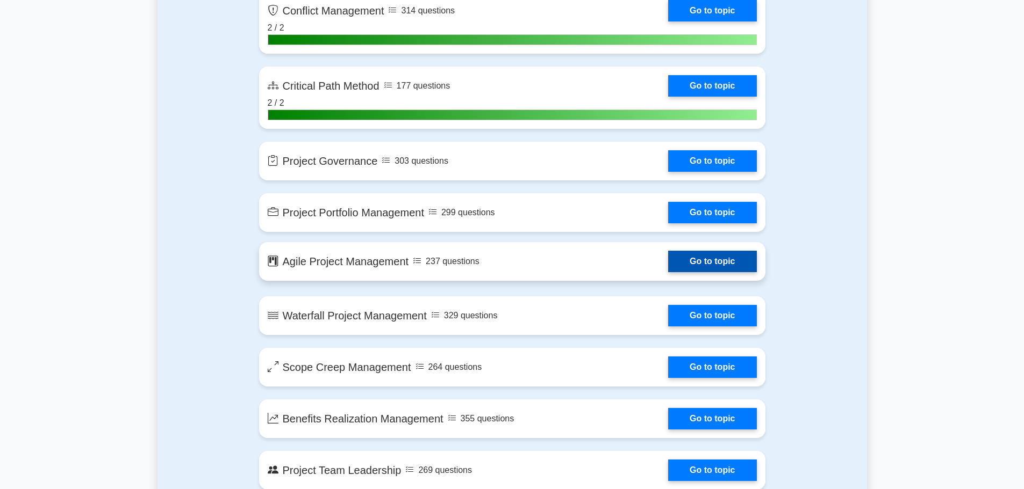
scroll to position [2310, 0]
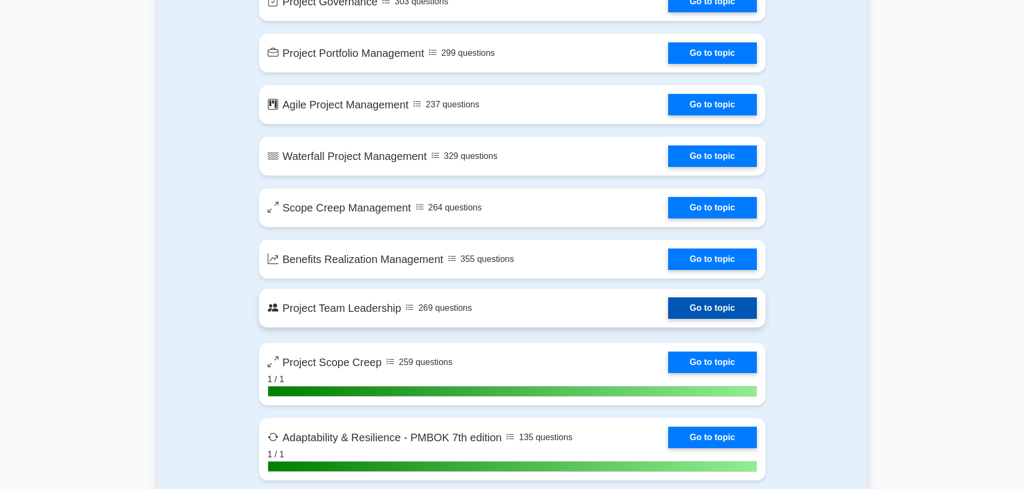
click at [705, 304] on link "Go to topic" at bounding box center [712, 308] width 88 height 21
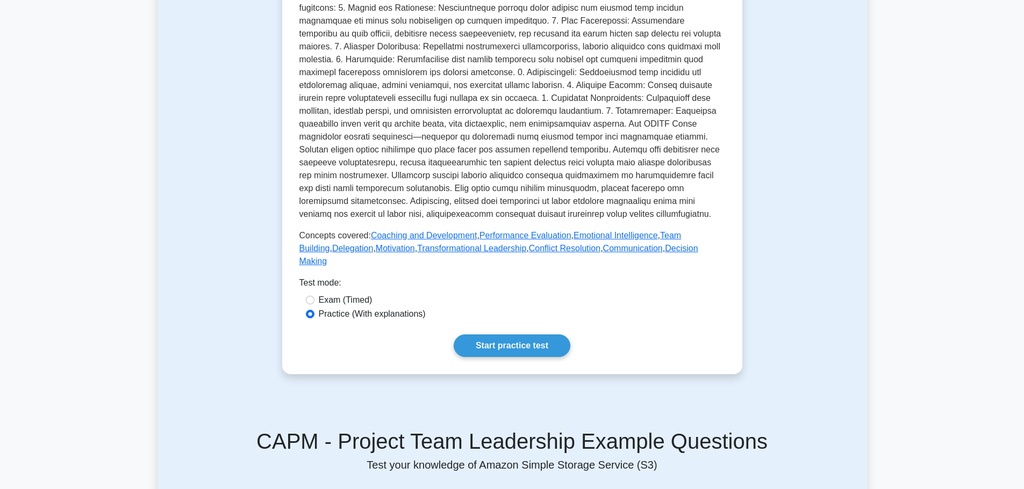
scroll to position [322, 0]
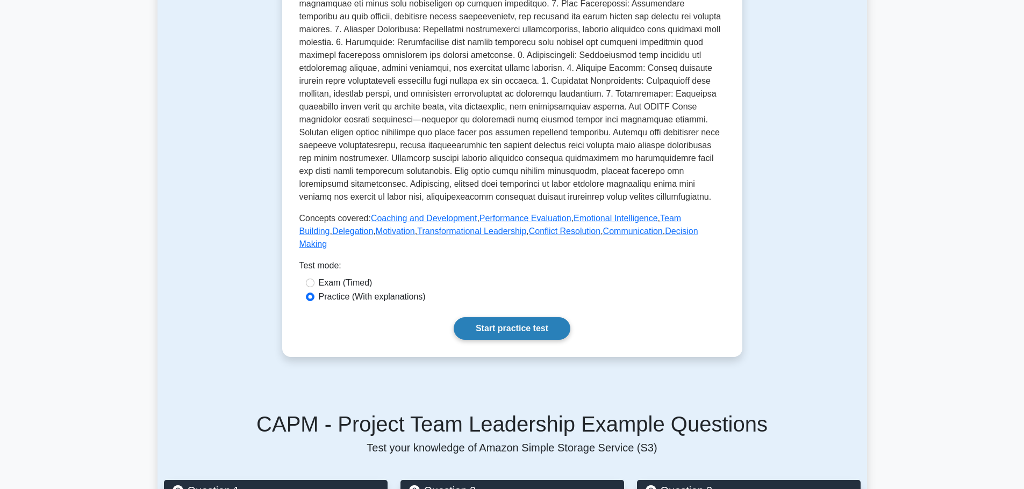
click at [531, 318] on link "Start practice test" at bounding box center [511, 329] width 117 height 23
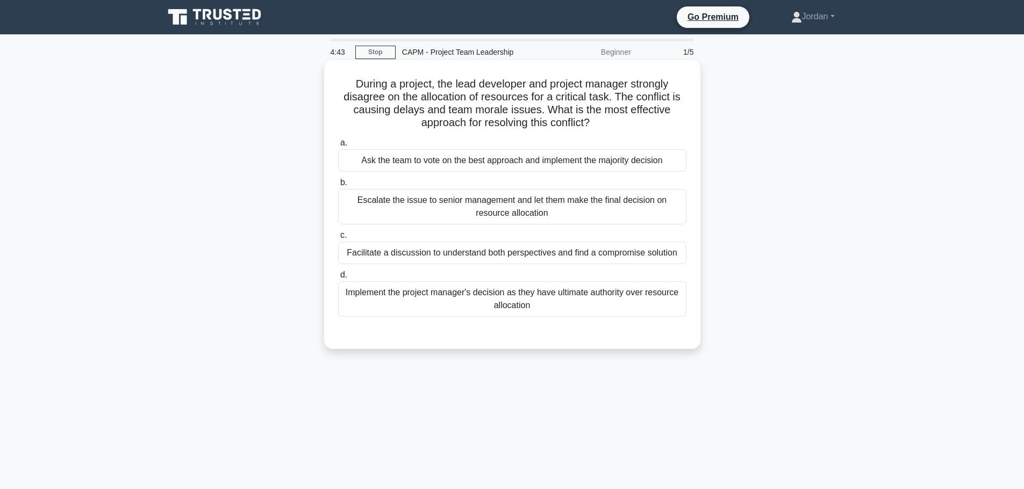
click at [471, 257] on div "Facilitate a discussion to understand both perspectives and find a compromise s…" at bounding box center [512, 253] width 348 height 23
click at [338, 239] on input "c. Facilitate a discussion to understand both perspectives and find a compromis…" at bounding box center [338, 235] width 0 height 7
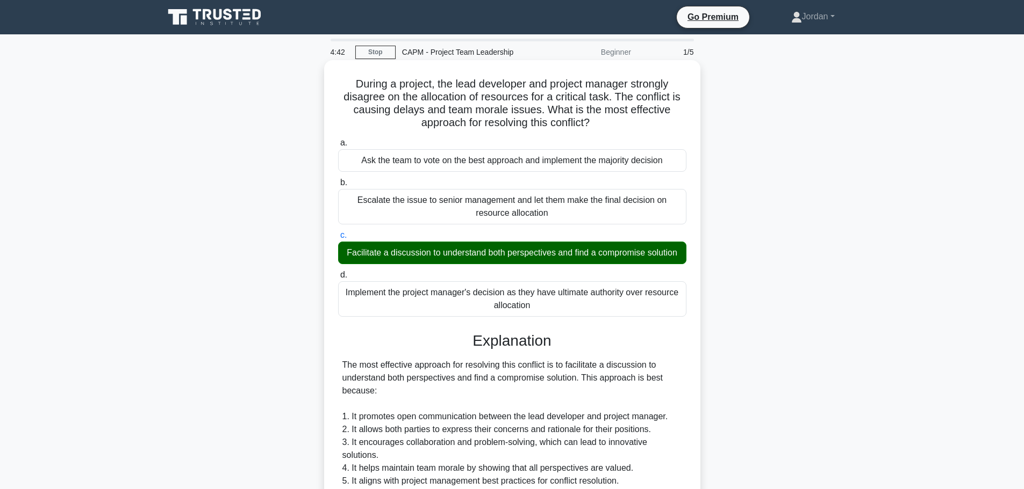
scroll to position [269, 0]
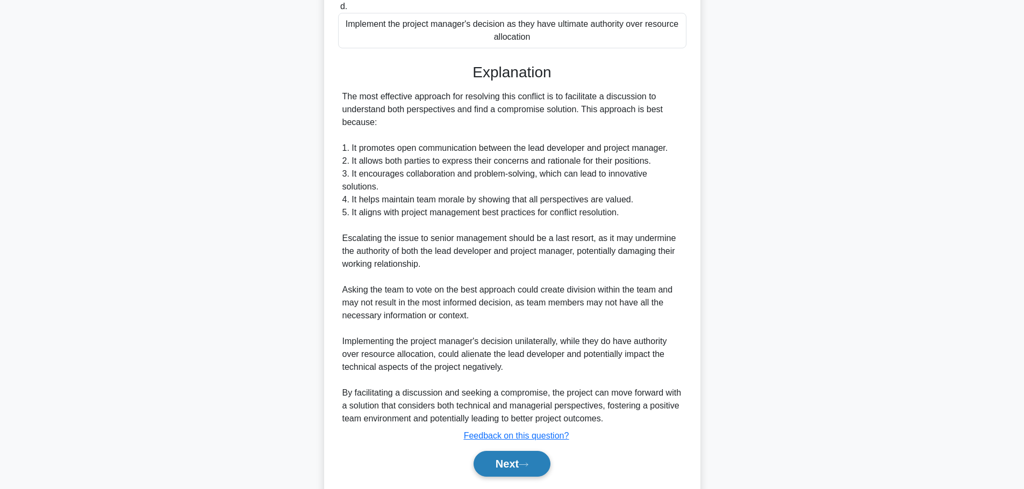
click at [500, 477] on button "Next" at bounding box center [511, 464] width 77 height 26
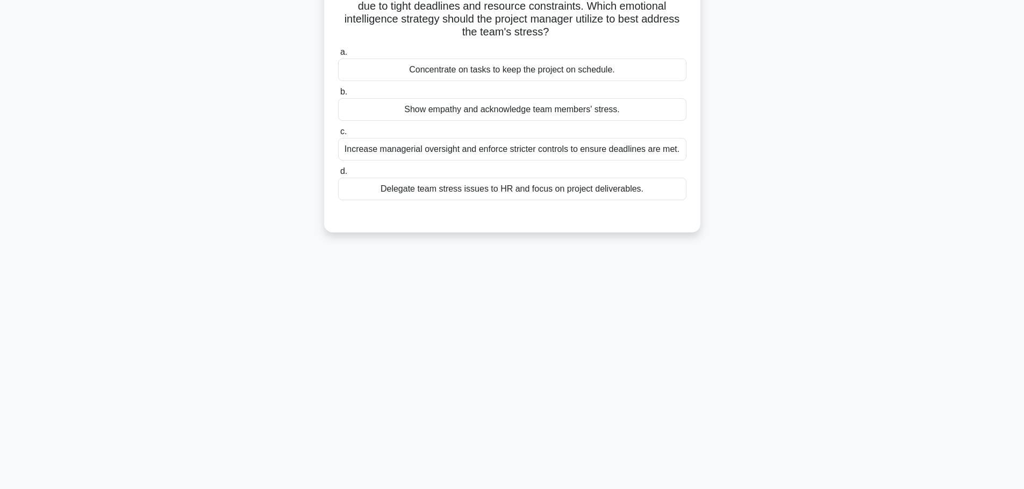
scroll to position [0, 0]
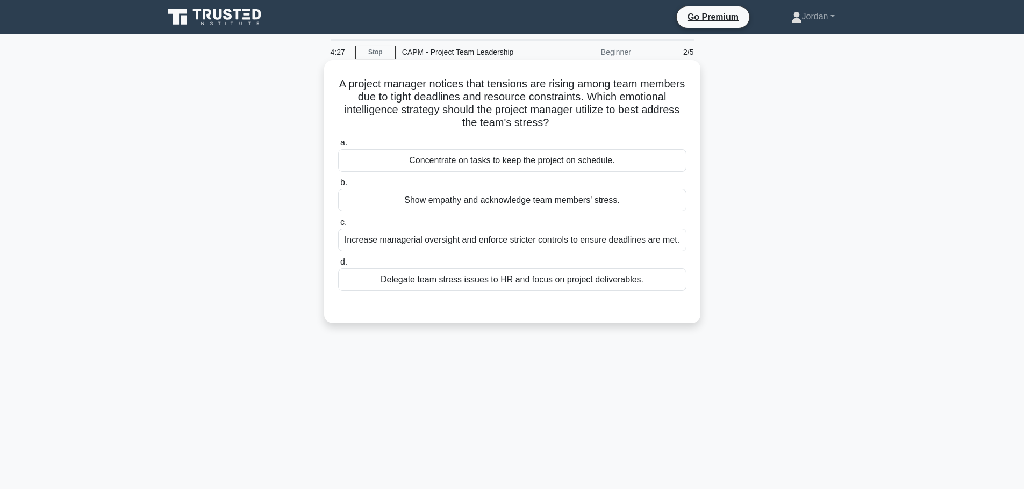
click at [442, 208] on div "Show empathy and acknowledge team members' stress." at bounding box center [512, 200] width 348 height 23
click at [338, 186] on input "b. Show empathy and acknowledge team members' stress." at bounding box center [338, 182] width 0 height 7
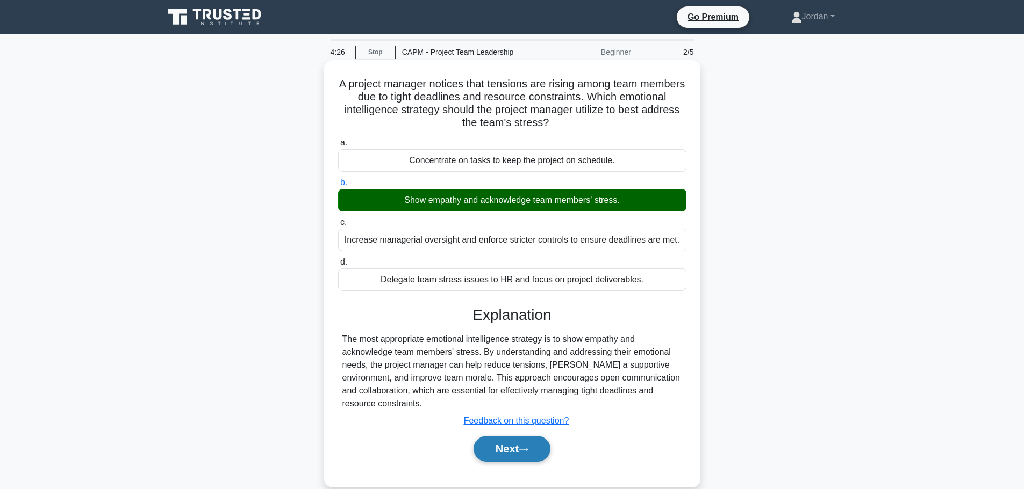
click at [484, 443] on button "Next" at bounding box center [511, 449] width 77 height 26
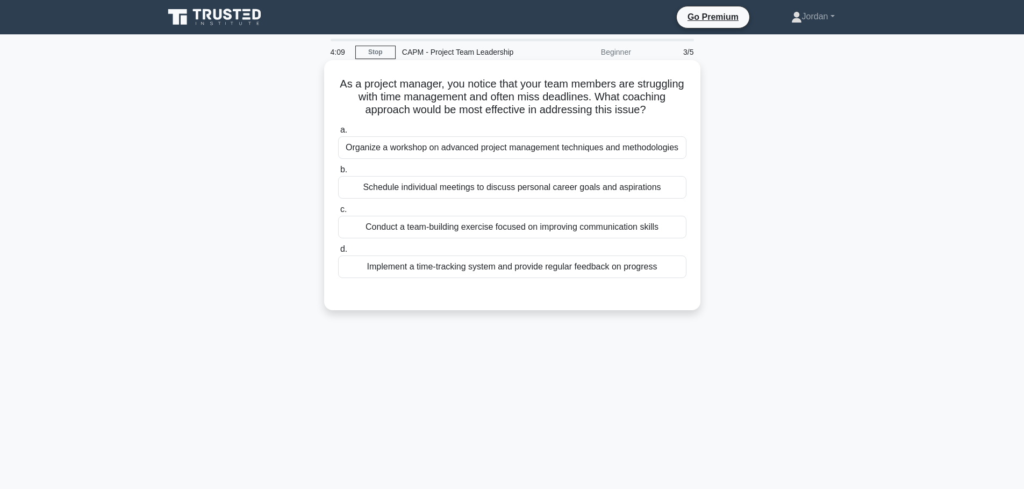
click at [510, 268] on div "Implement a time-tracking system and provide regular feedback on progress" at bounding box center [512, 267] width 348 height 23
click at [338, 253] on input "d. Implement a time-tracking system and provide regular feedback on progress" at bounding box center [338, 249] width 0 height 7
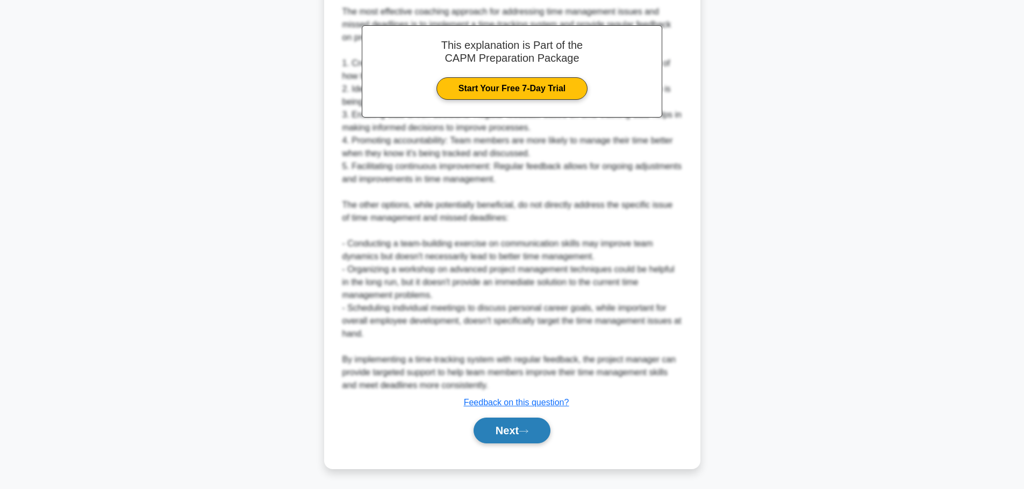
click at [511, 428] on button "Next" at bounding box center [511, 431] width 77 height 26
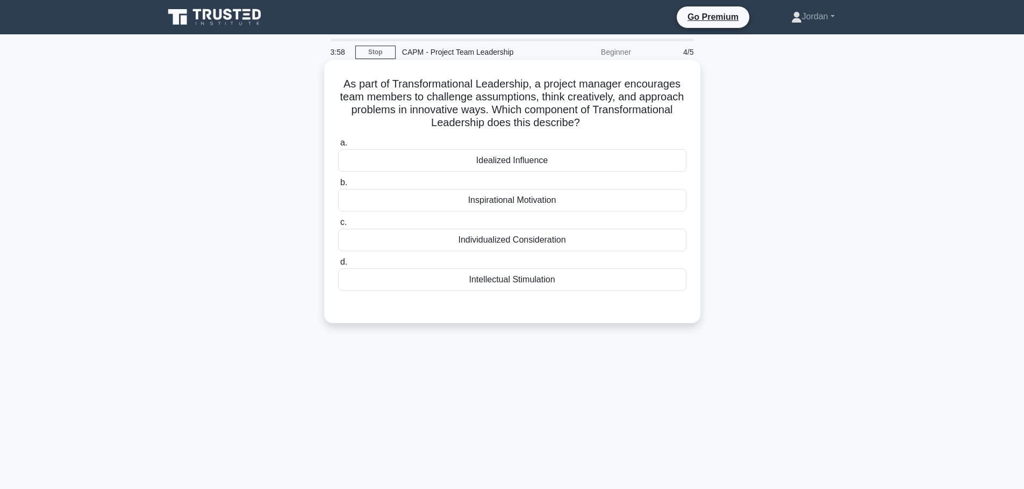
click at [509, 284] on div "Intellectual Stimulation" at bounding box center [512, 280] width 348 height 23
click at [338, 266] on input "d. Intellectual Stimulation" at bounding box center [338, 262] width 0 height 7
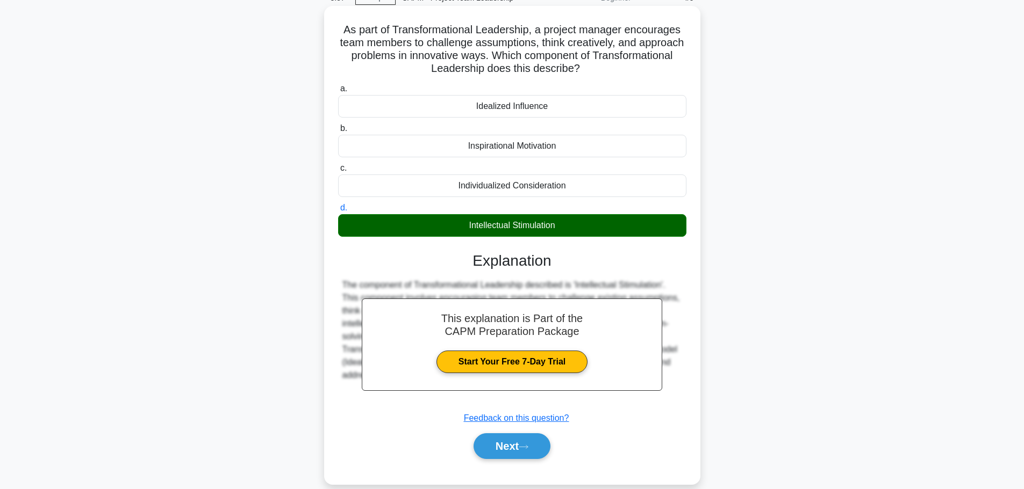
scroll to position [91, 0]
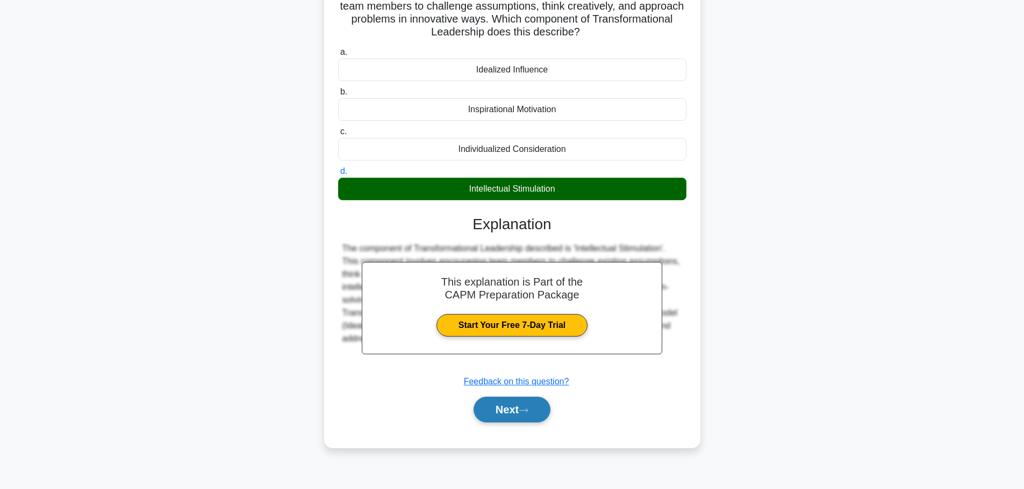
click at [520, 408] on button "Next" at bounding box center [511, 410] width 77 height 26
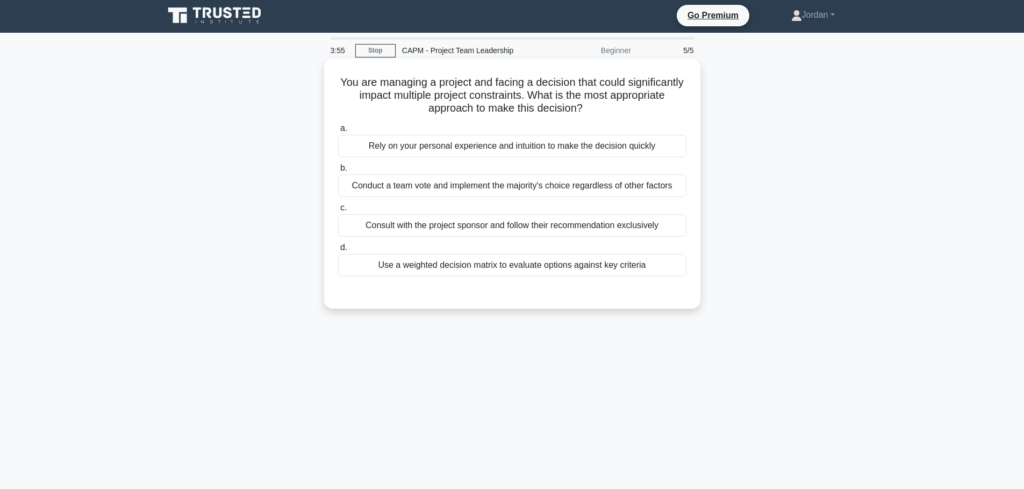
scroll to position [0, 0]
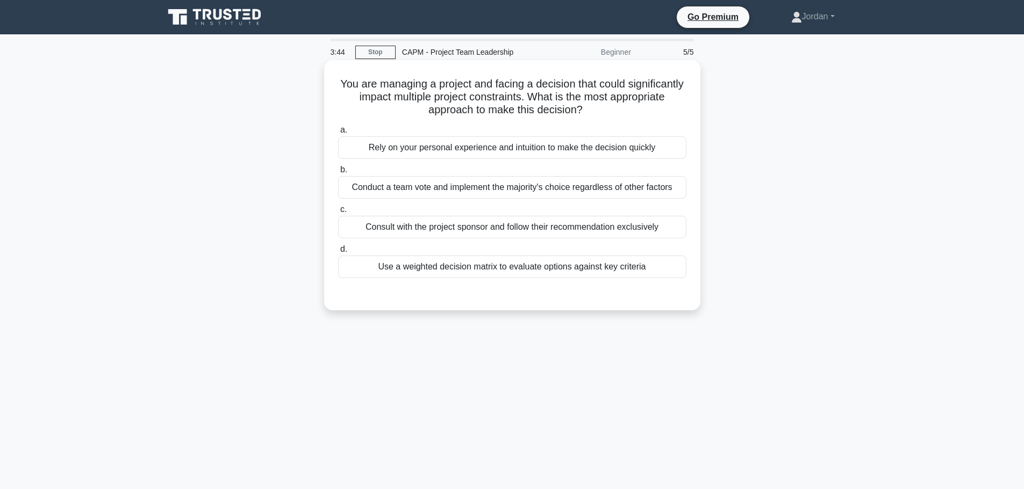
click at [509, 269] on div "Use a weighted decision matrix to evaluate options against key criteria" at bounding box center [512, 267] width 348 height 23
click at [338, 253] on input "d. Use a weighted decision matrix to evaluate options against key criteria" at bounding box center [338, 249] width 0 height 7
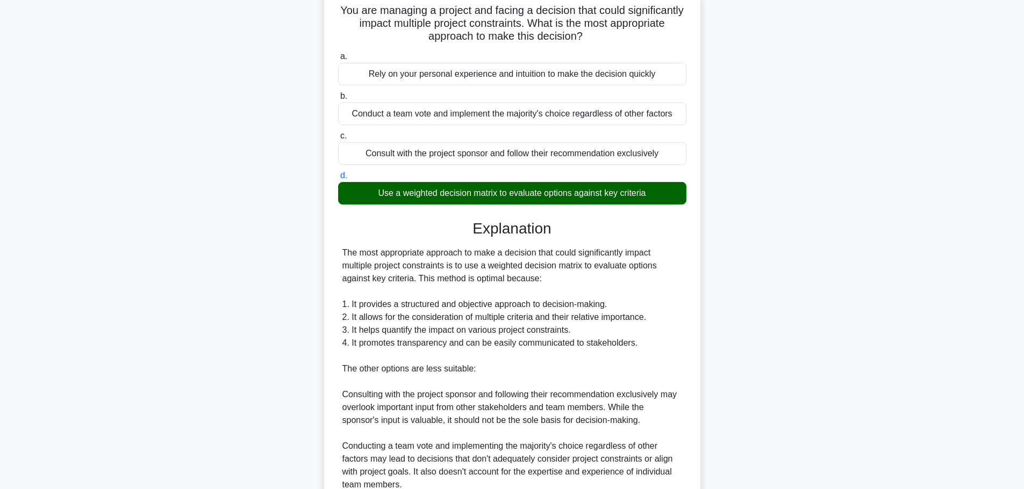
scroll to position [215, 0]
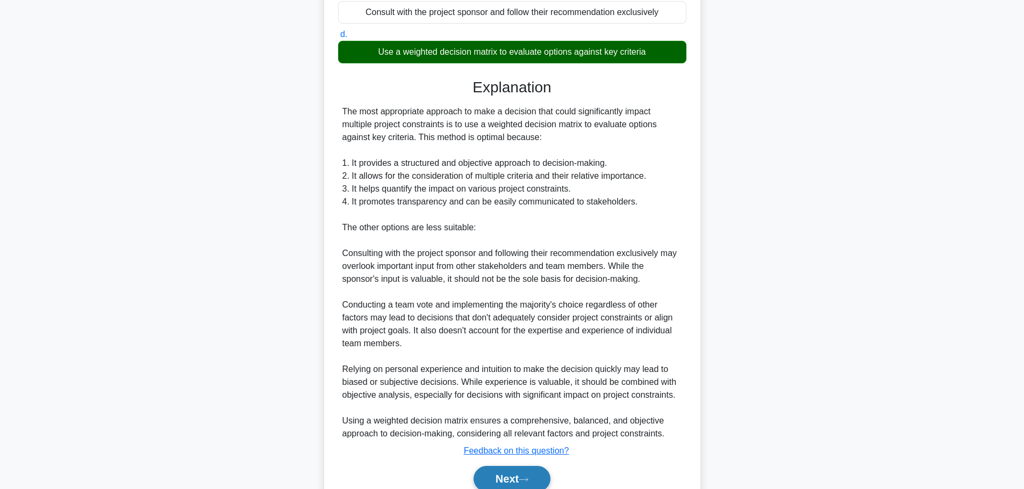
click at [501, 481] on button "Next" at bounding box center [511, 479] width 77 height 26
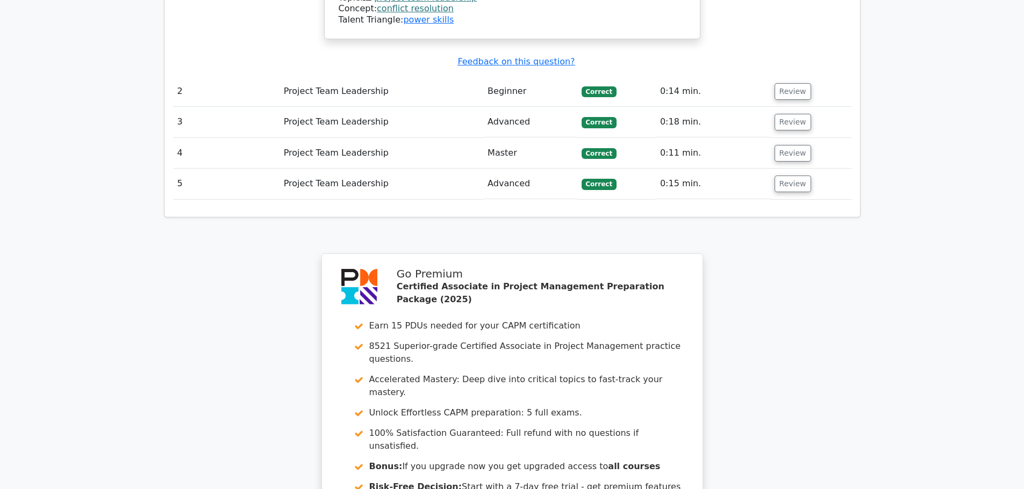
scroll to position [1710, 0]
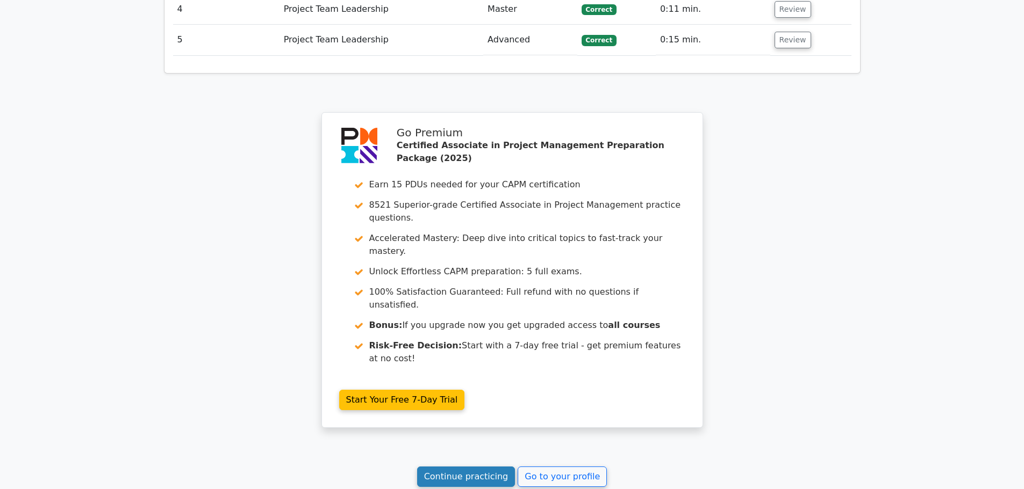
click at [493, 467] on link "Continue practicing" at bounding box center [466, 477] width 98 height 20
